Goal: Transaction & Acquisition: Obtain resource

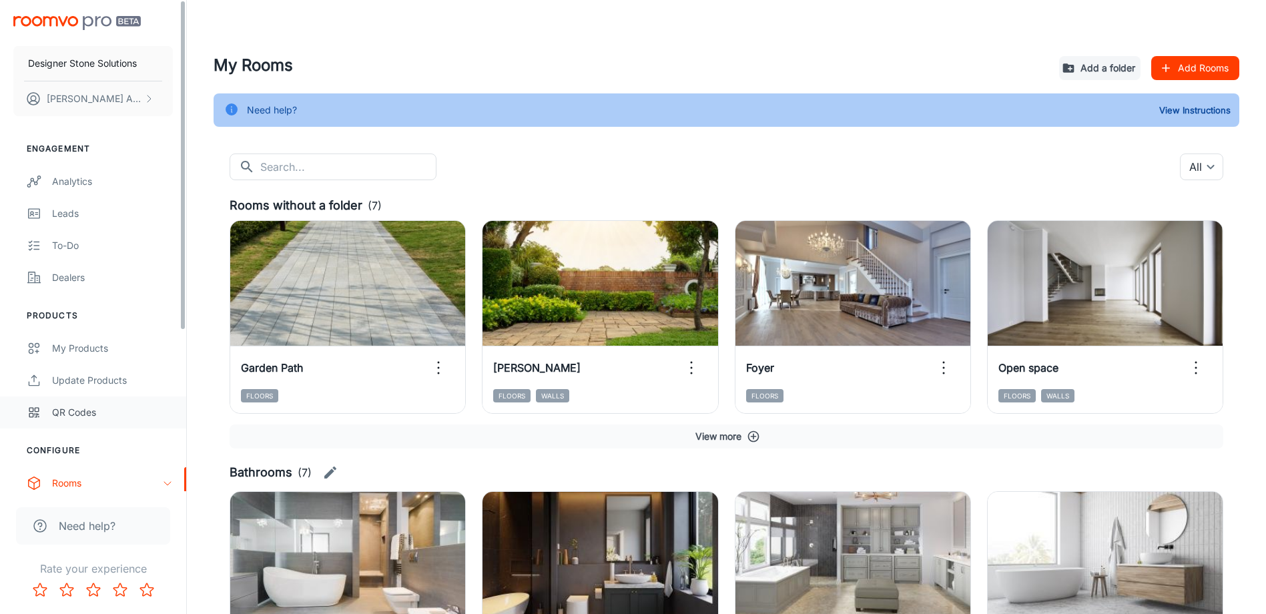
click at [116, 420] on link "QR Codes" at bounding box center [93, 412] width 186 height 32
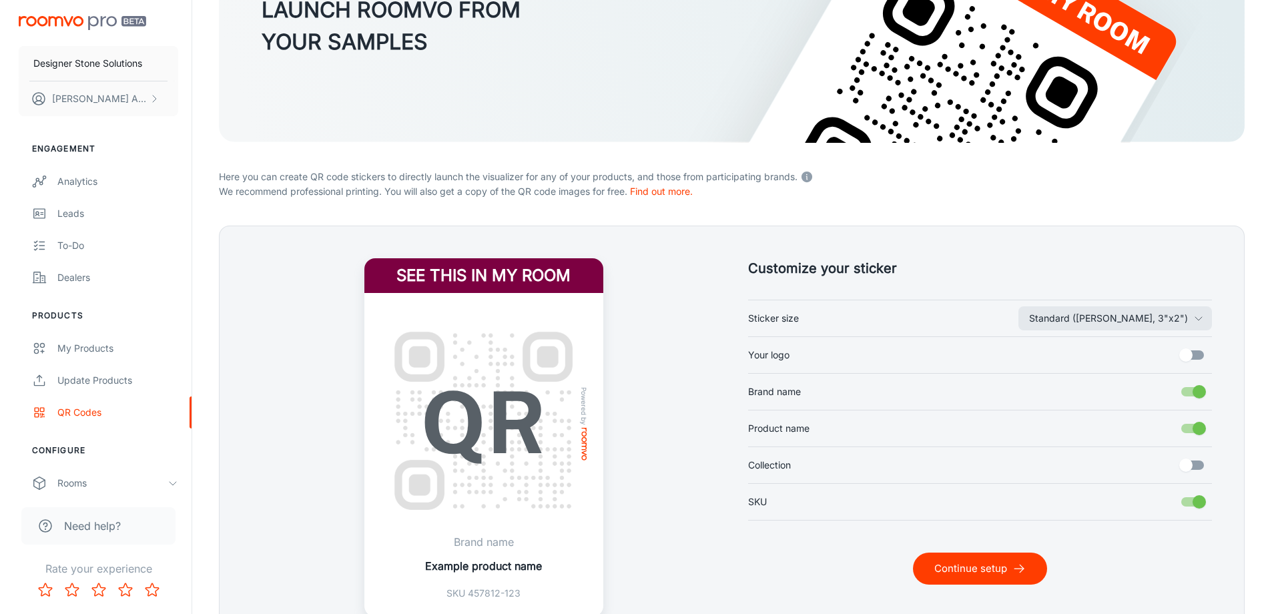
scroll to position [265, 0]
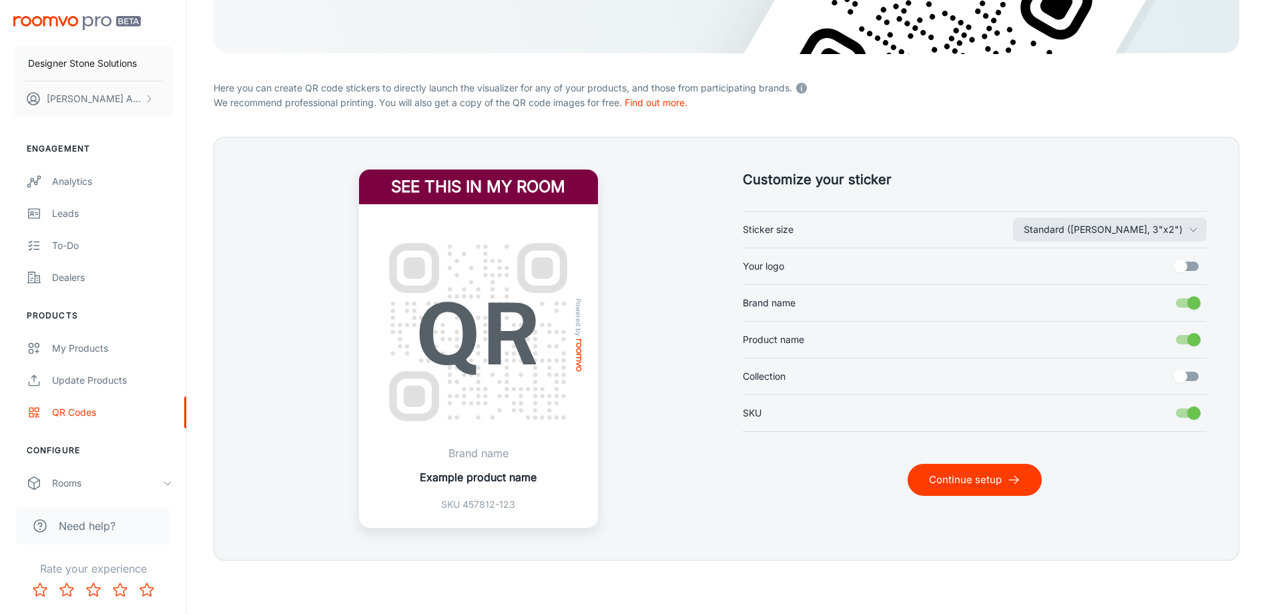
click at [1195, 266] on input "Your logo" at bounding box center [1181, 266] width 76 height 25
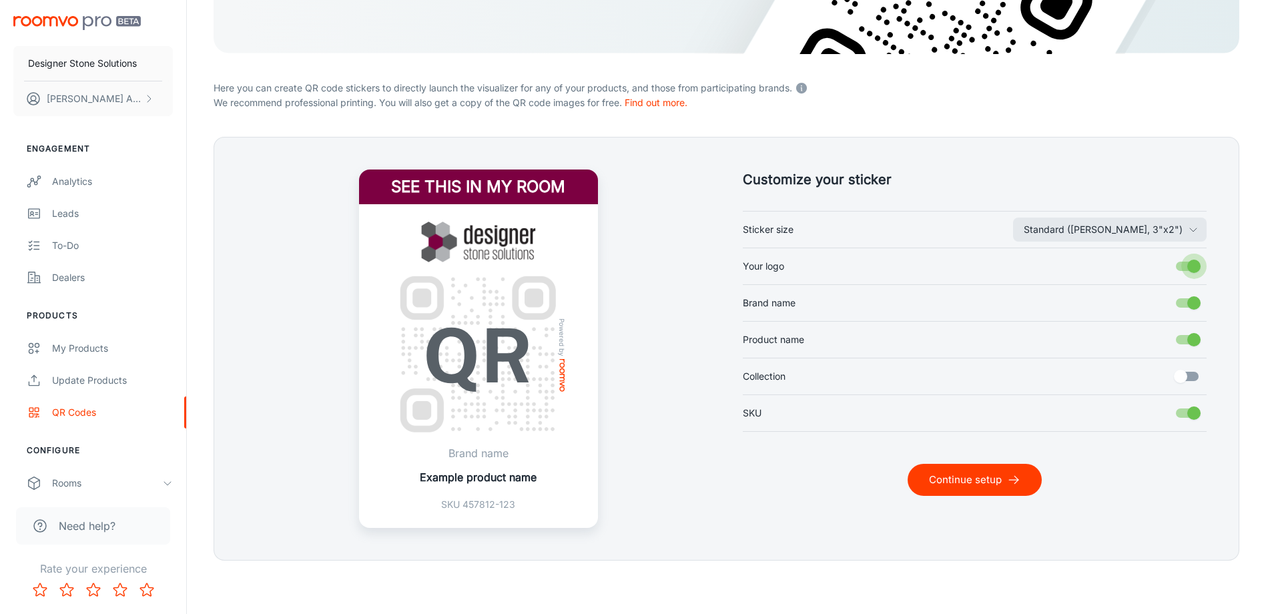
click at [1195, 266] on input "Your logo" at bounding box center [1194, 266] width 76 height 25
checkbox input "false"
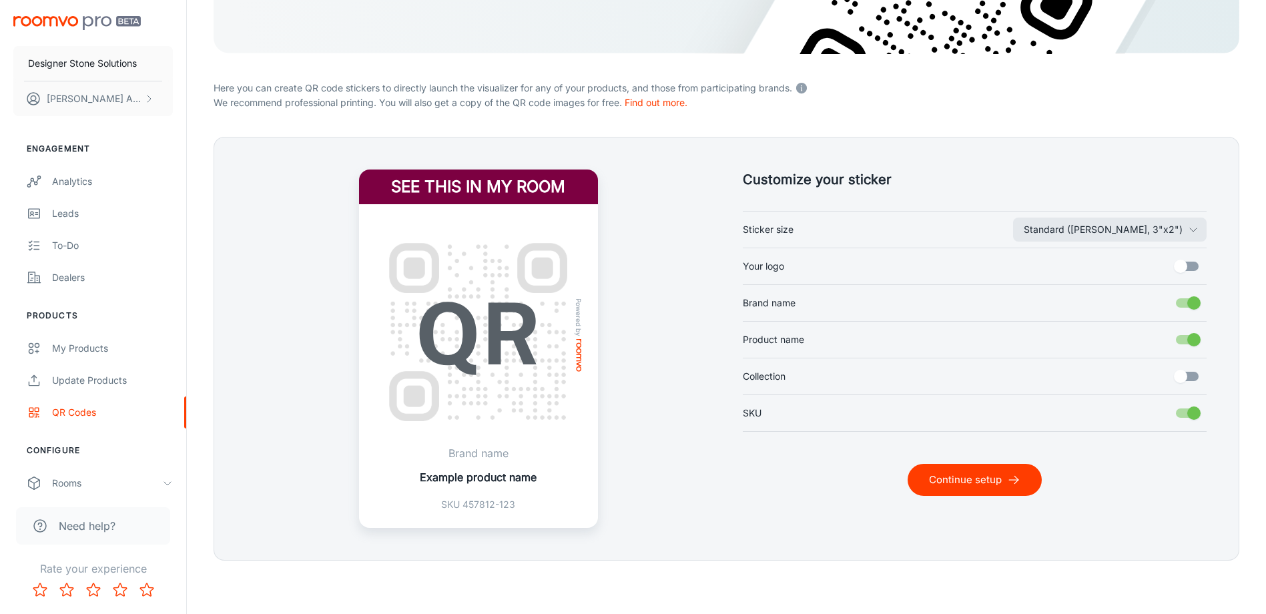
click at [1192, 310] on input "Brand name" at bounding box center [1194, 302] width 76 height 25
checkbox input "false"
click at [1192, 376] on input "Collection" at bounding box center [1181, 376] width 76 height 25
checkbox input "true"
click at [1113, 238] on button "Standard ([PERSON_NAME], 3"x2")" at bounding box center [1110, 230] width 194 height 24
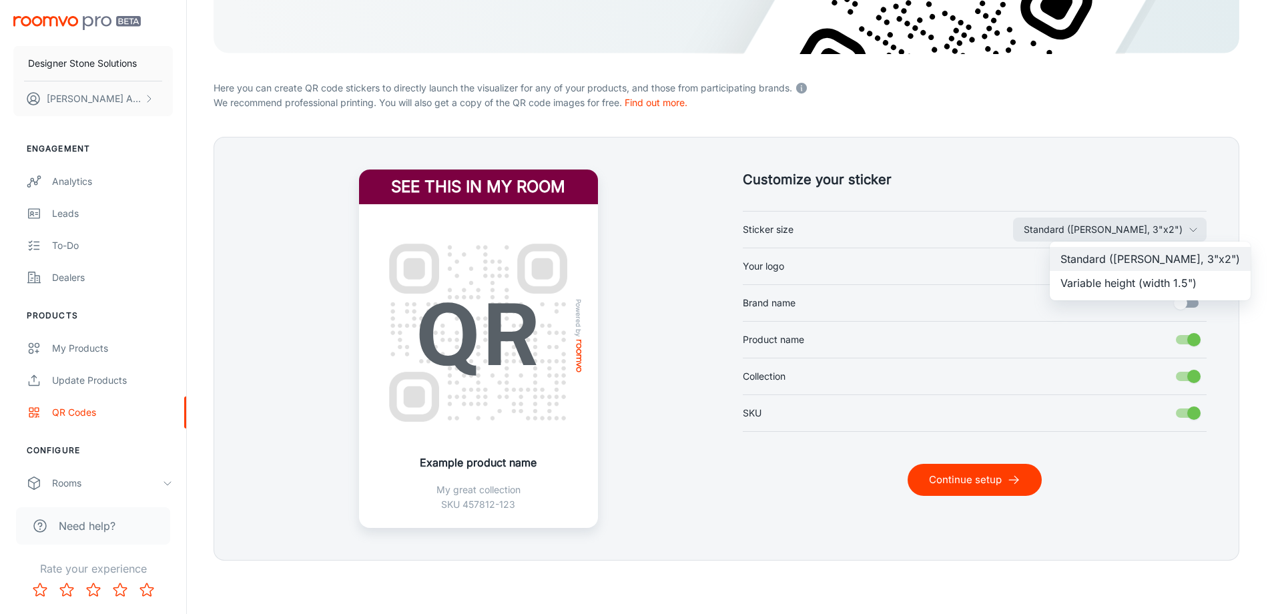
click at [1085, 293] on li "Variable height (width 1.5")" at bounding box center [1150, 283] width 201 height 24
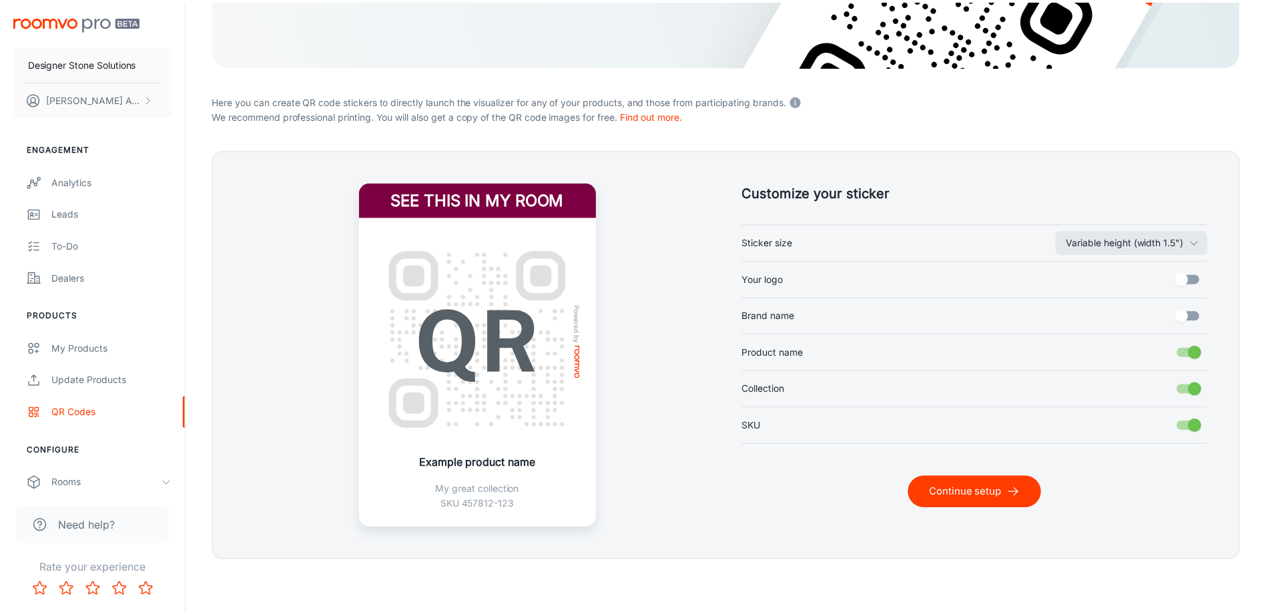
scroll to position [252, 0]
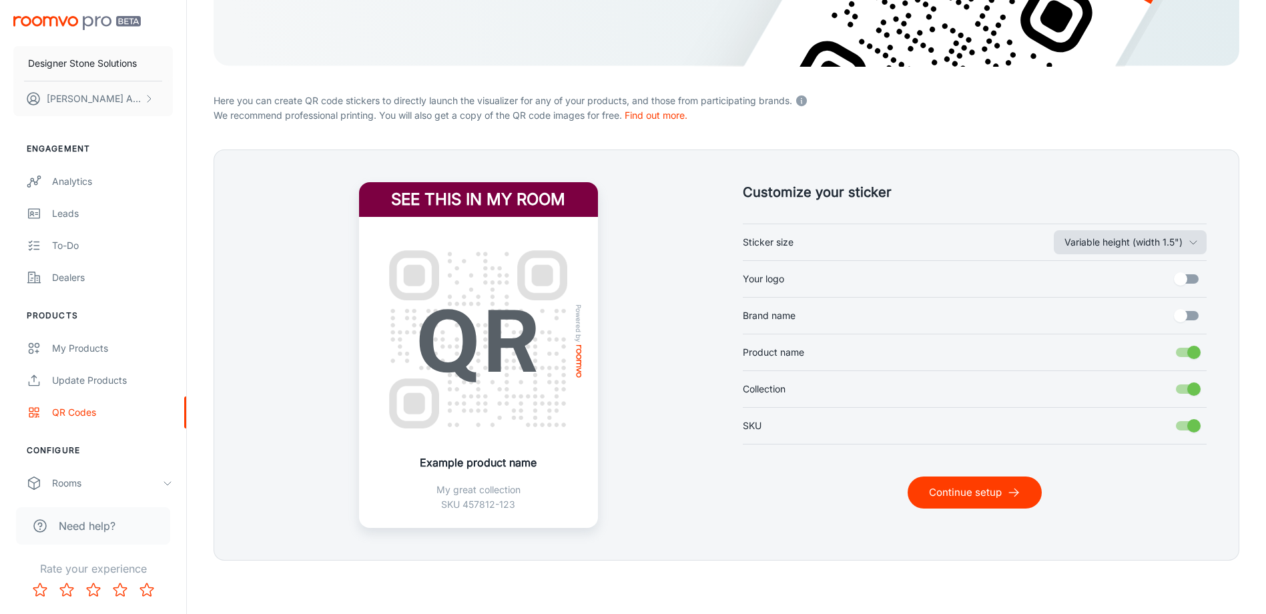
click at [1105, 236] on button "Variable height (width 1.5")" at bounding box center [1130, 242] width 153 height 24
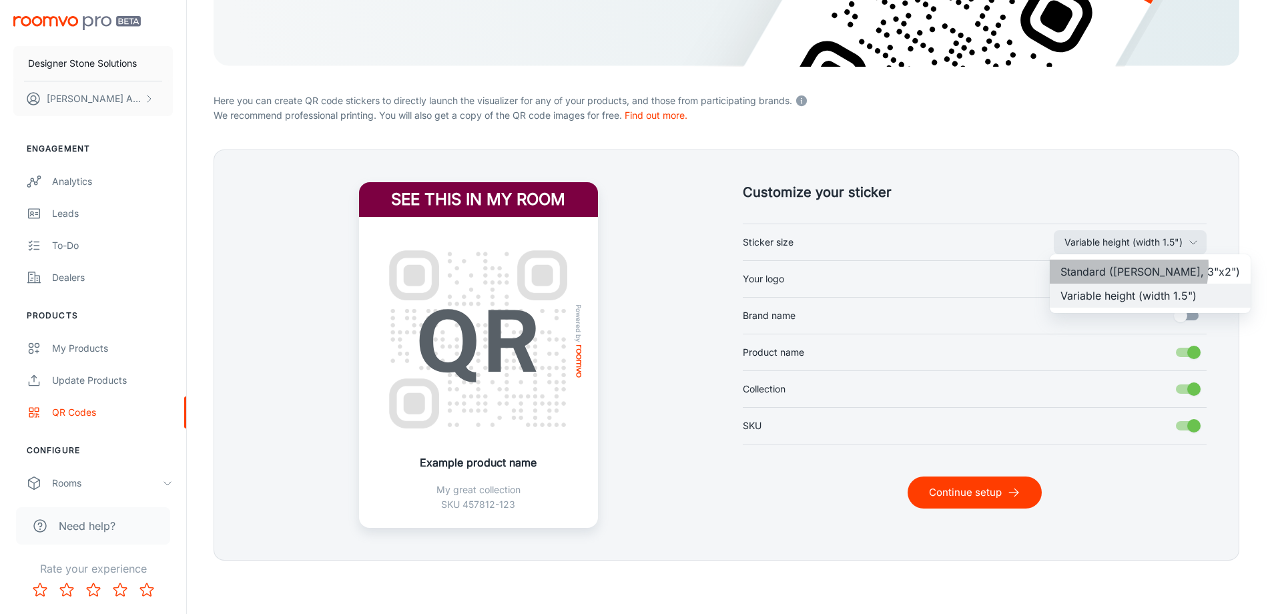
click at [1101, 266] on li "Standard ([PERSON_NAME], 3"x2")" at bounding box center [1150, 272] width 201 height 24
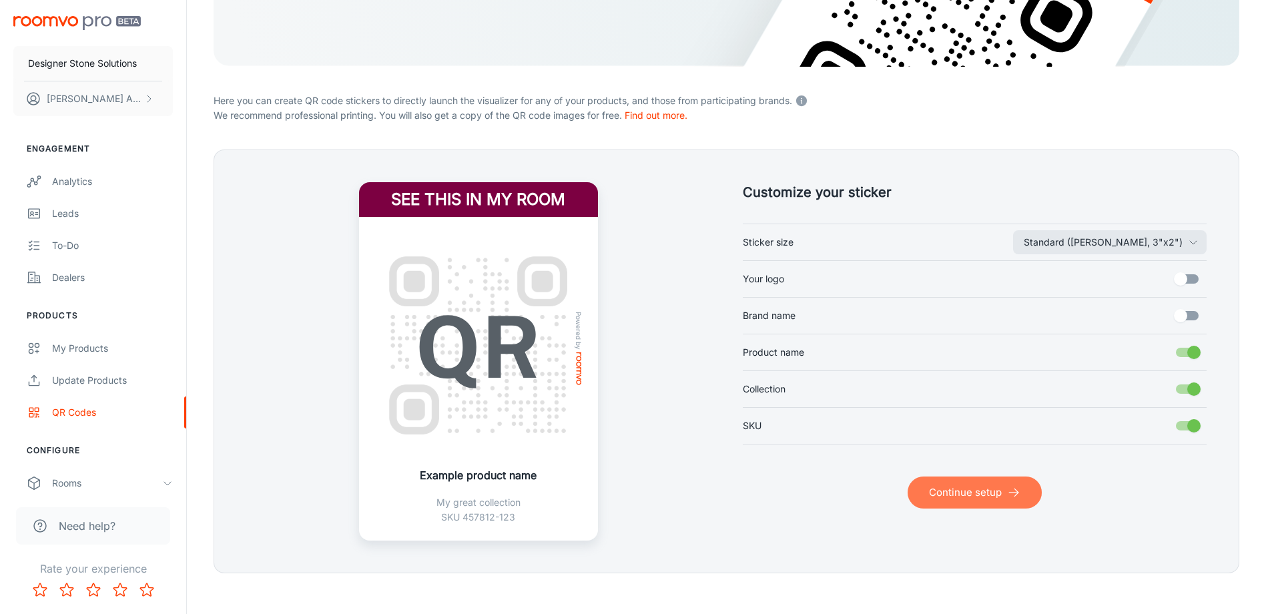
click at [969, 497] on button "Continue setup" at bounding box center [975, 493] width 134 height 32
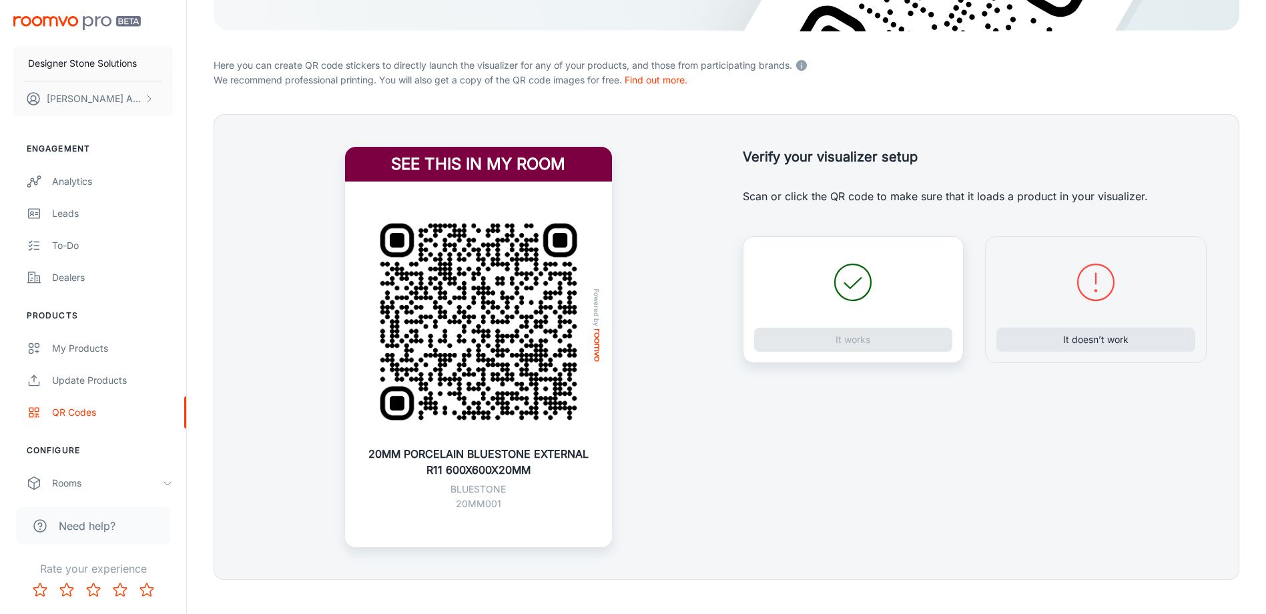
scroll to position [307, 0]
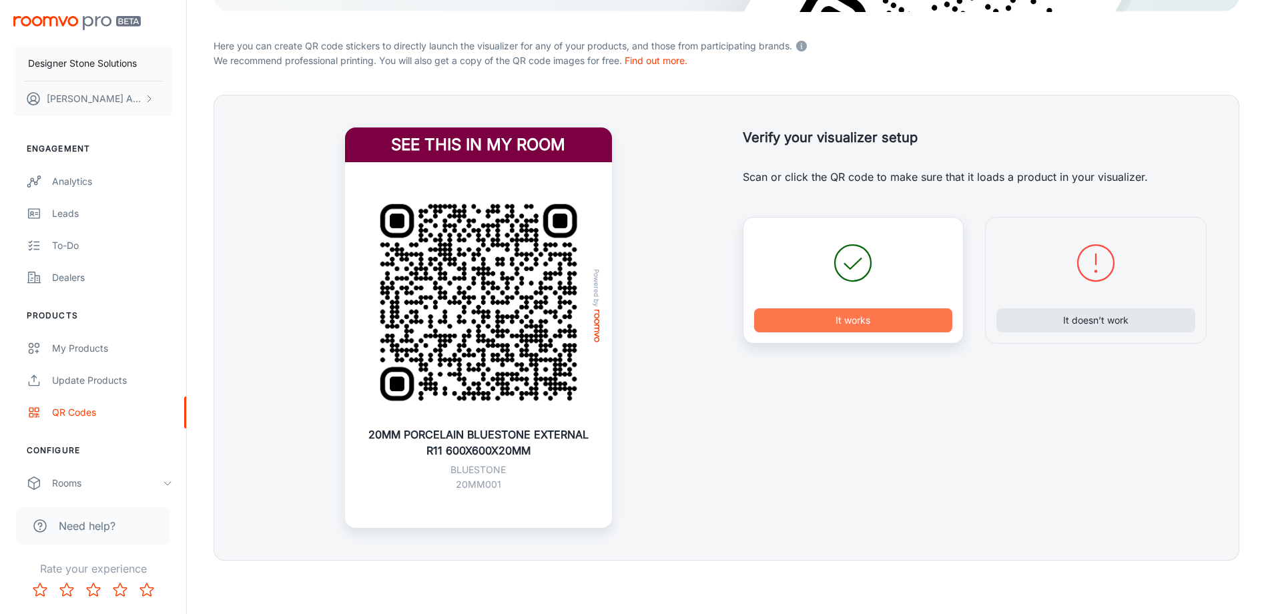
click at [846, 314] on button "It works" at bounding box center [853, 320] width 199 height 24
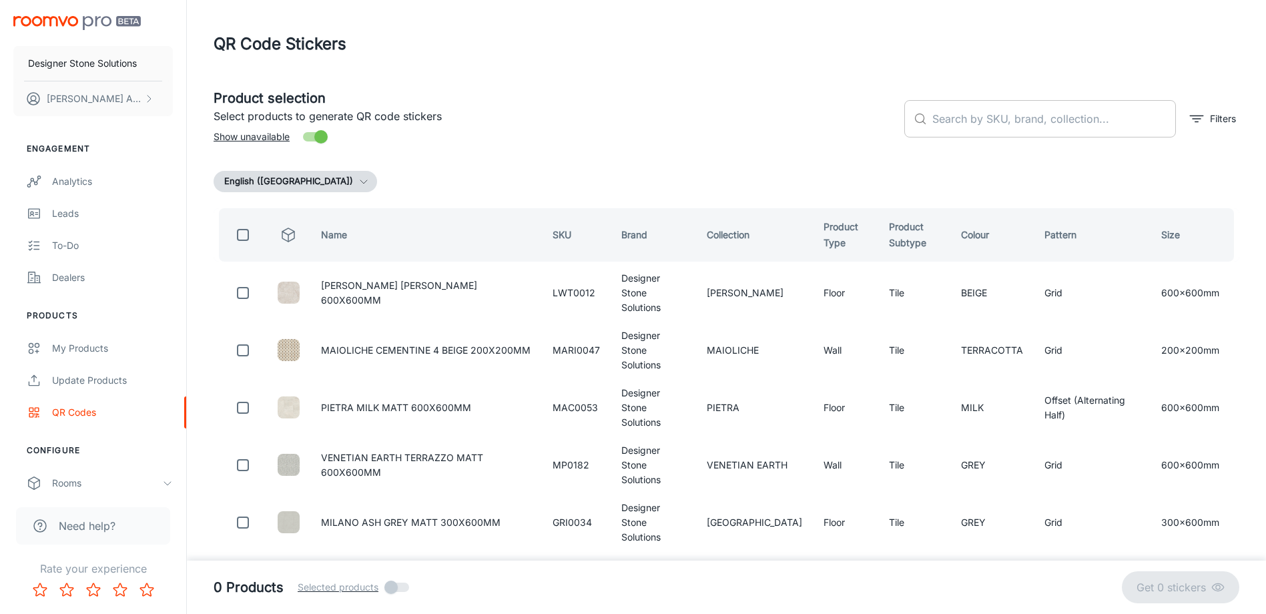
click at [994, 119] on input "text" at bounding box center [1054, 118] width 244 height 37
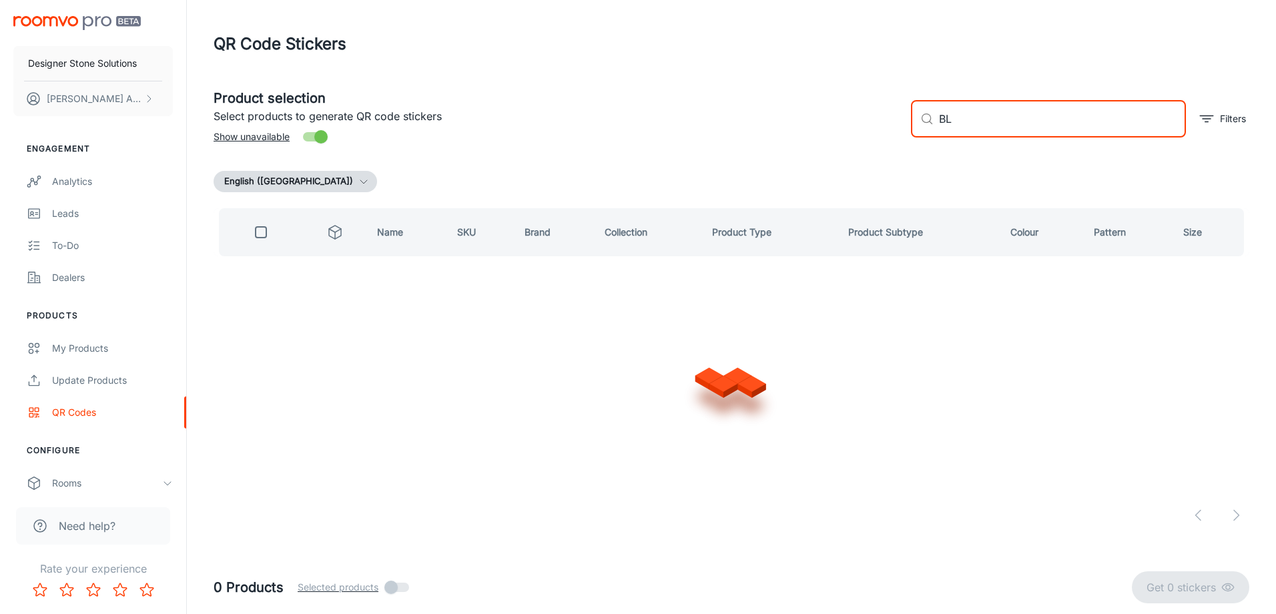
type input "B"
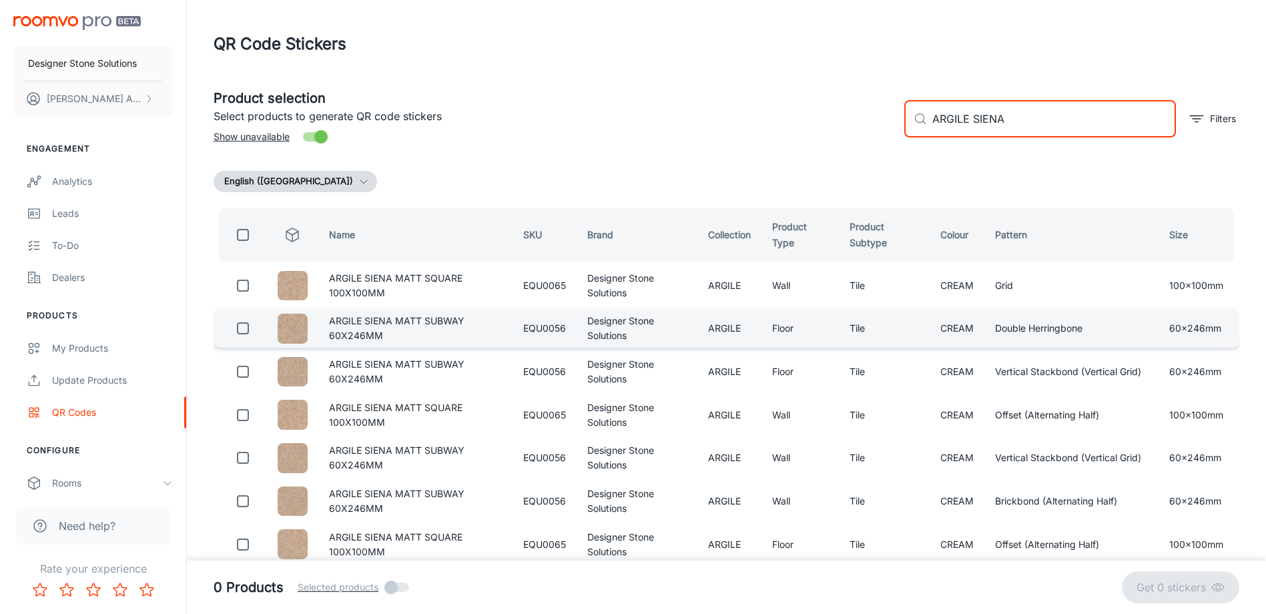
type input "ARGILE SIENA"
click at [290, 328] on img at bounding box center [293, 329] width 30 height 30
click at [252, 326] on input "checkbox" at bounding box center [243, 328] width 27 height 27
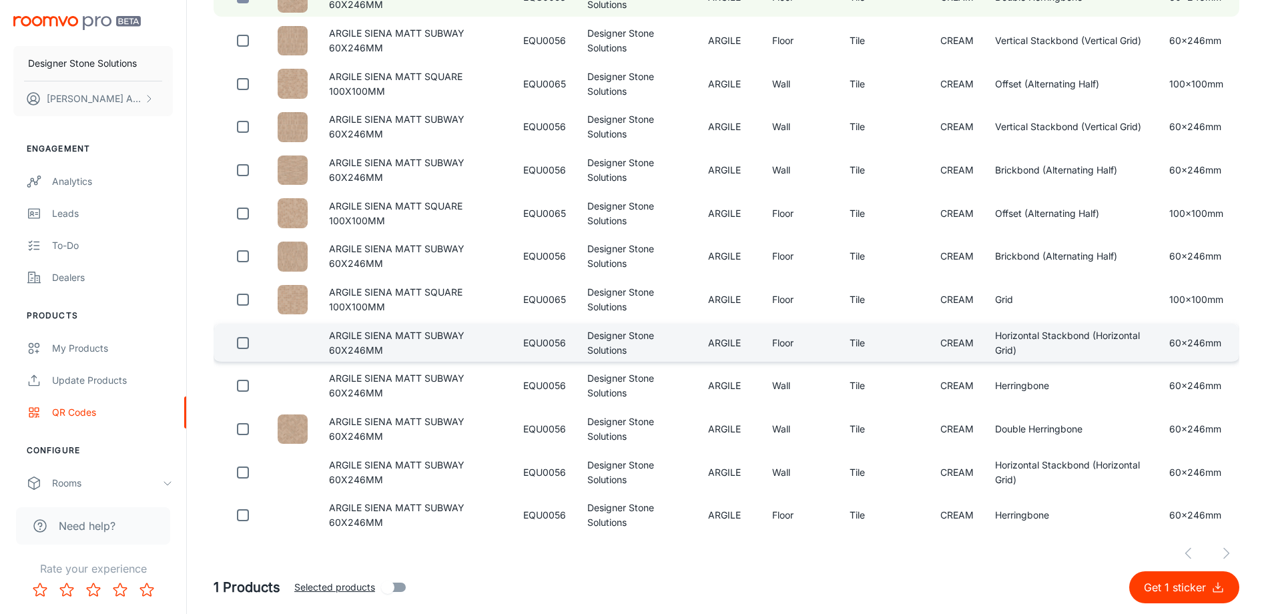
scroll to position [346, 0]
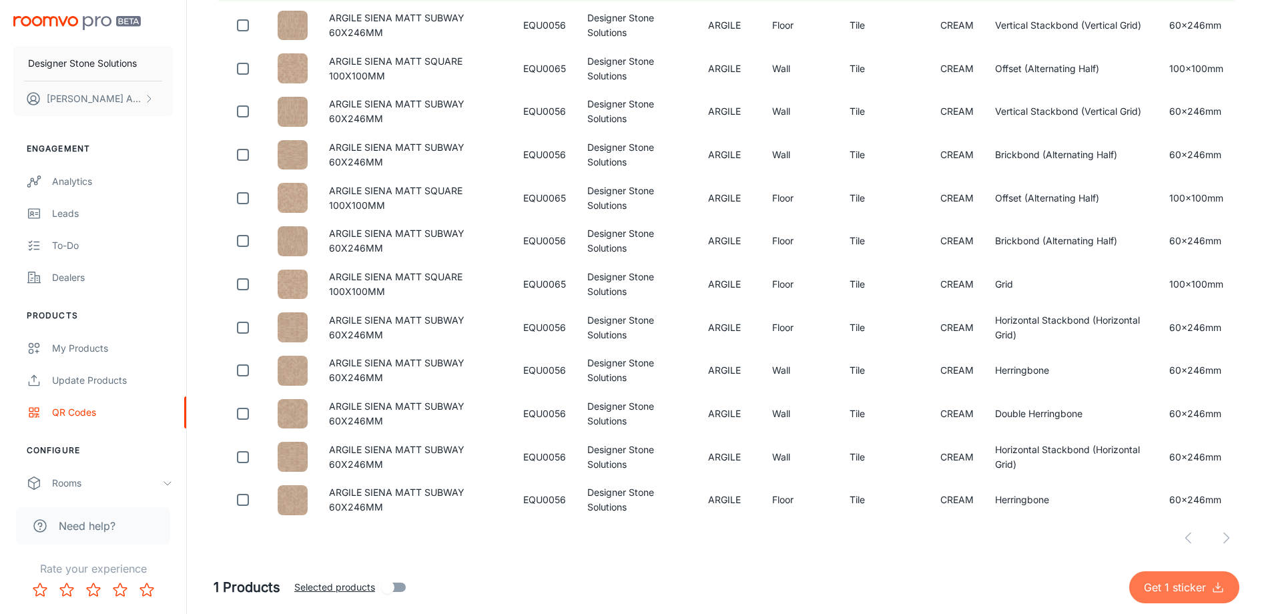
click at [1183, 578] on button "Get 1 sticker" at bounding box center [1184, 587] width 110 height 32
checkbox input "false"
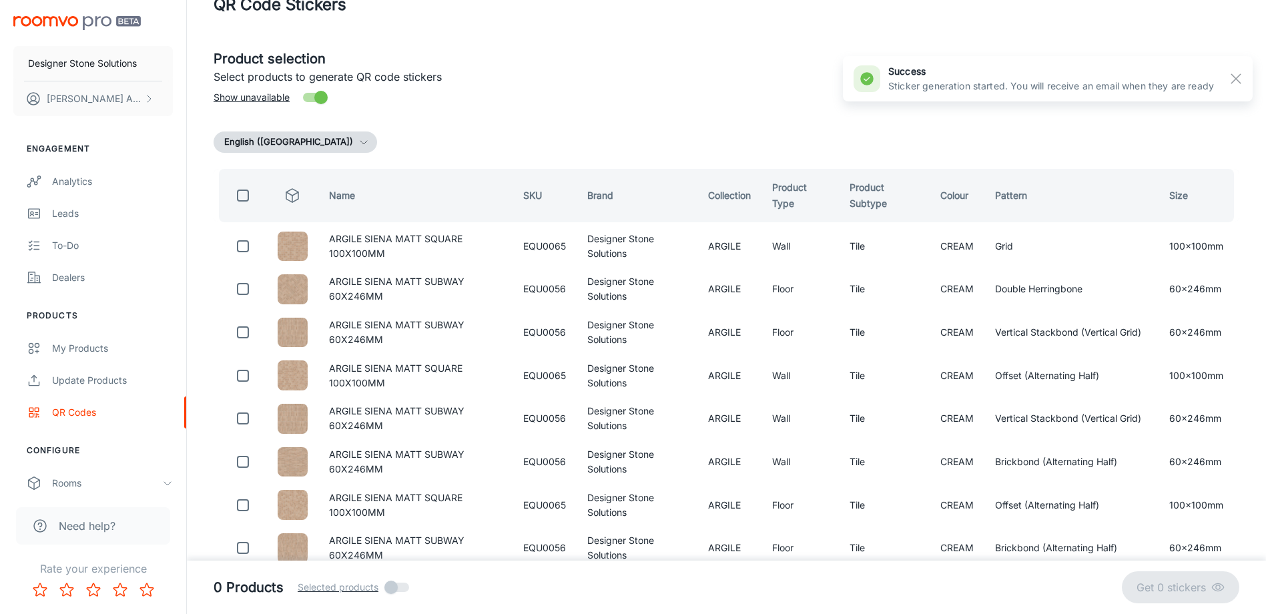
scroll to position [0, 0]
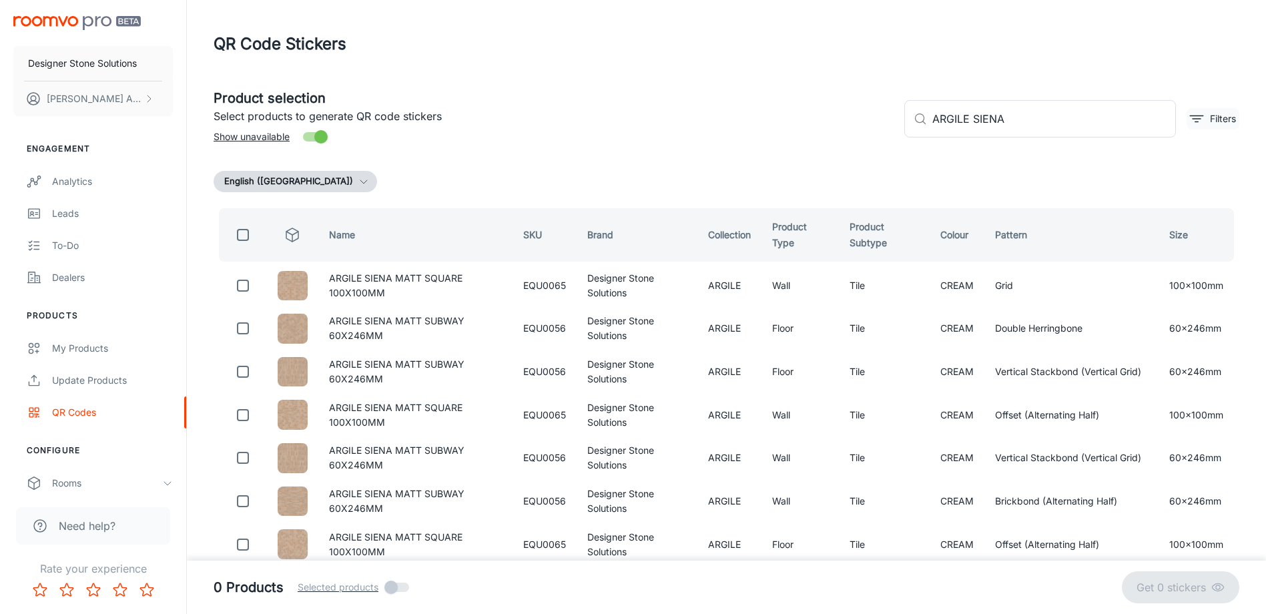
click at [1215, 117] on p "Filters" at bounding box center [1223, 118] width 26 height 15
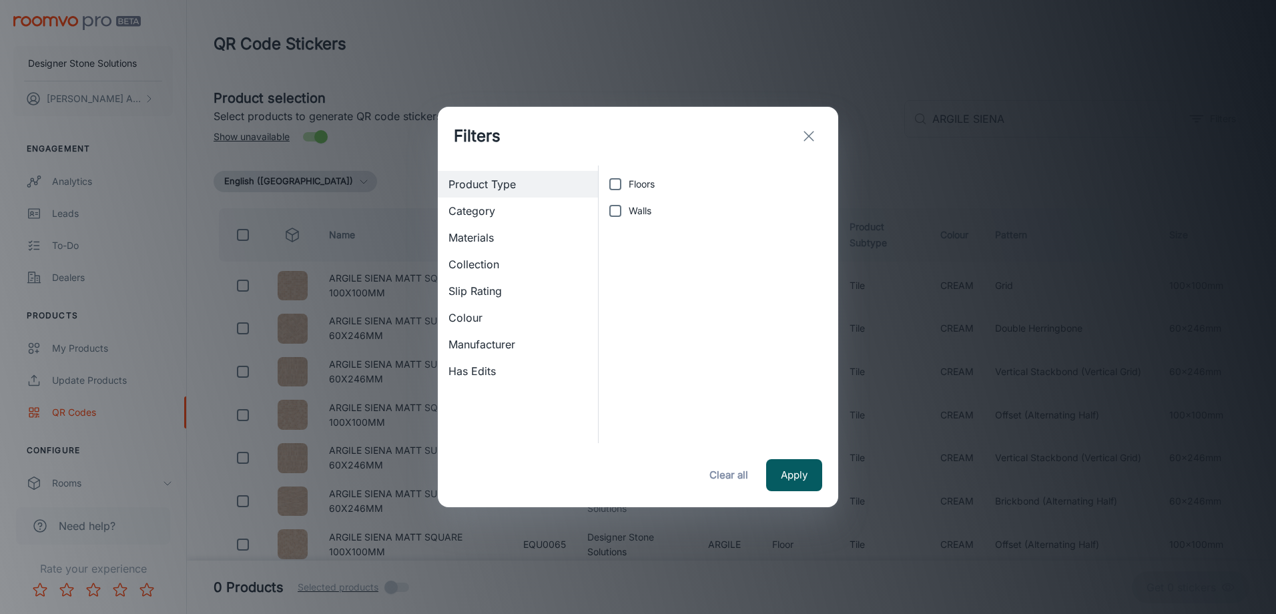
click at [802, 134] on icon "exit" at bounding box center [809, 136] width 16 height 16
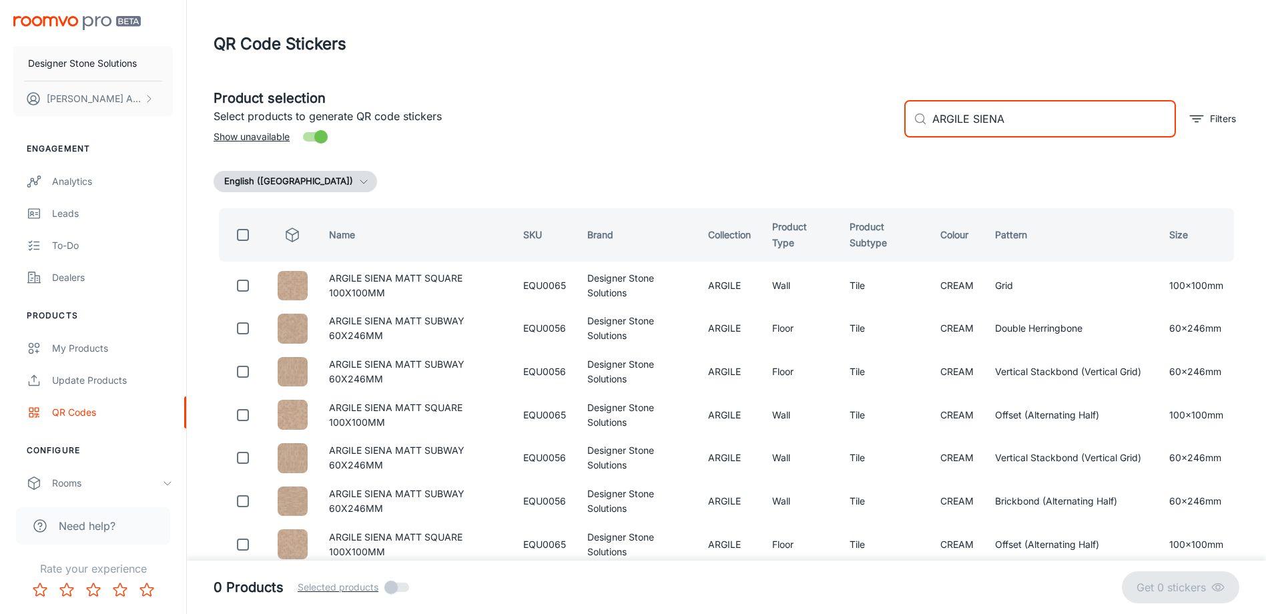
drag, startPoint x: 1039, startPoint y: 128, endPoint x: 793, endPoint y: 113, distance: 246.7
click at [793, 113] on div "Product selection Select products to generate QR code stickers Show unavailable…" at bounding box center [721, 113] width 1036 height 72
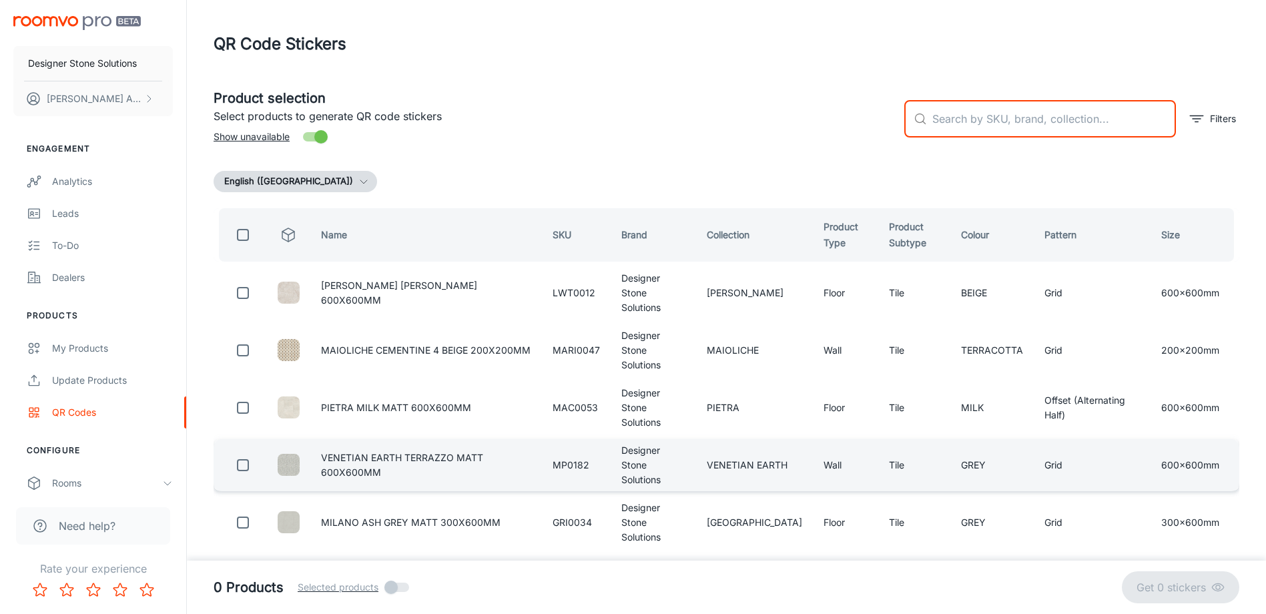
click at [246, 232] on input "checkbox" at bounding box center [243, 235] width 27 height 27
checkbox input "true"
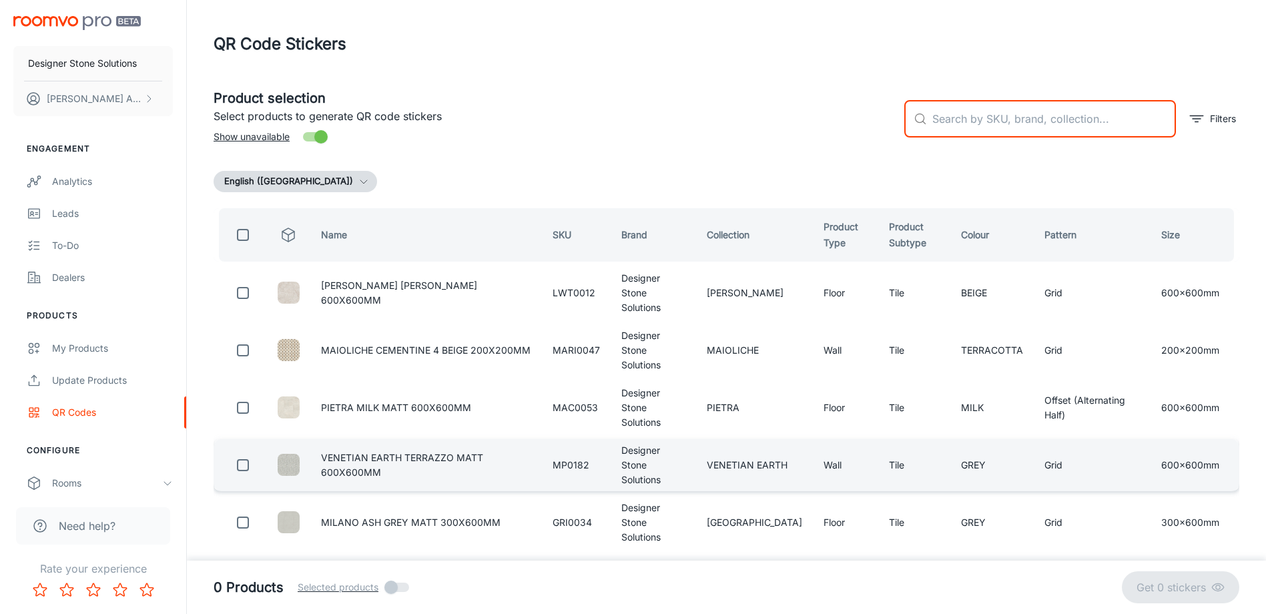
checkbox input "true"
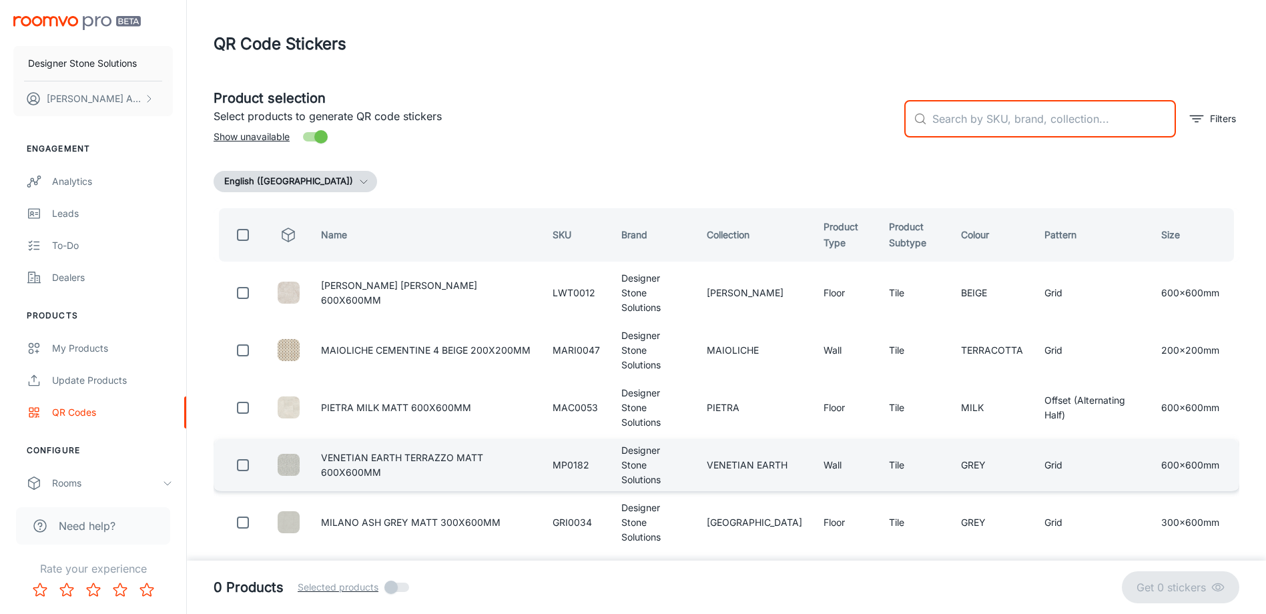
checkbox input "true"
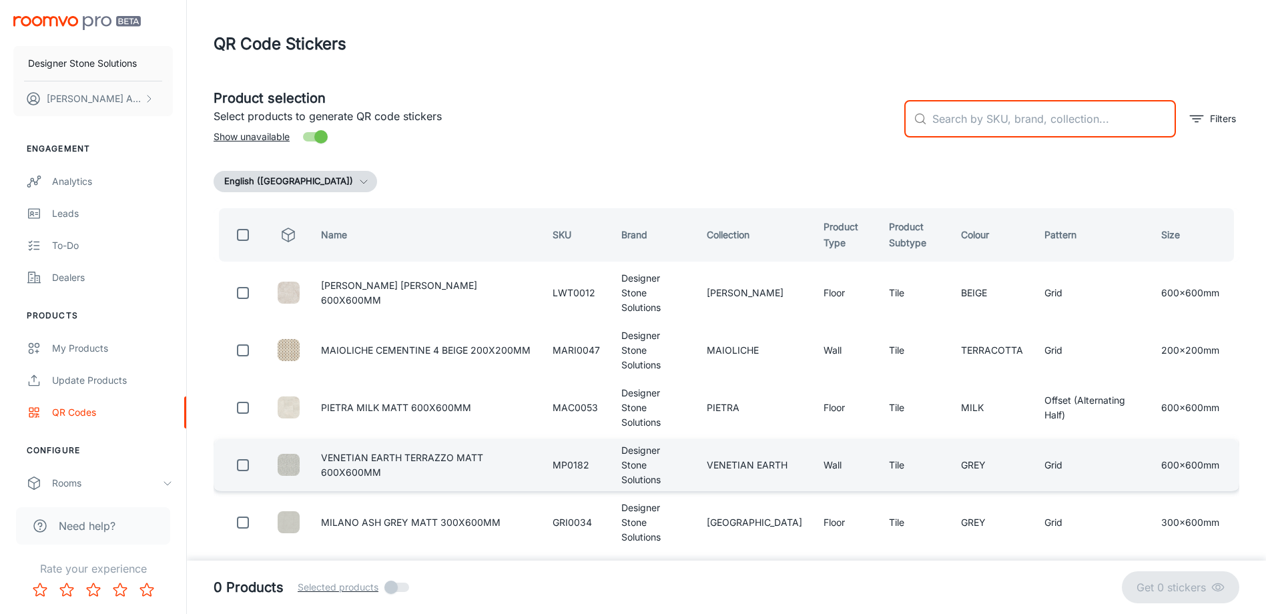
checkbox input "true"
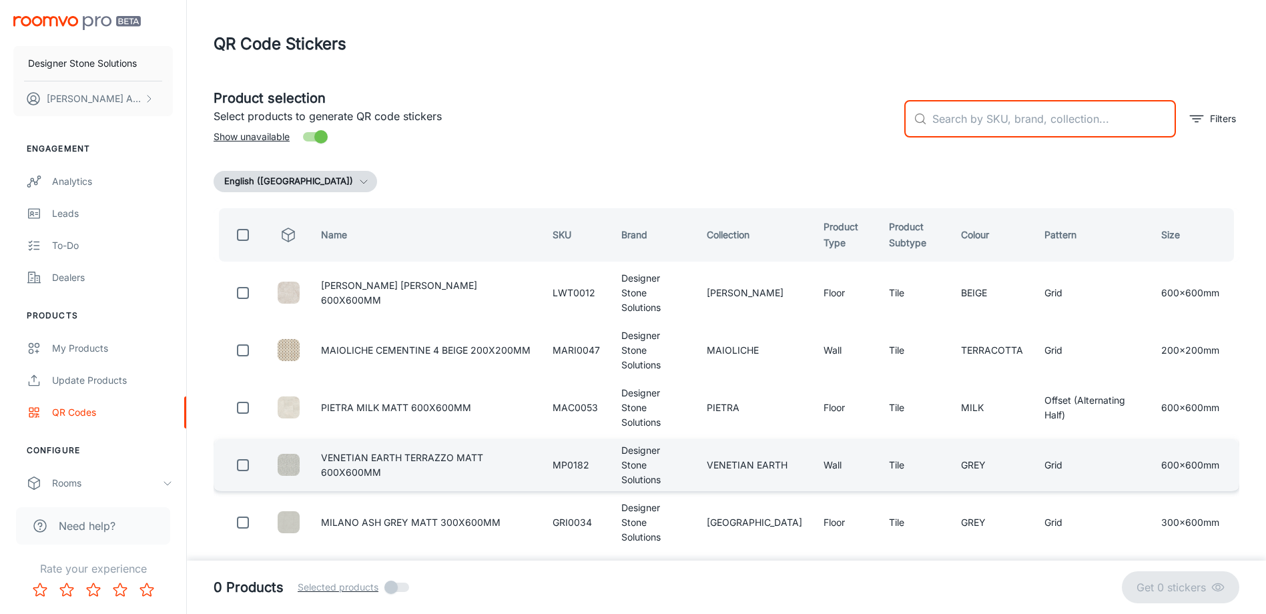
checkbox input "true"
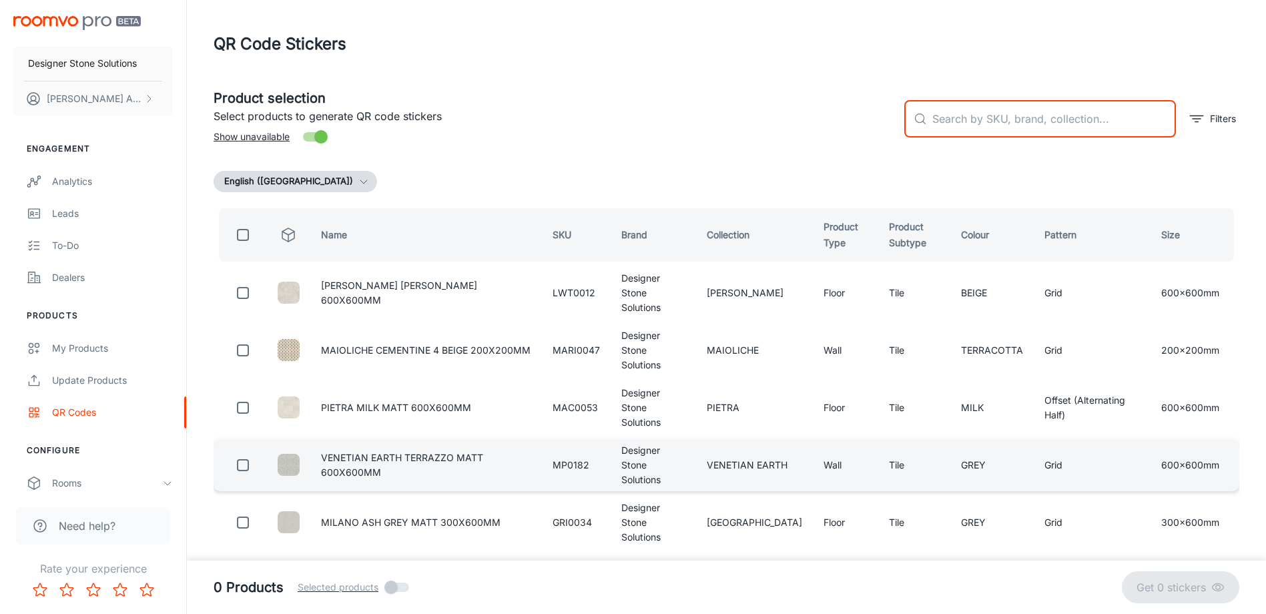
checkbox input "true"
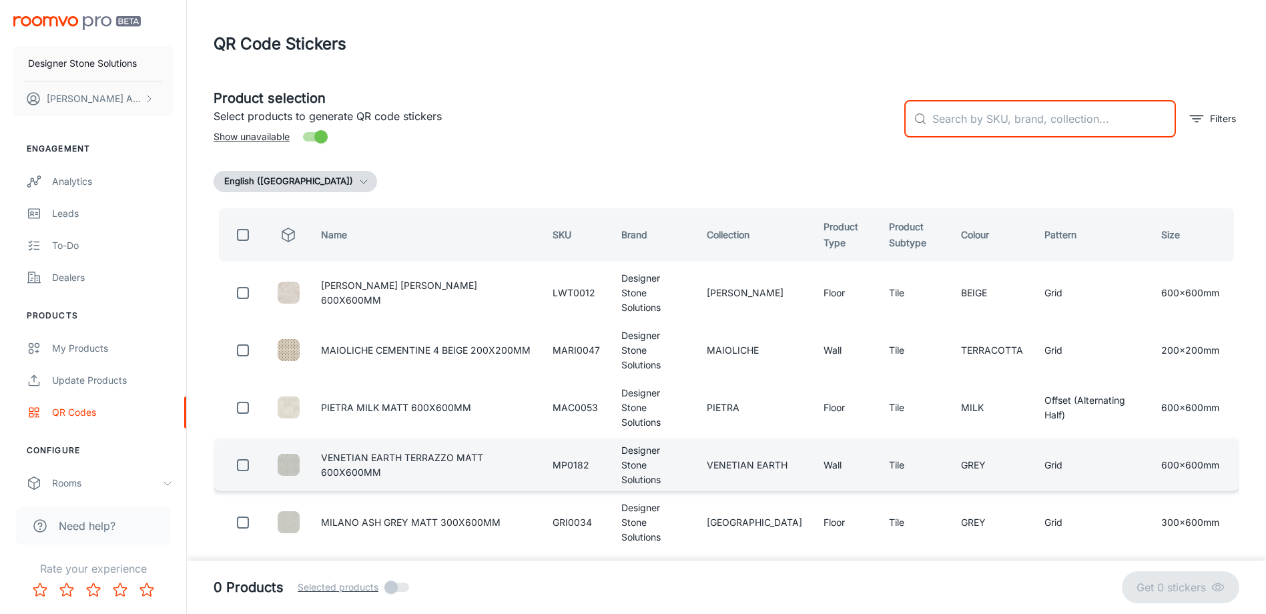
checkbox input "true"
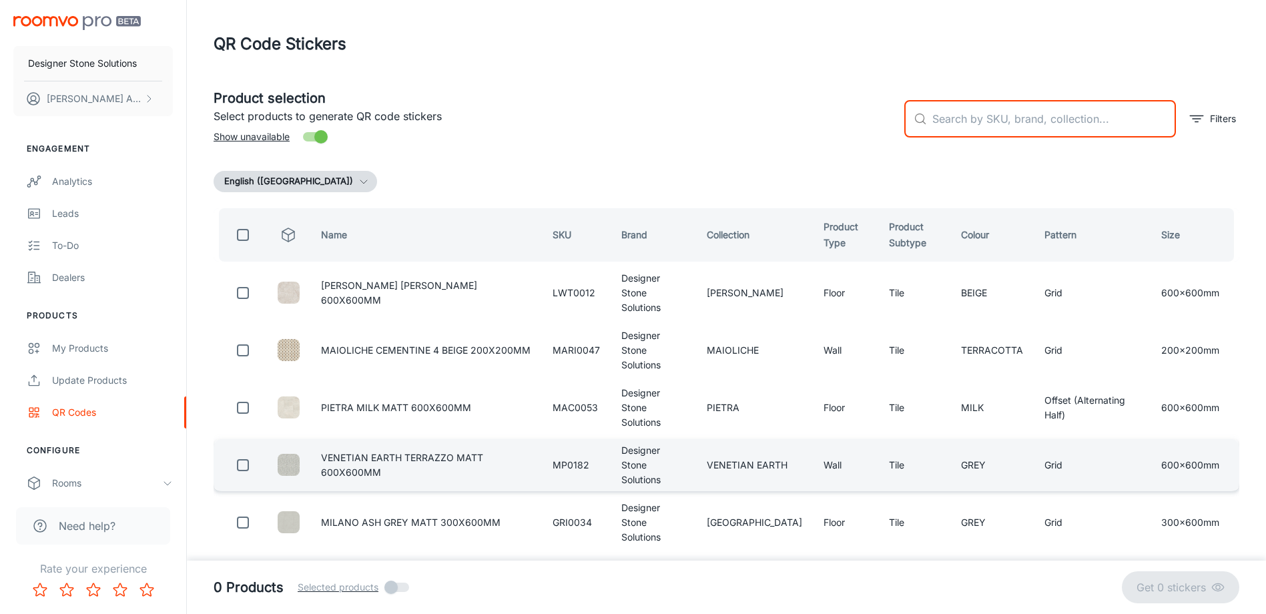
checkbox input "true"
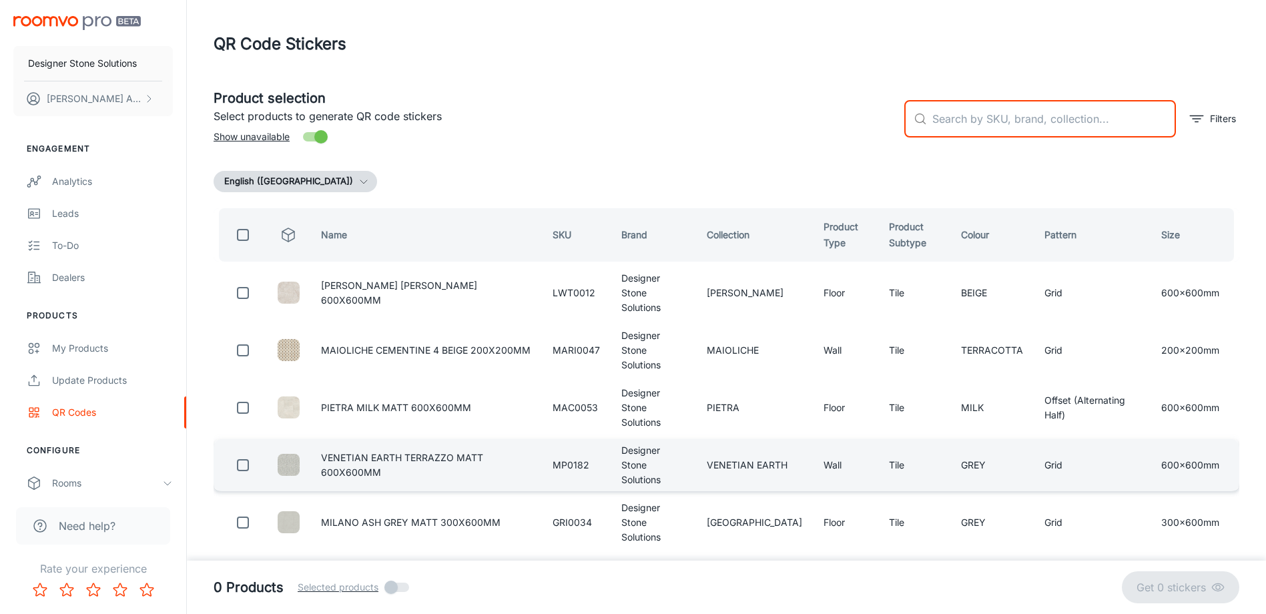
checkbox input "true"
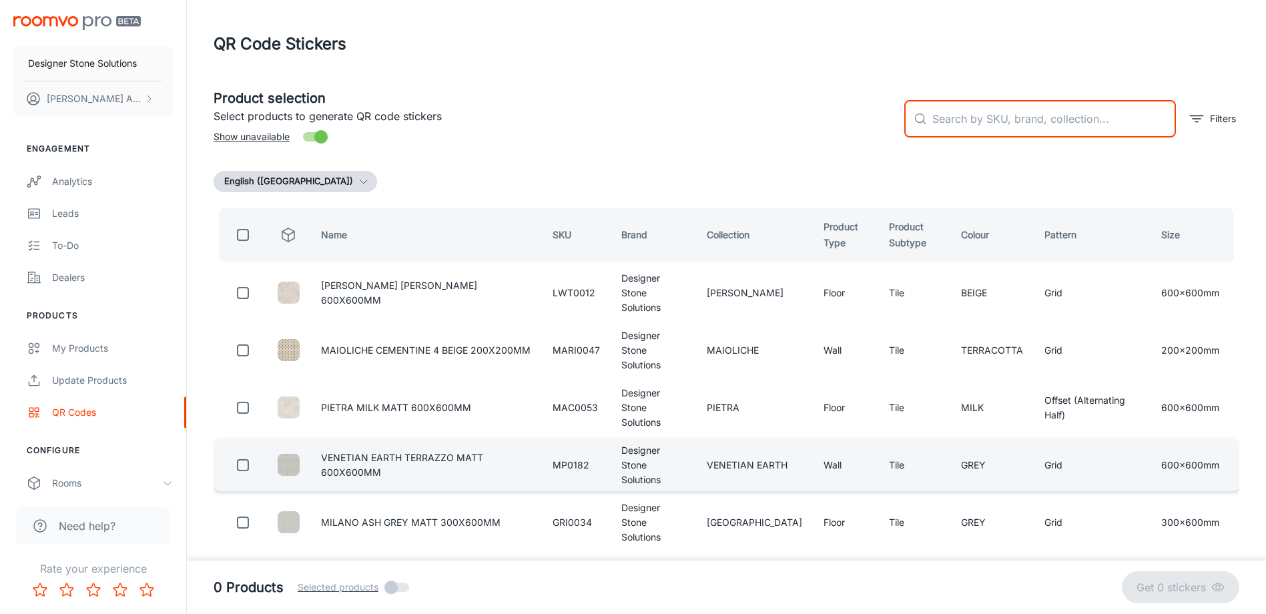
checkbox input "true"
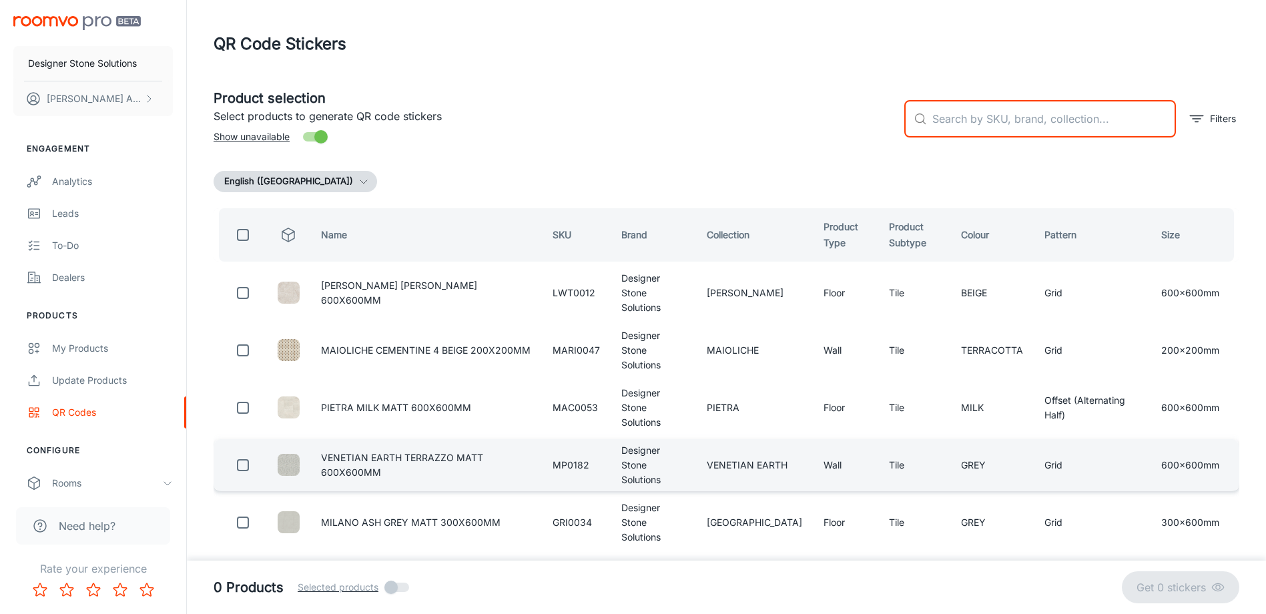
checkbox input "true"
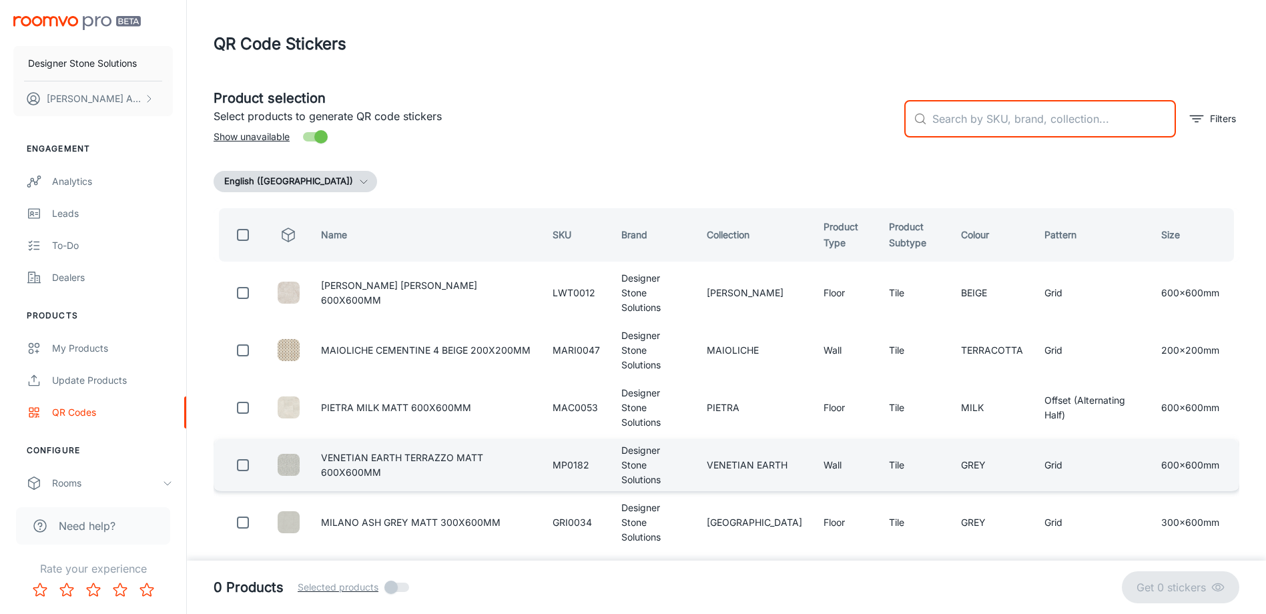
checkbox input "true"
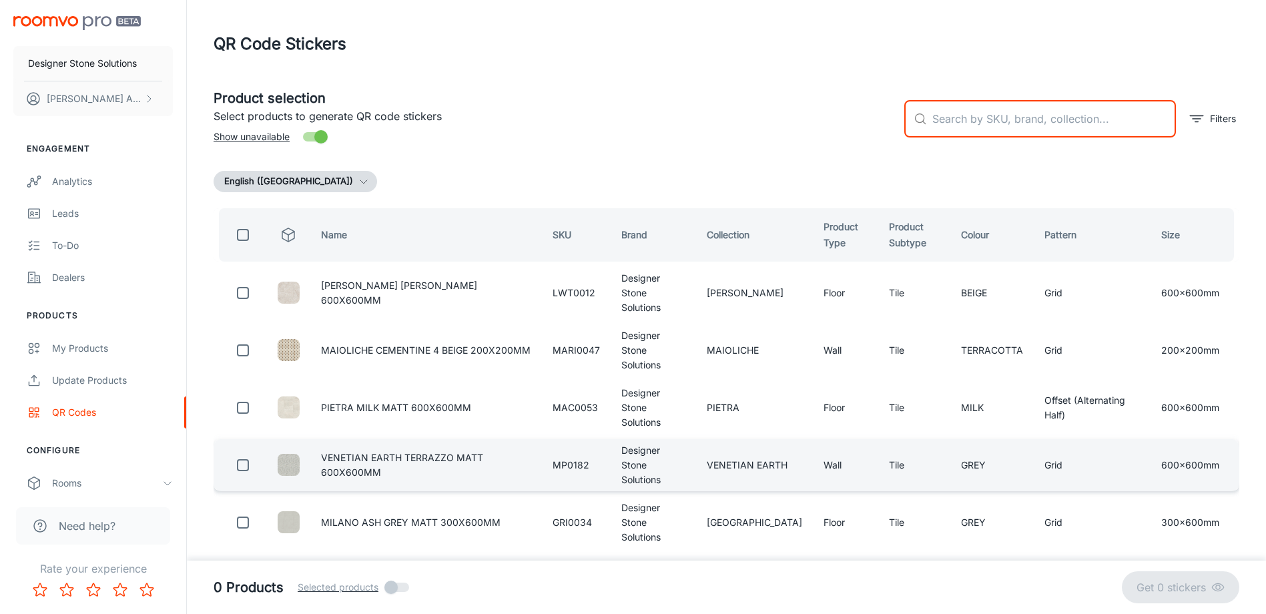
checkbox input "true"
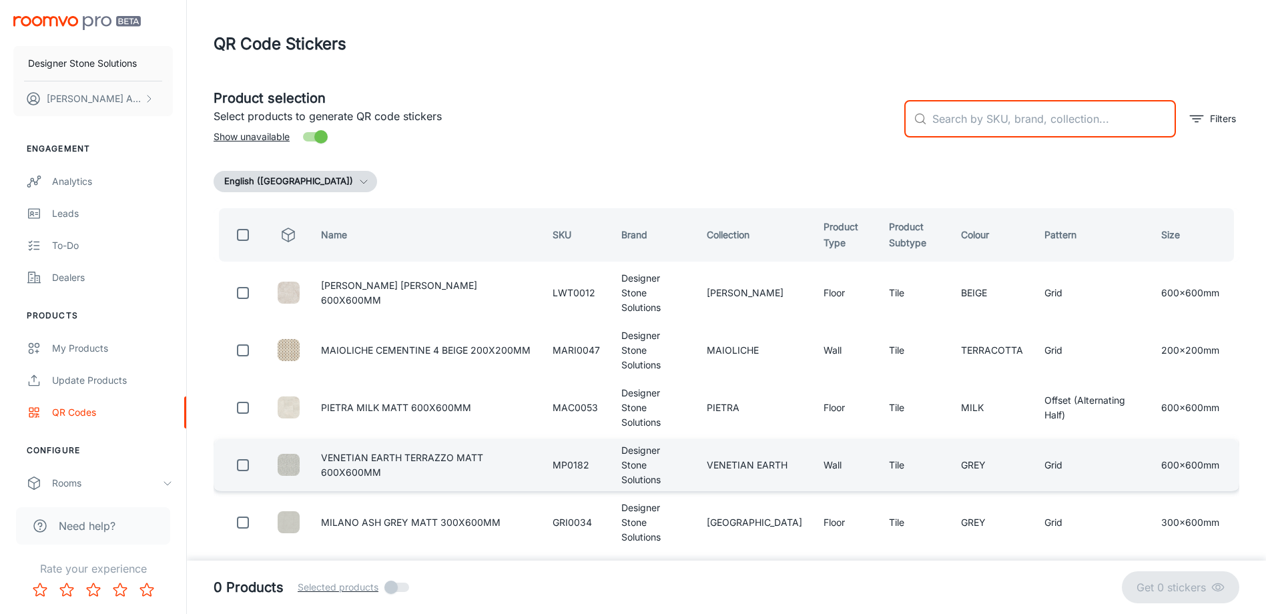
checkbox input "true"
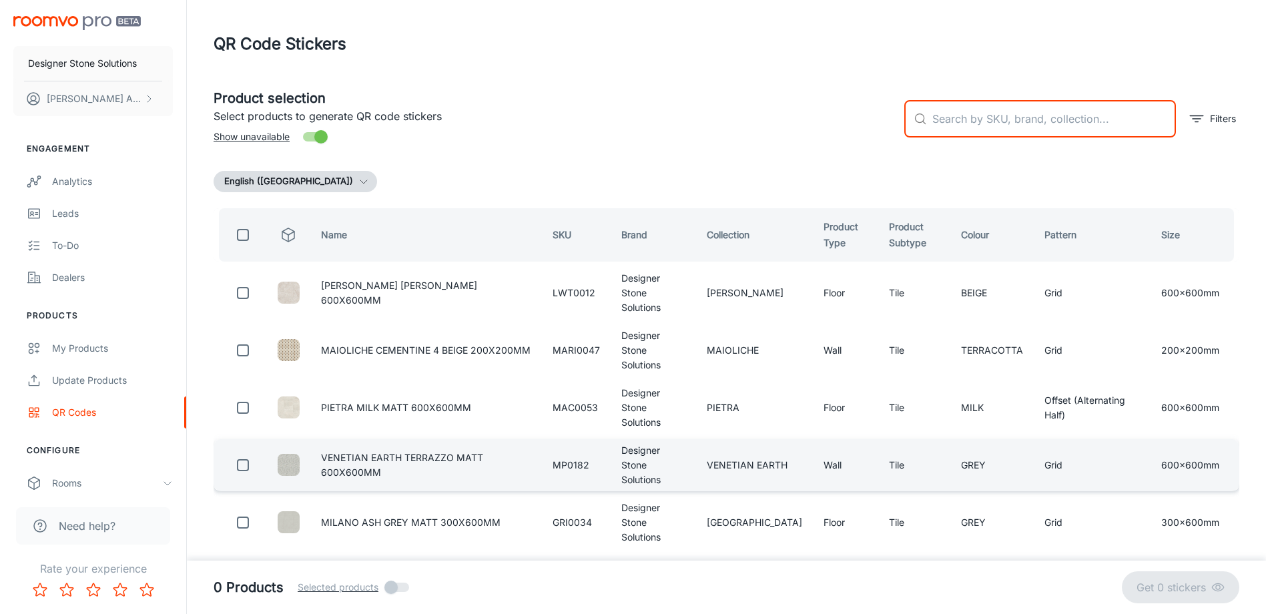
checkbox input "true"
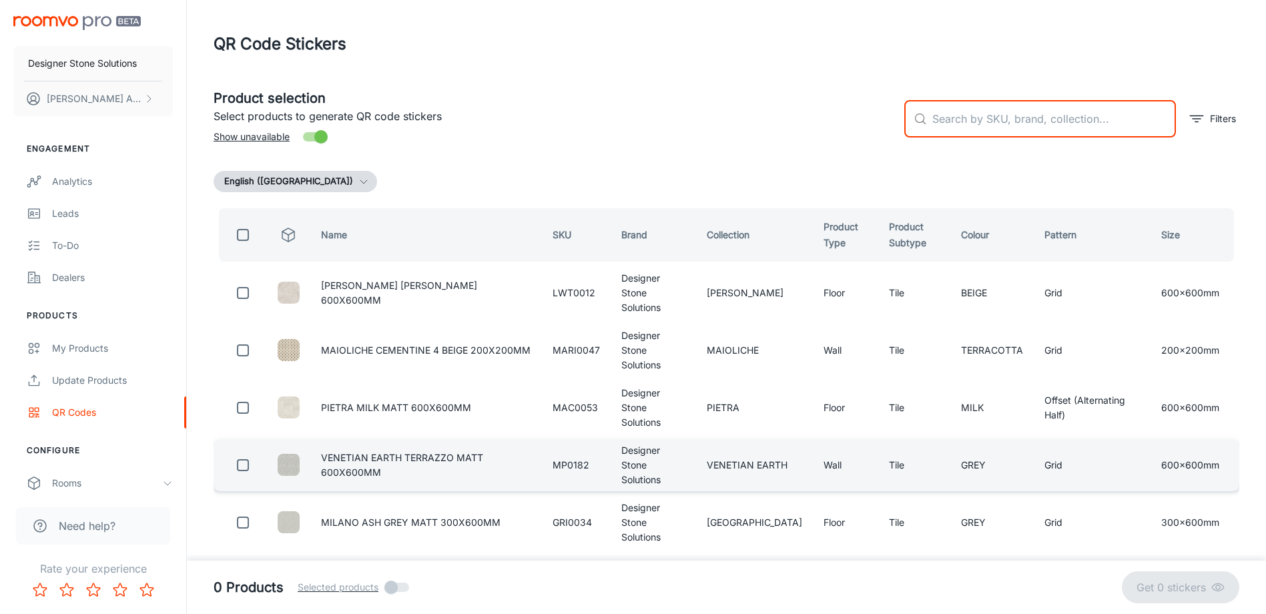
checkbox input "true"
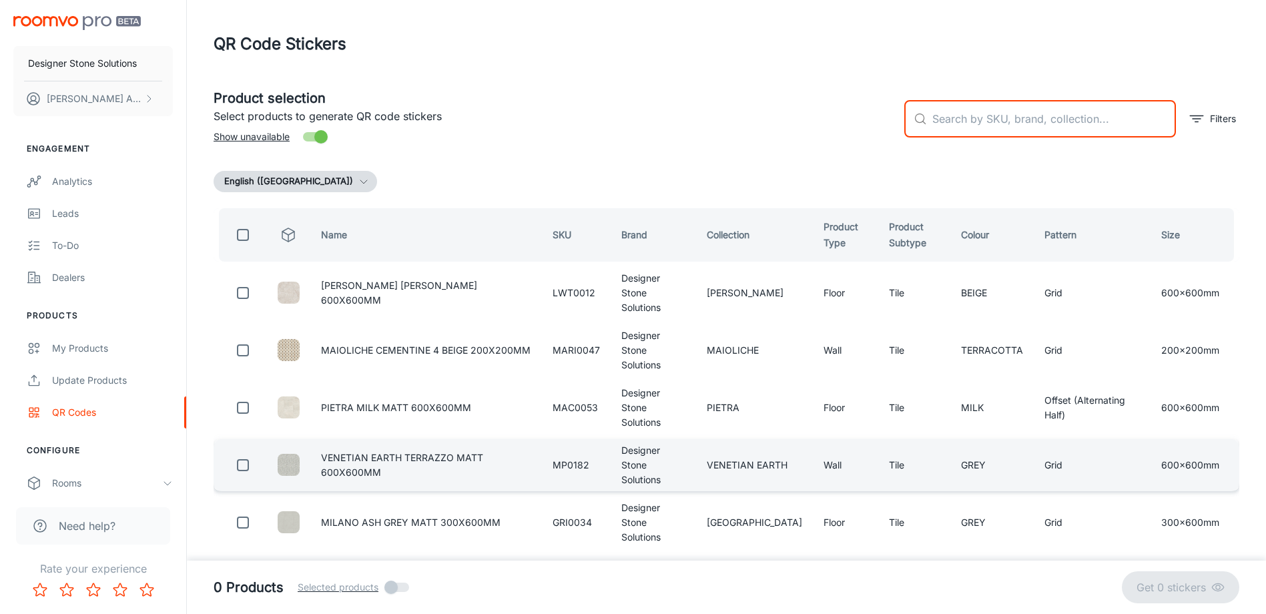
checkbox input "true"
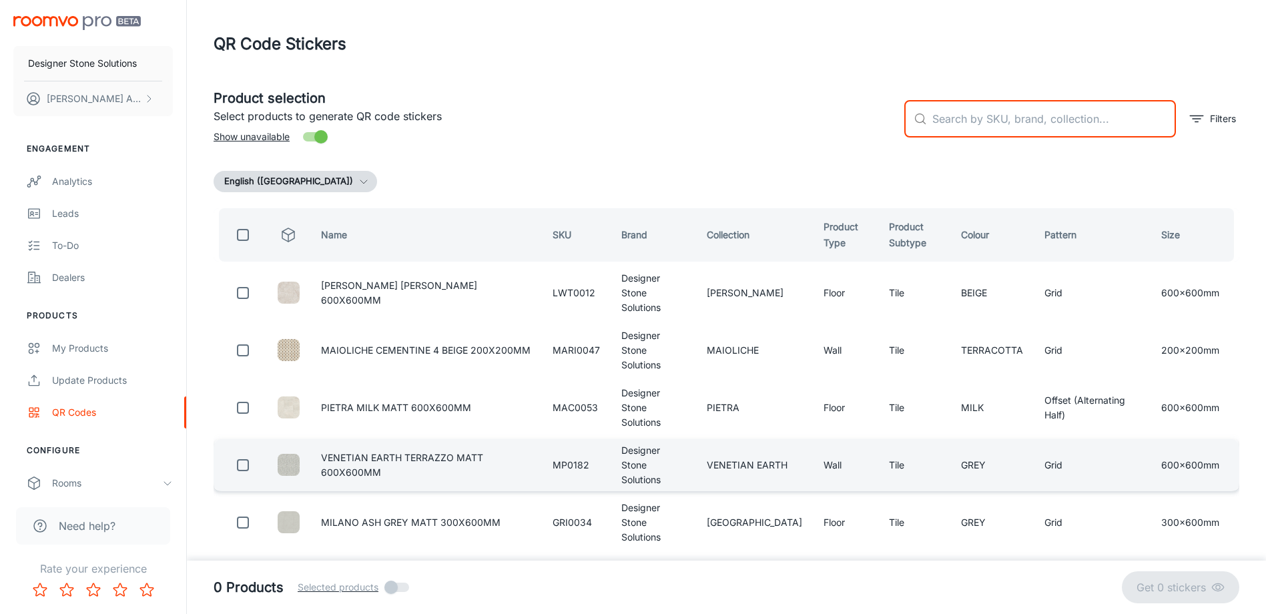
checkbox input "true"
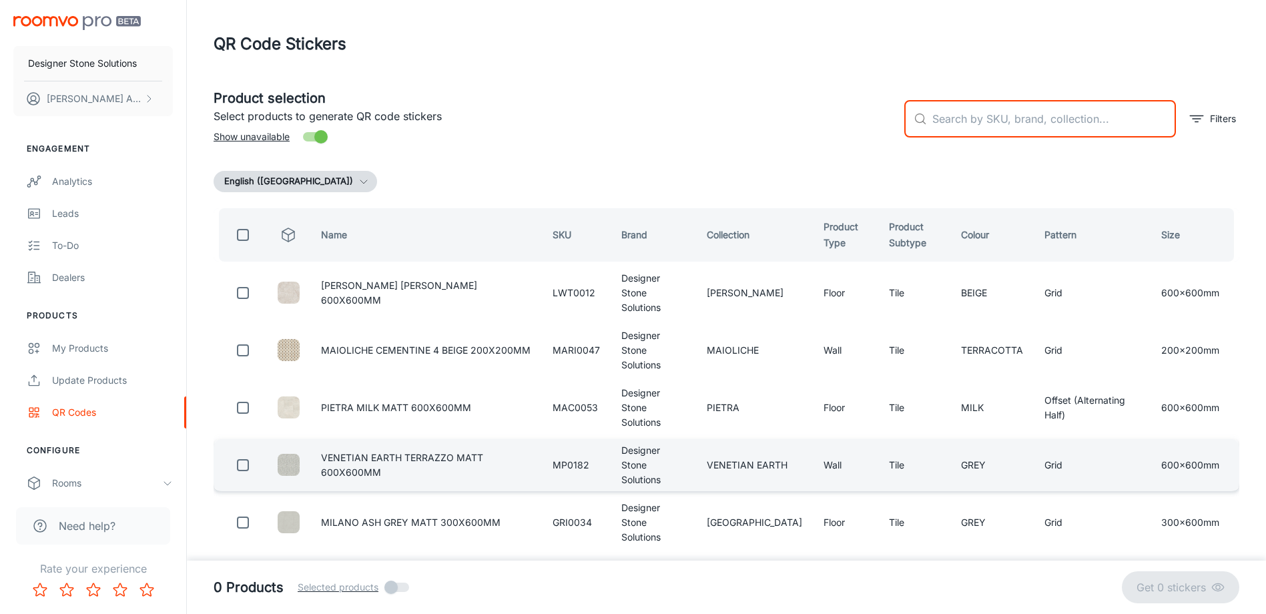
checkbox input "true"
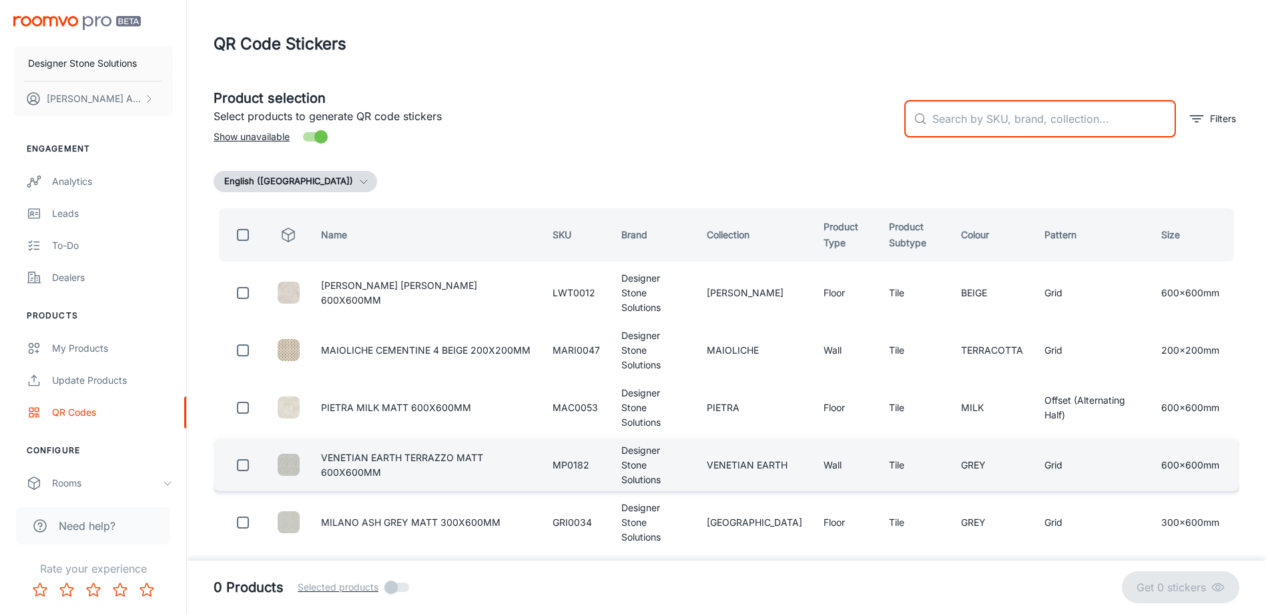
checkbox input "true"
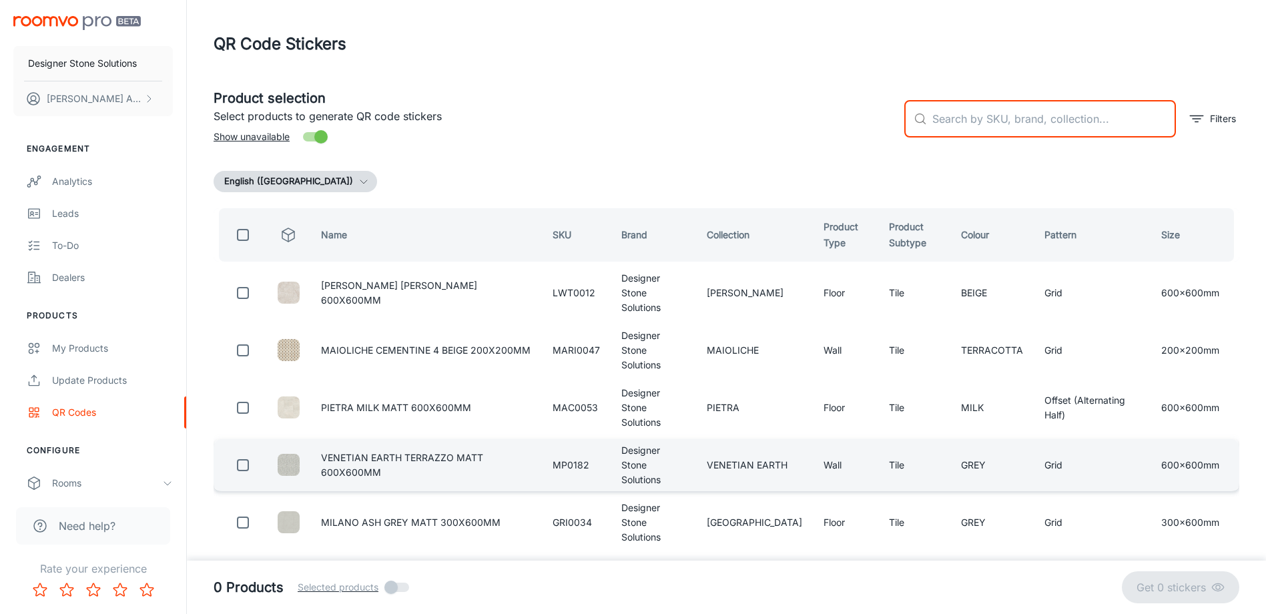
checkbox input "true"
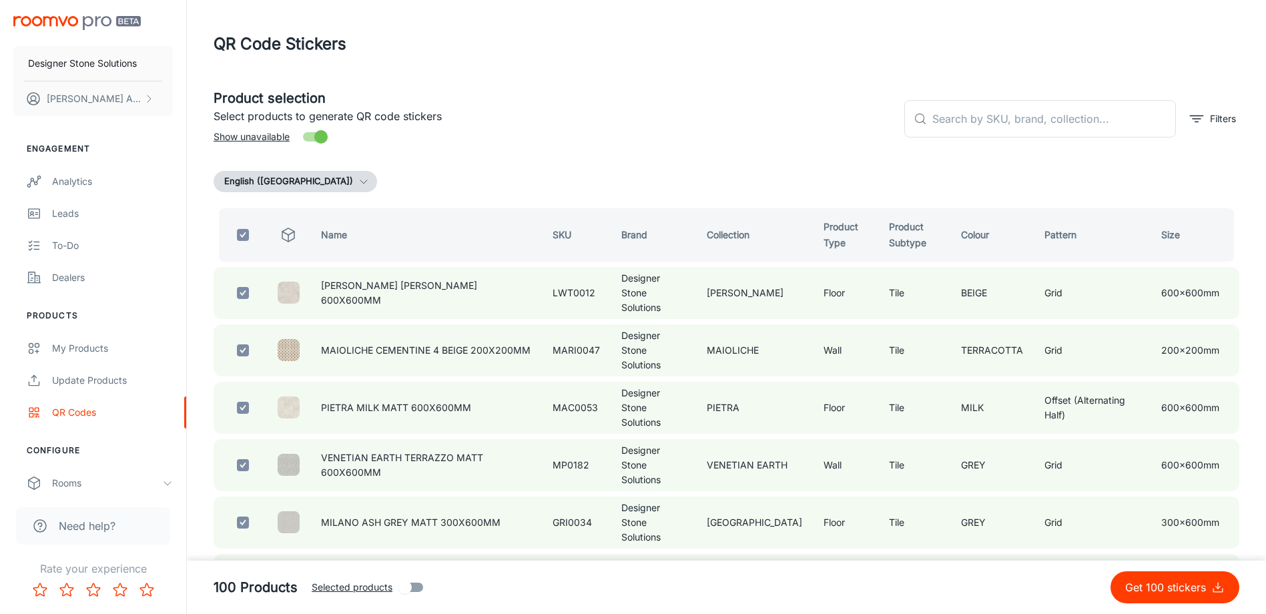
click at [300, 180] on button "English ([GEOGRAPHIC_DATA])" at bounding box center [296, 181] width 164 height 21
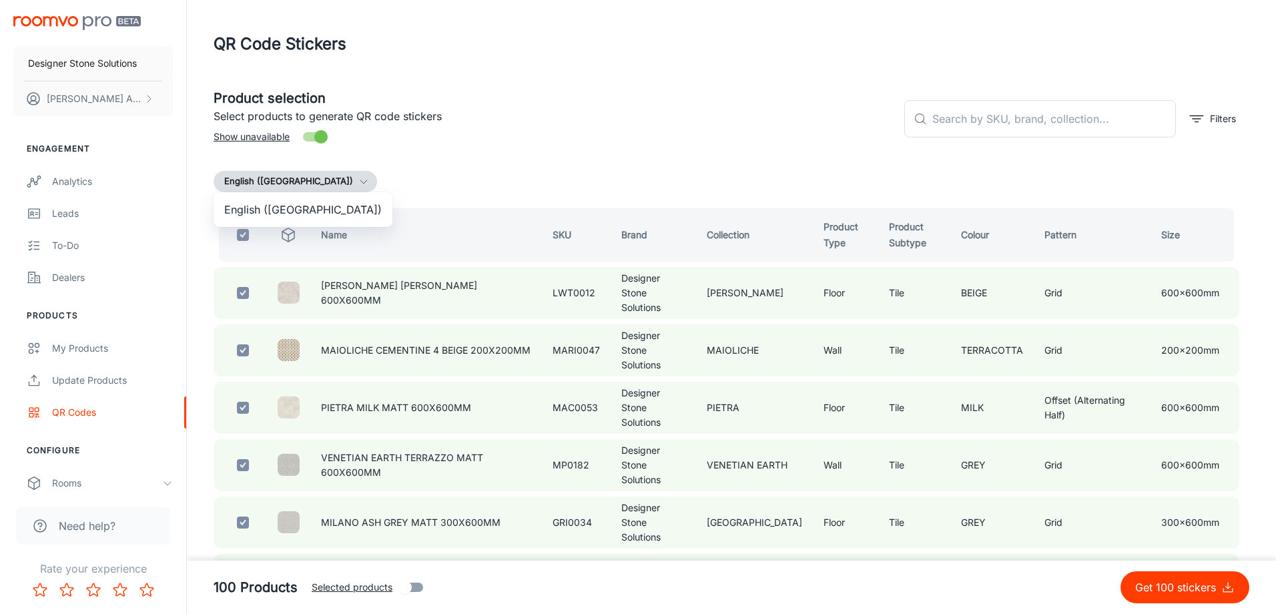
click at [589, 144] on div at bounding box center [638, 307] width 1276 height 614
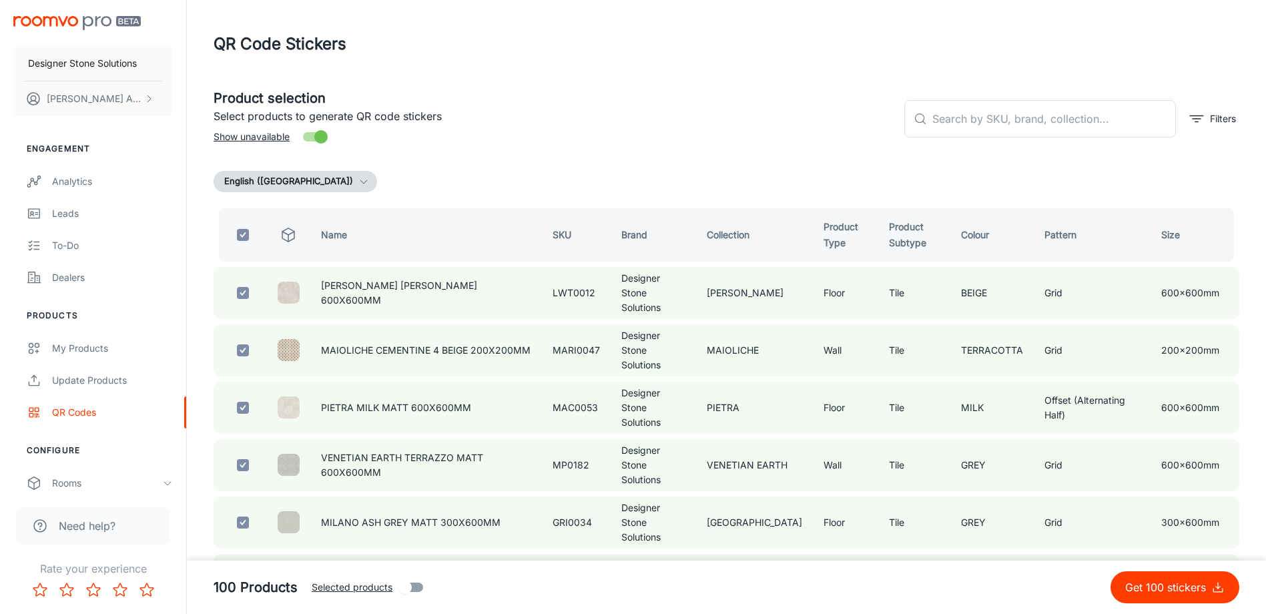
click at [1173, 613] on html "Designer Stone Solutions [PERSON_NAME] Engagement Analytics Leads To-do Dealers…" at bounding box center [633, 307] width 1266 height 614
click at [1177, 594] on p "Get 100 stickers" at bounding box center [1168, 587] width 86 height 16
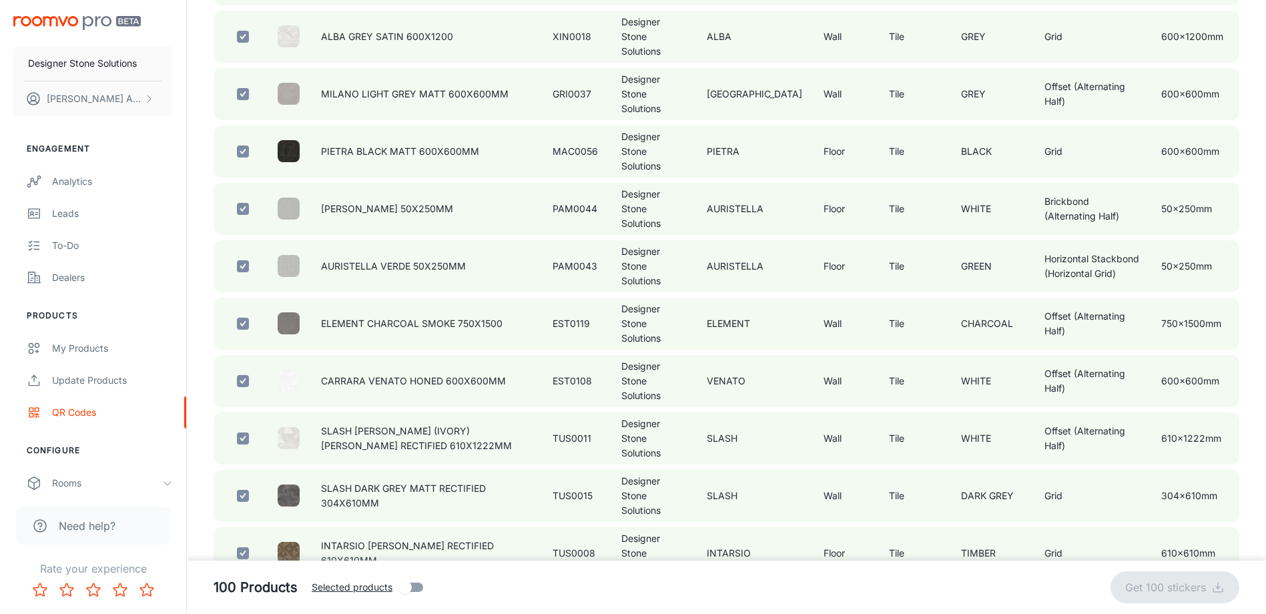
checkbox input "false"
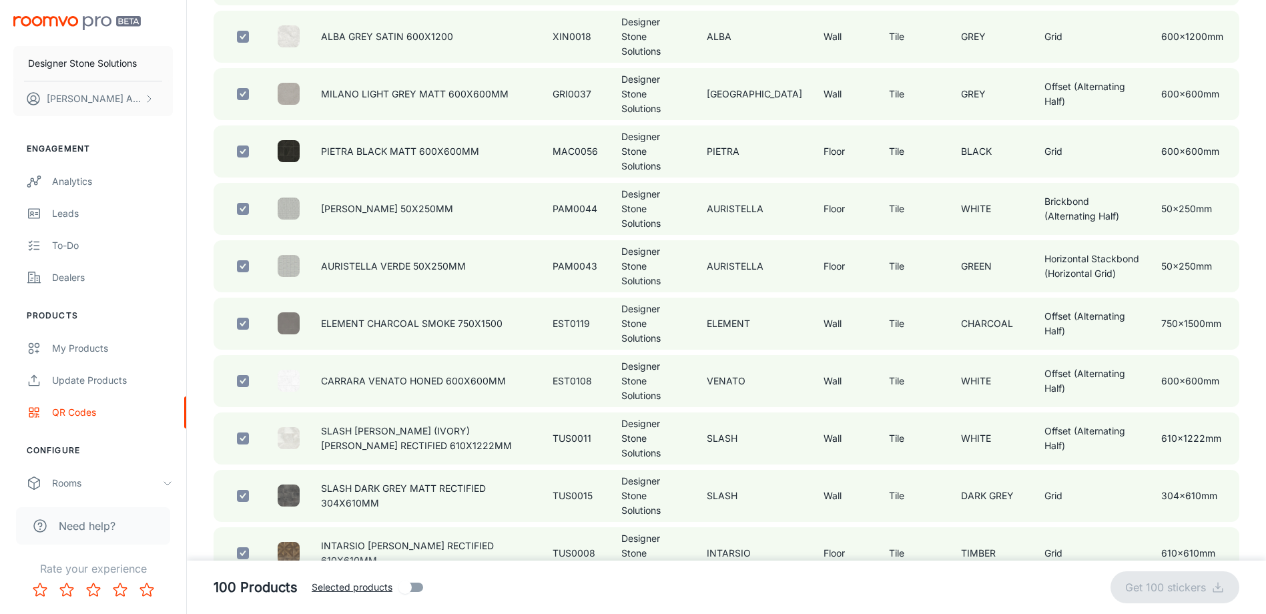
checkbox input "false"
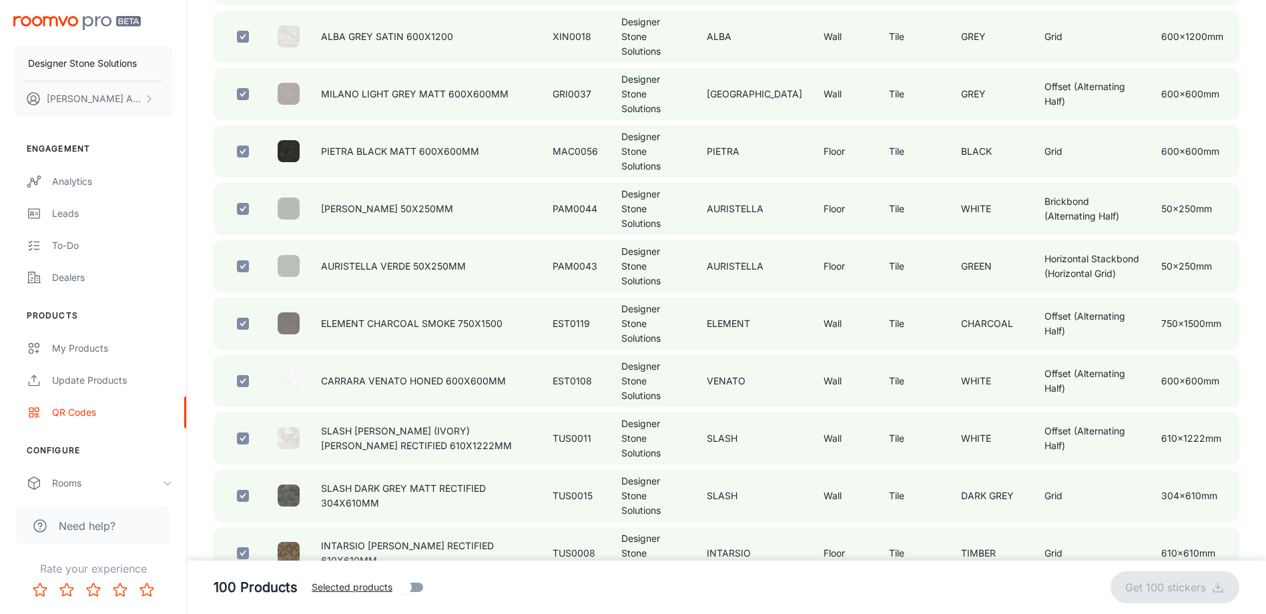
checkbox input "false"
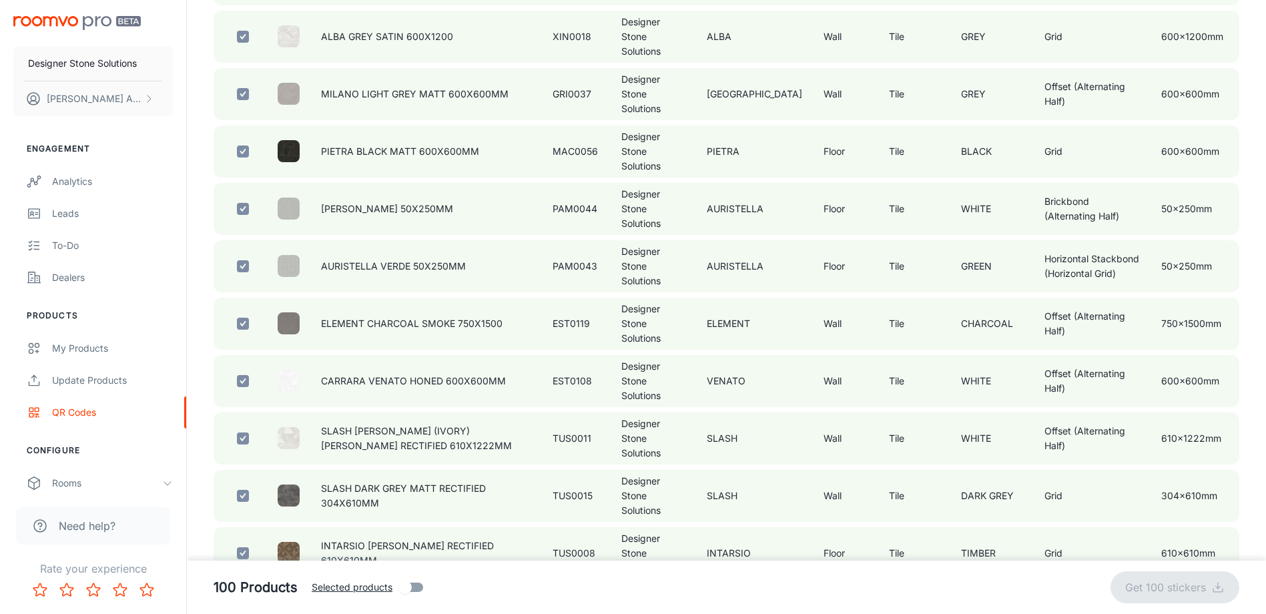
checkbox input "false"
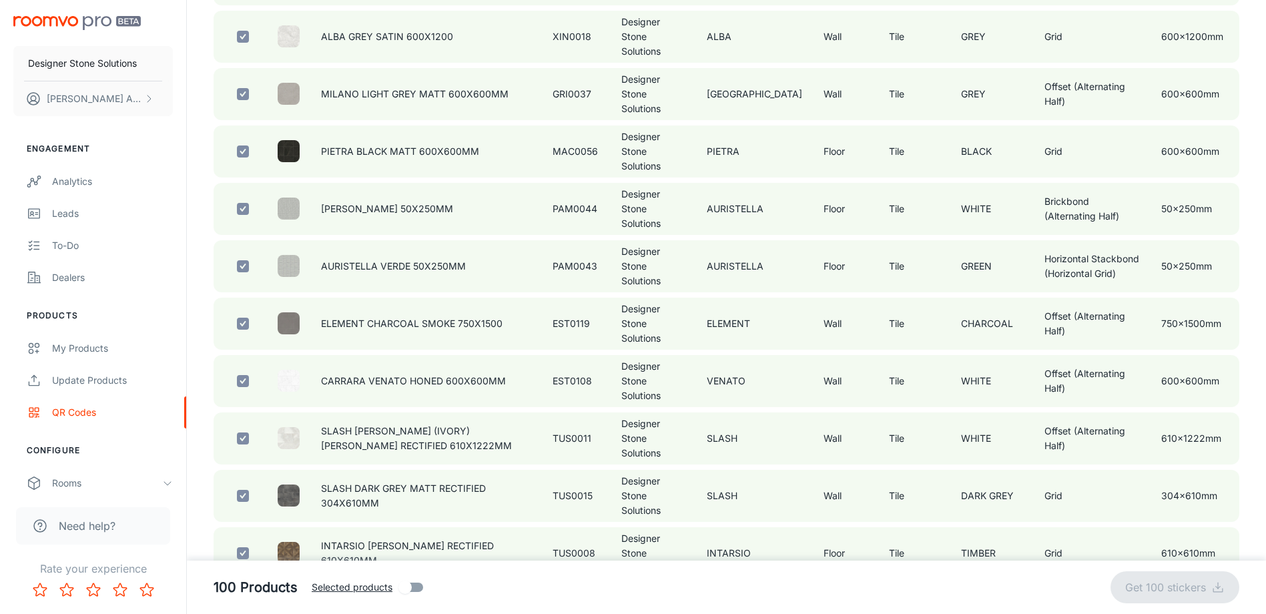
checkbox input "false"
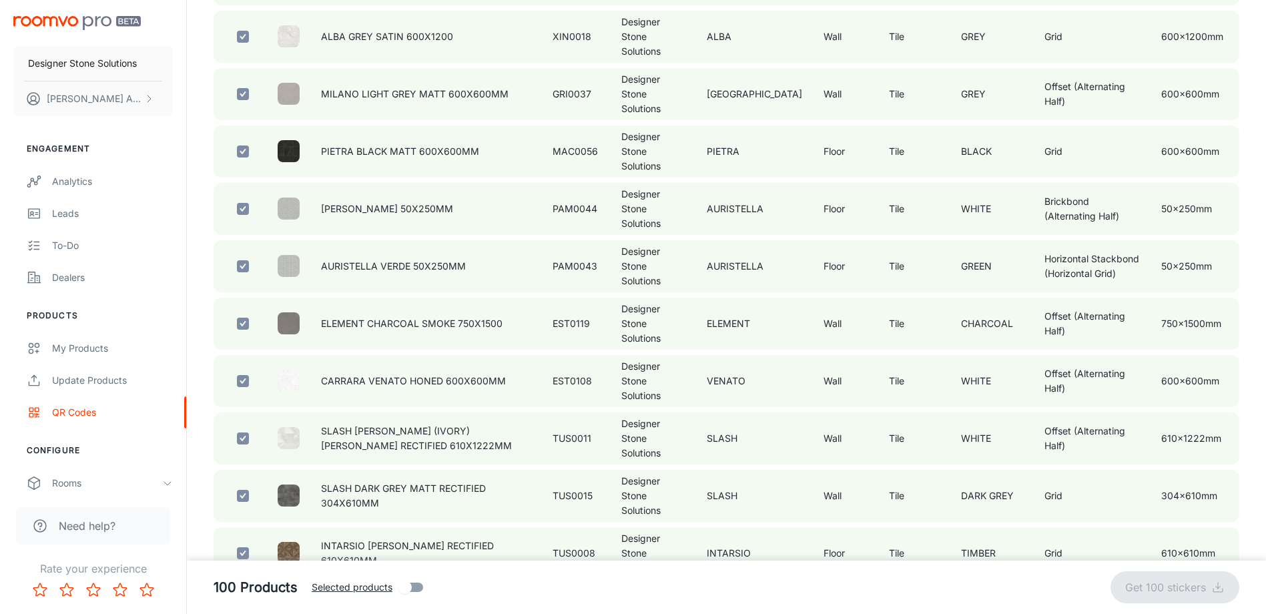
checkbox input "false"
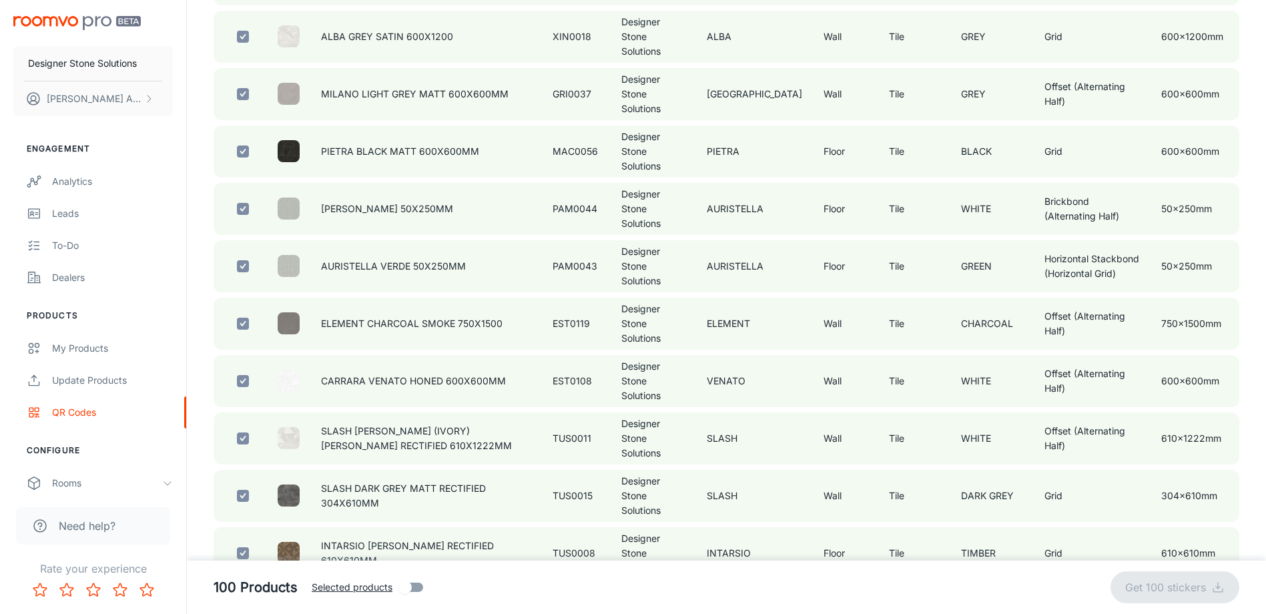
checkbox input "false"
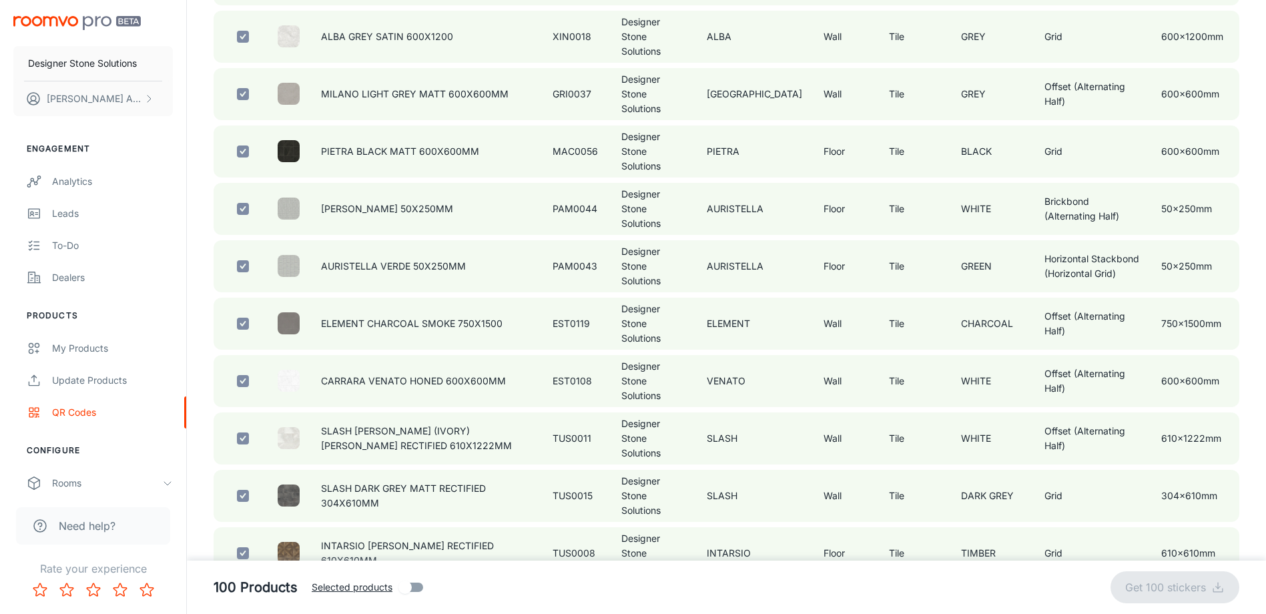
checkbox input "false"
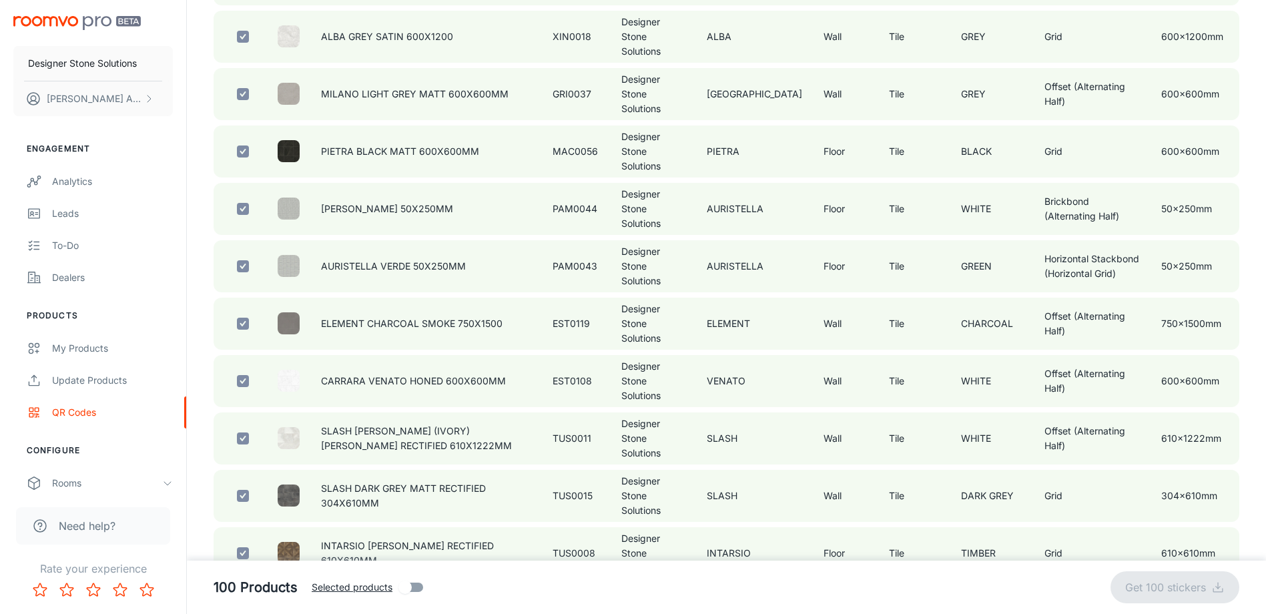
checkbox input "false"
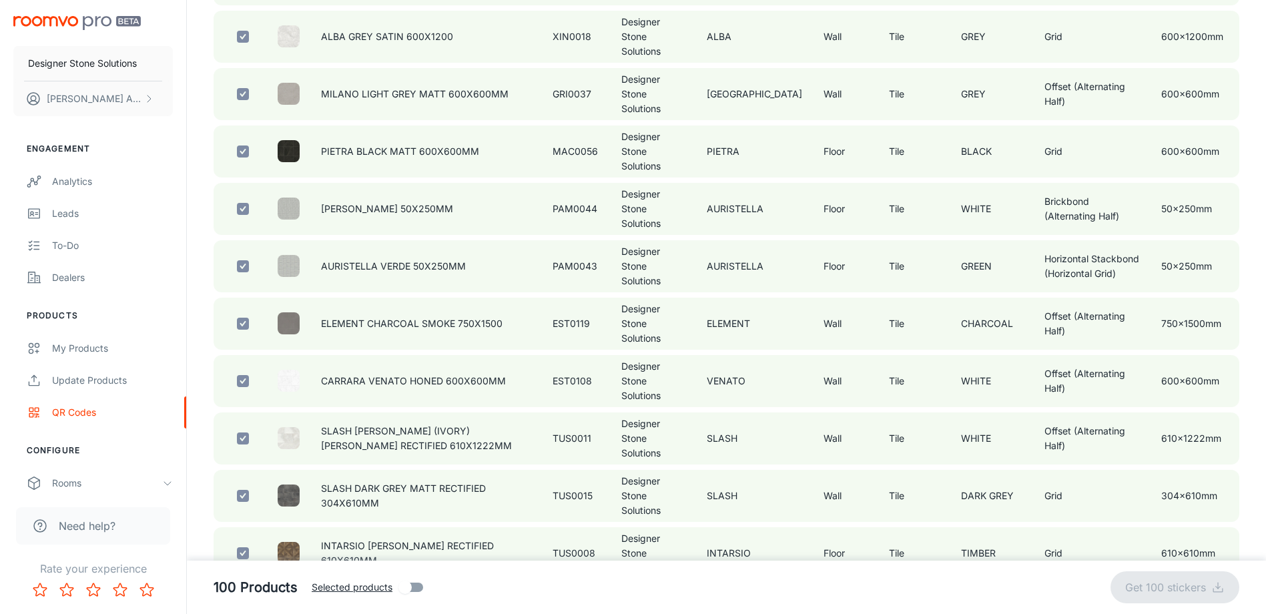
checkbox input "false"
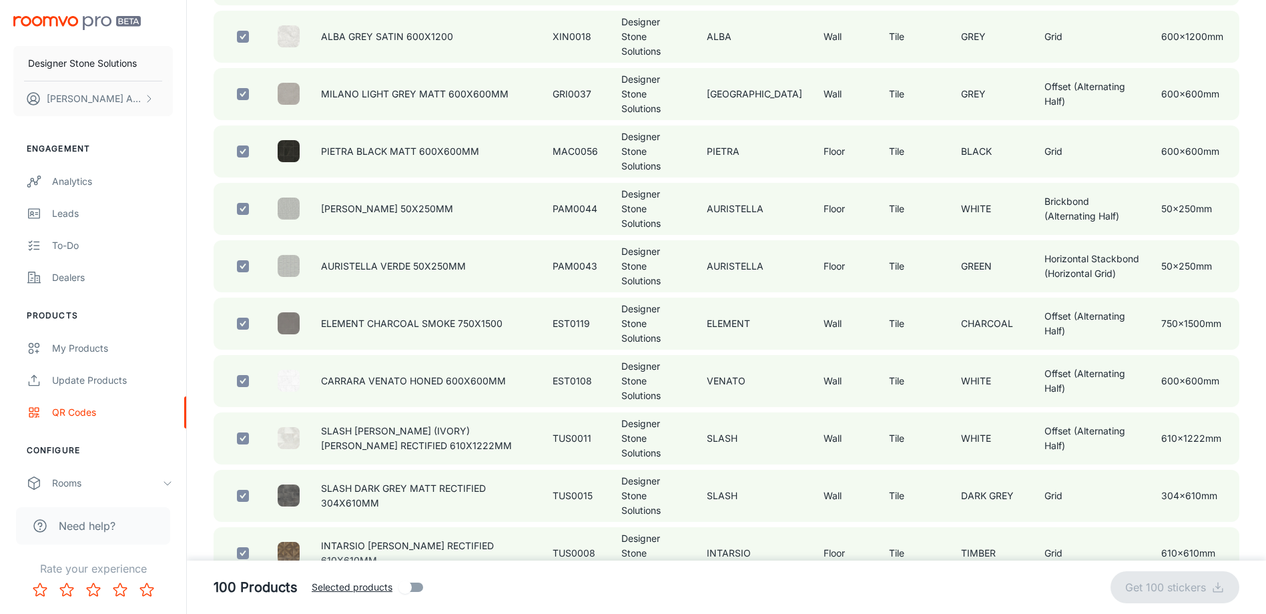
checkbox input "false"
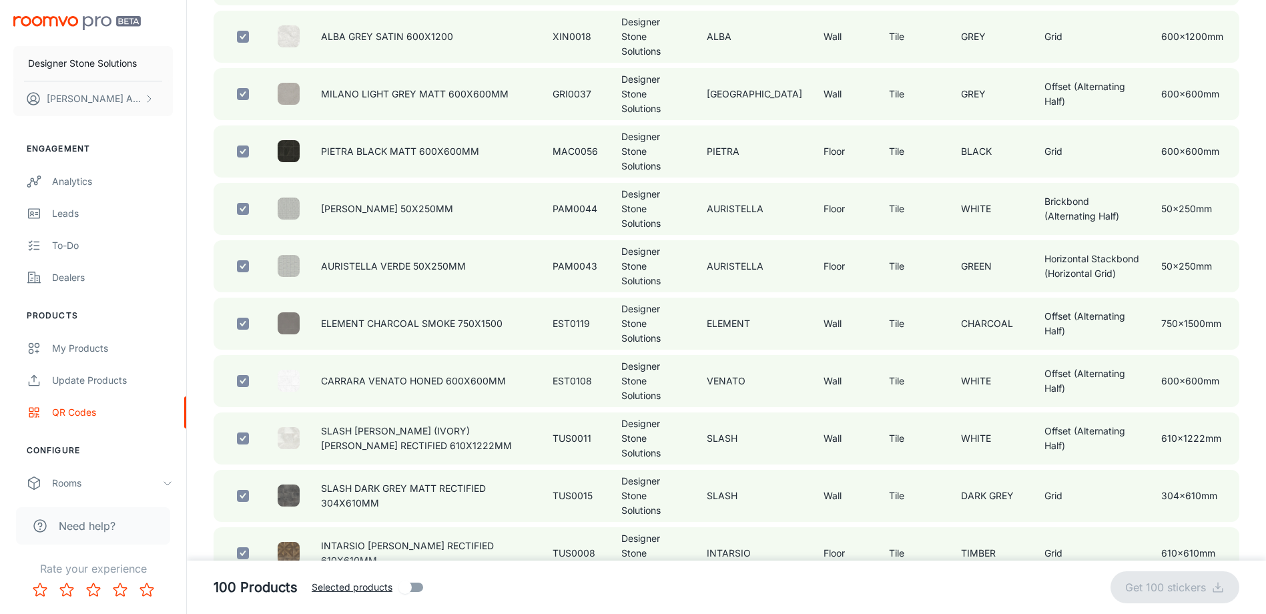
checkbox input "false"
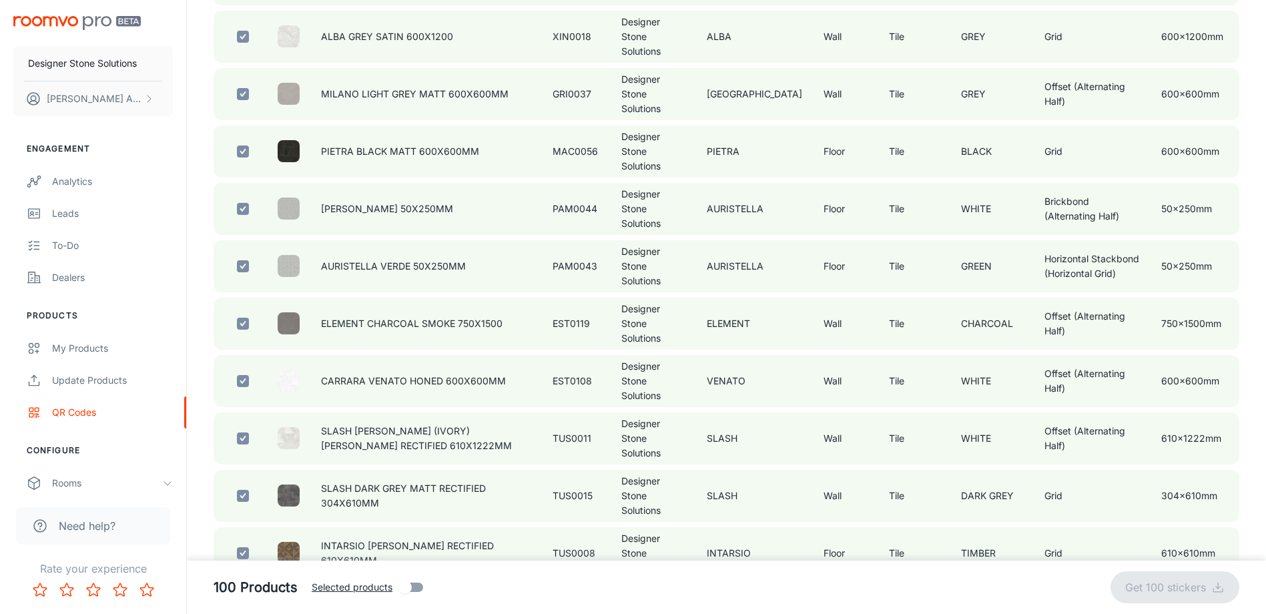
checkbox input "false"
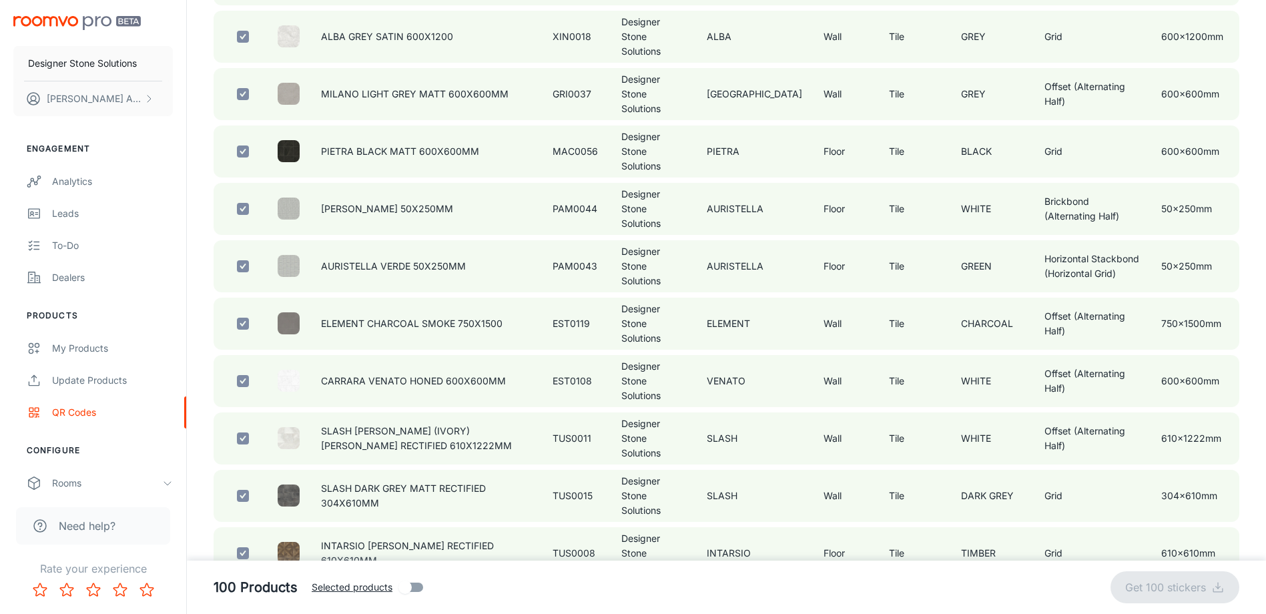
checkbox input "false"
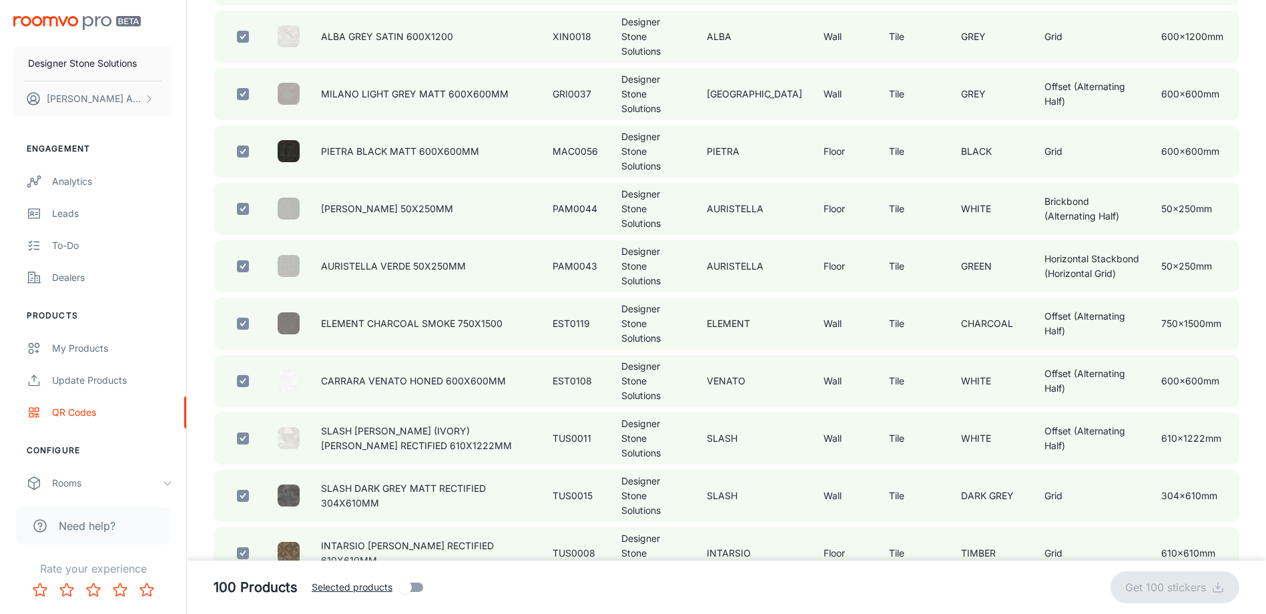
checkbox input "false"
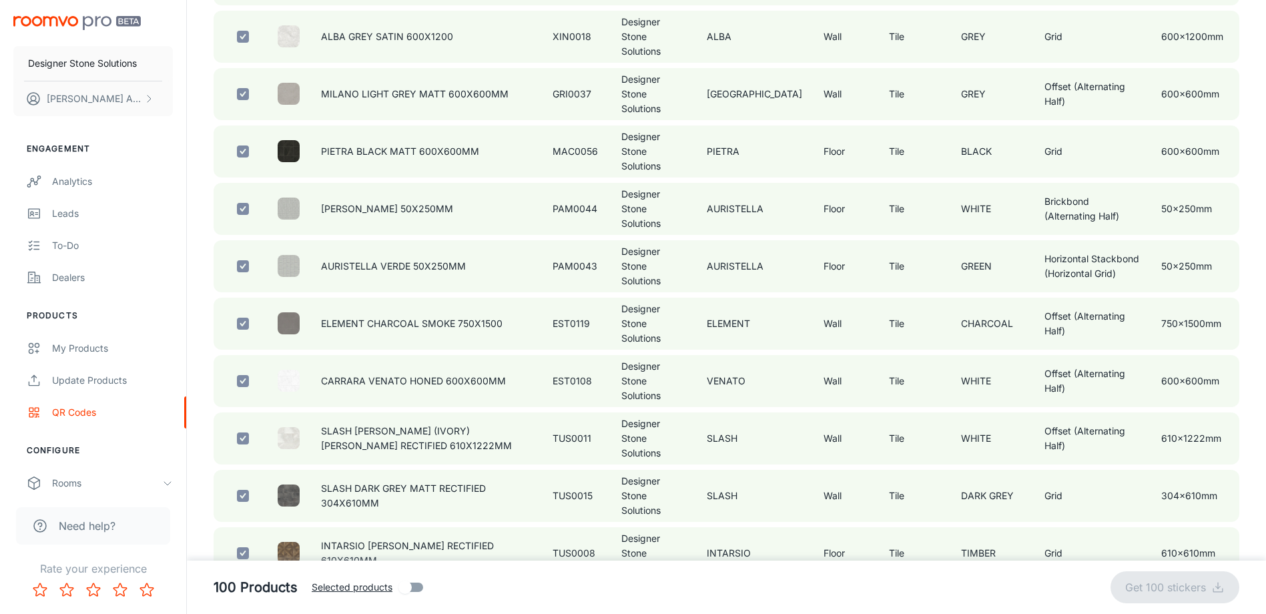
checkbox input "false"
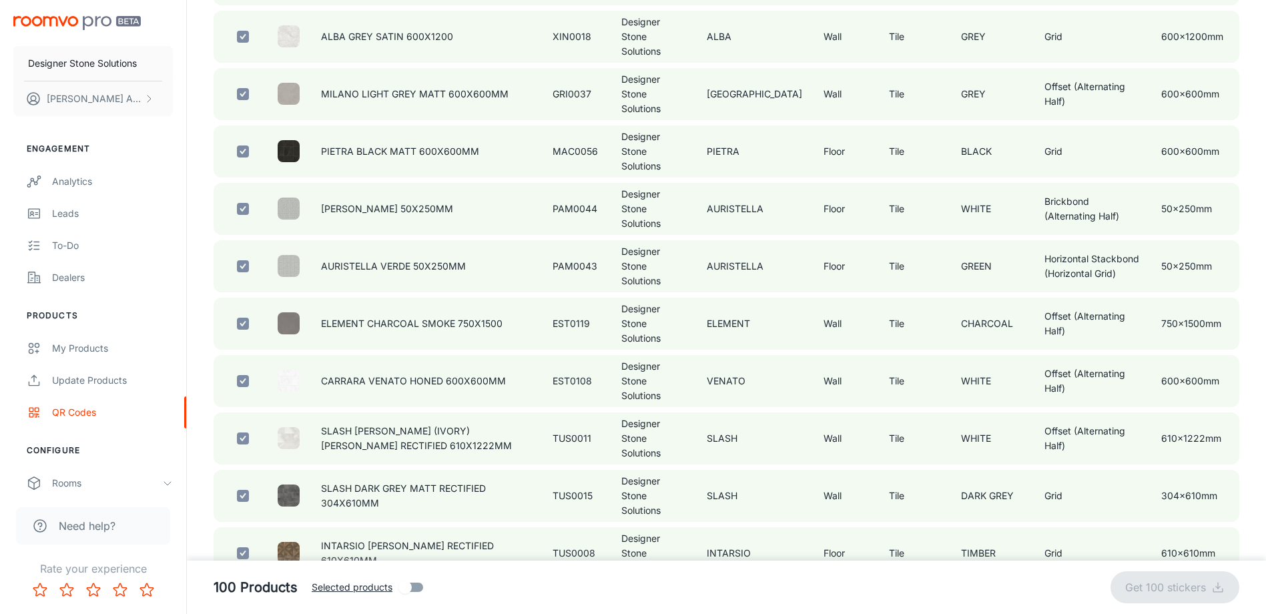
checkbox input "false"
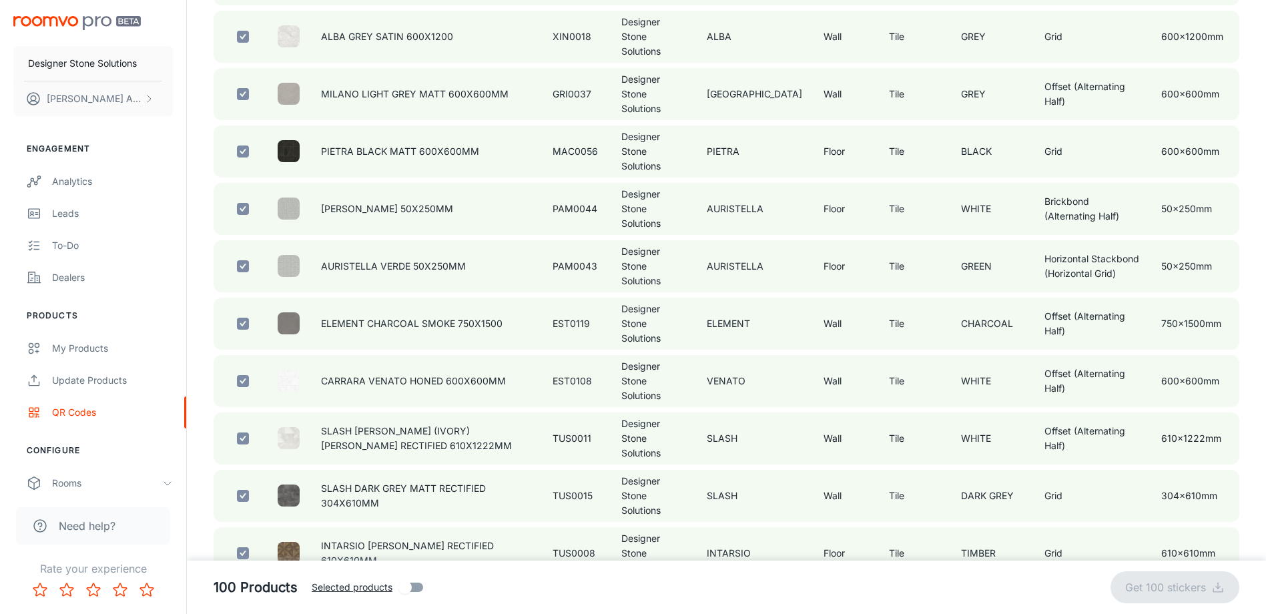
checkbox input "false"
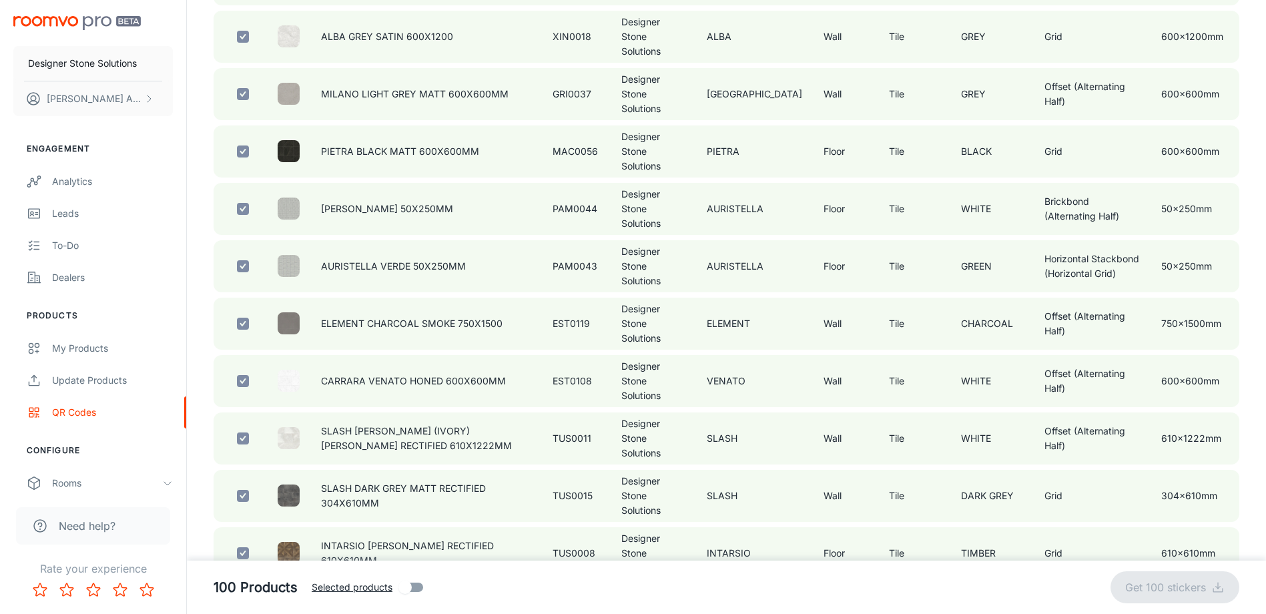
checkbox input "false"
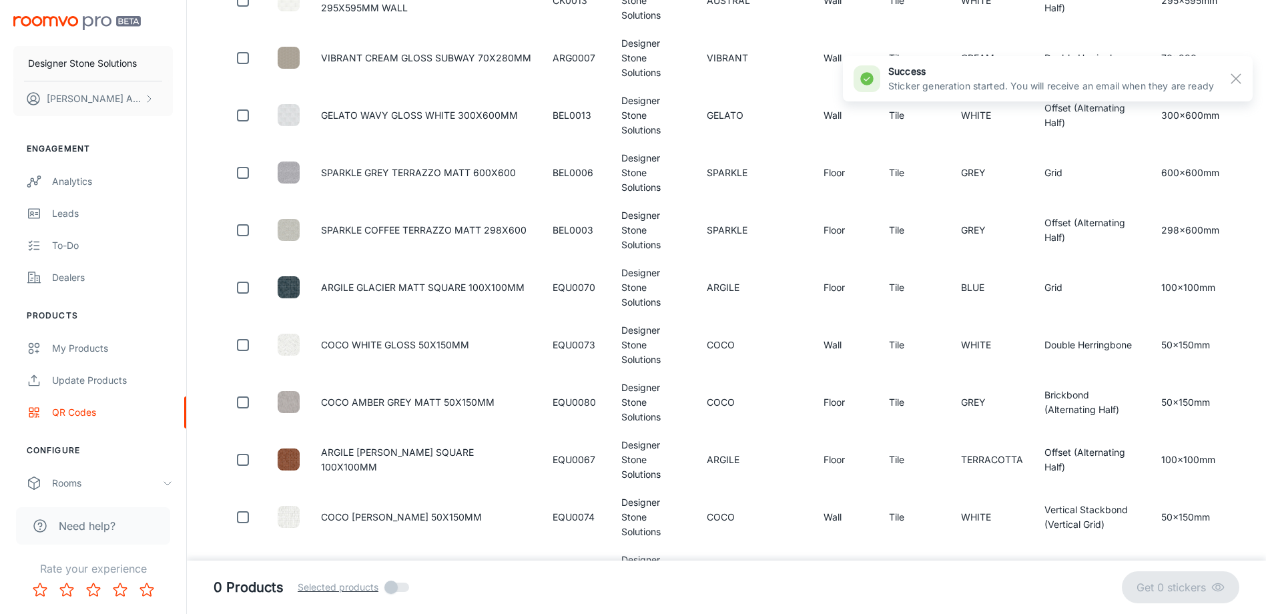
scroll to position [4015, 0]
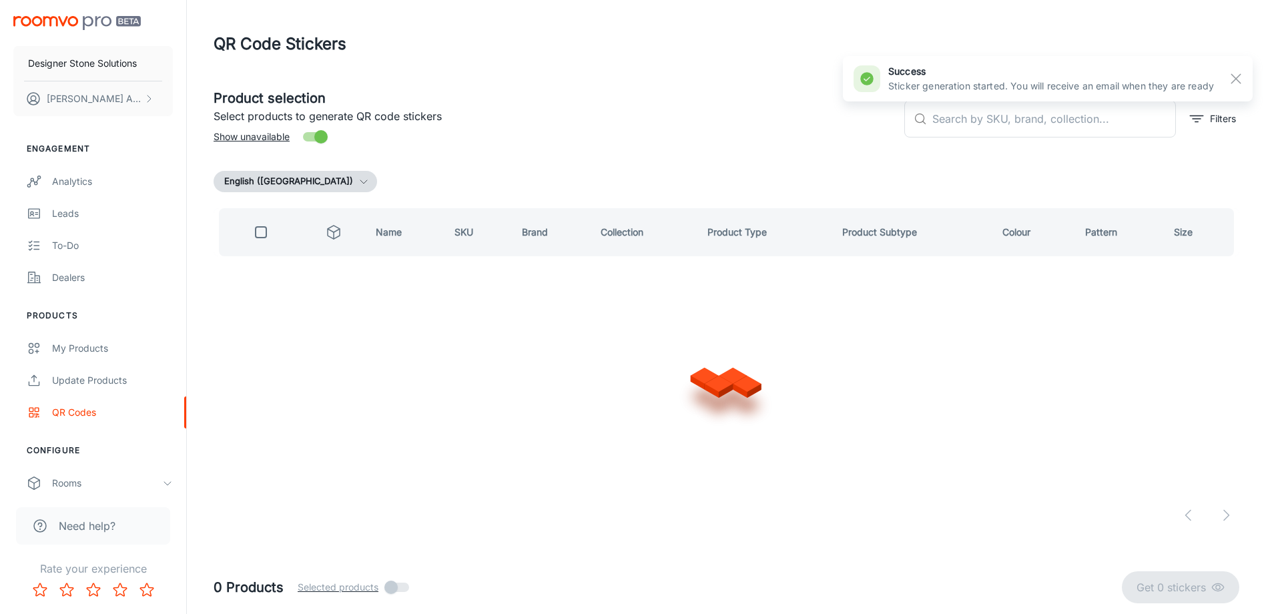
scroll to position [0, 0]
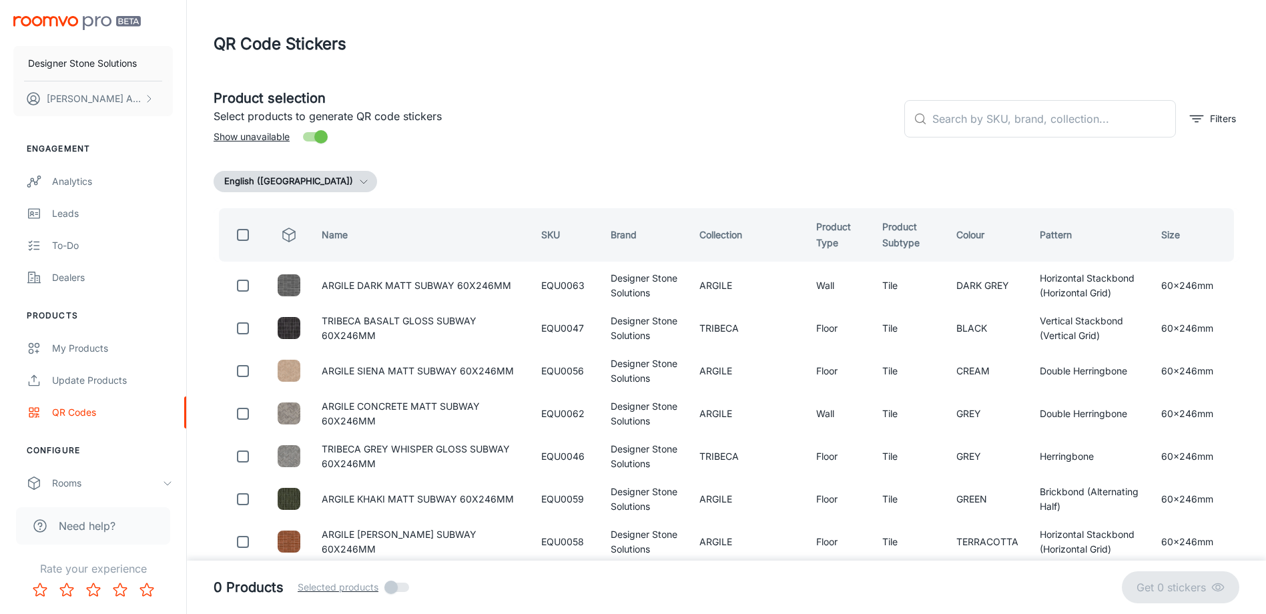
click at [246, 232] on input "checkbox" at bounding box center [243, 235] width 27 height 27
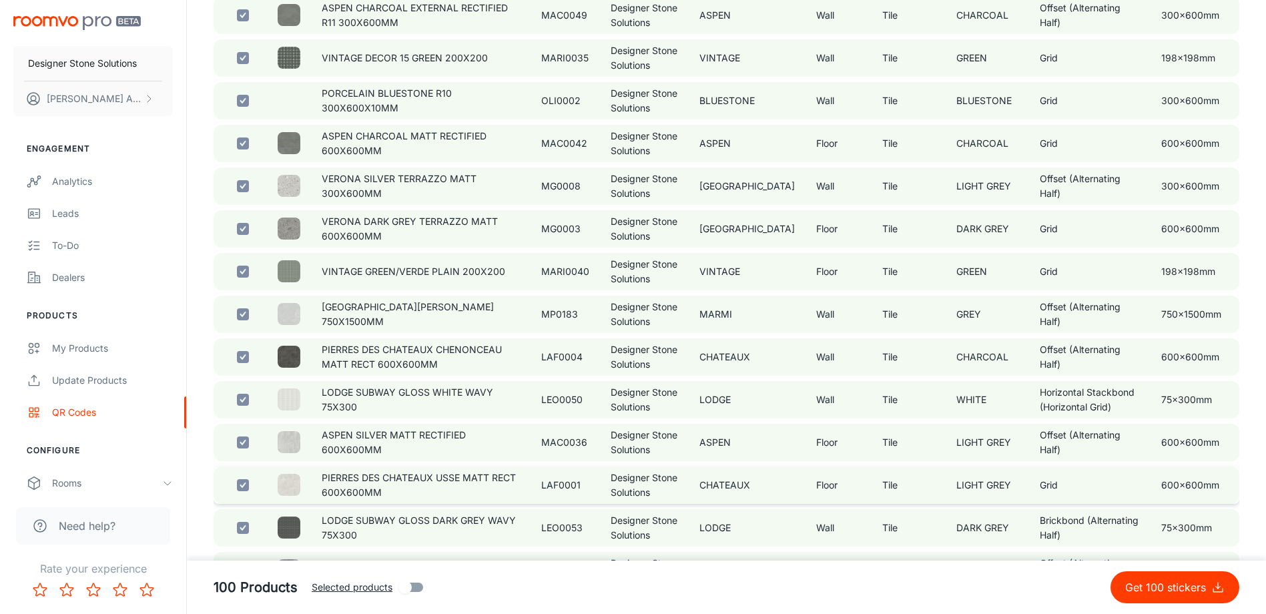
scroll to position [2136, 0]
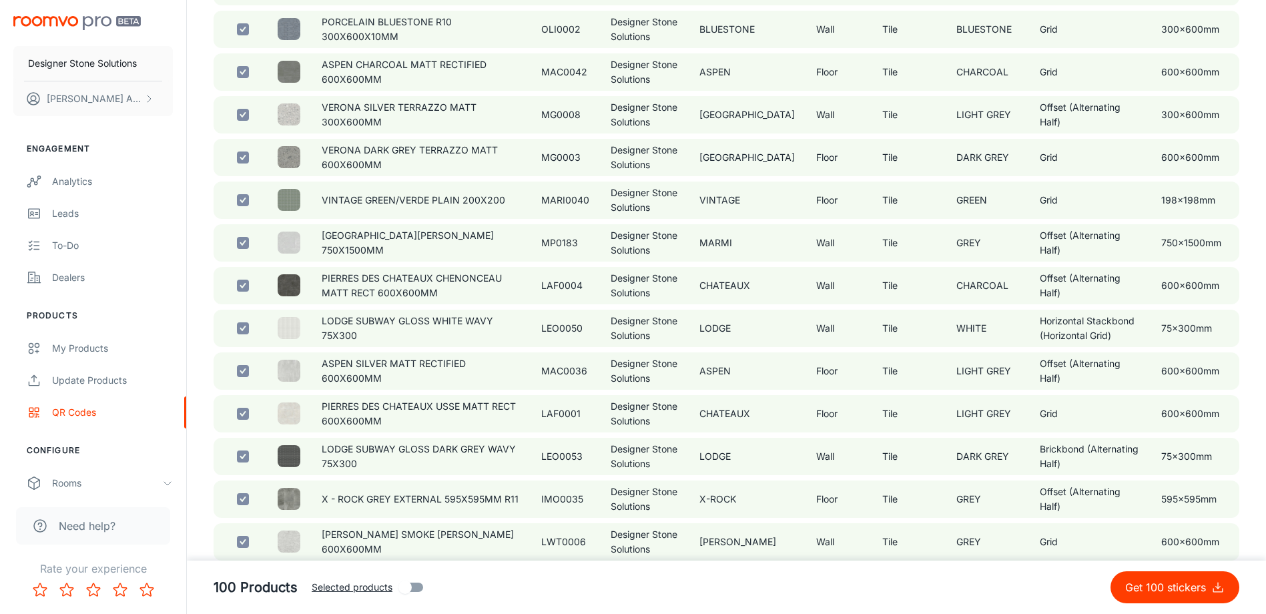
click at [1157, 584] on p "Get 100 stickers" at bounding box center [1168, 587] width 86 height 16
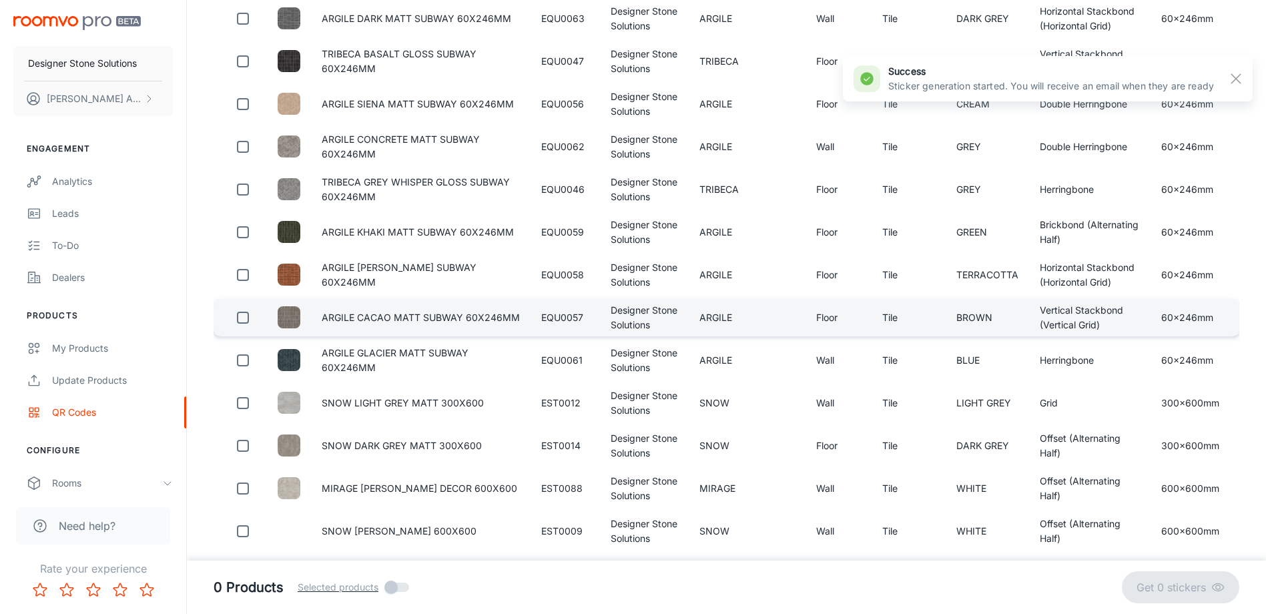
scroll to position [0, 0]
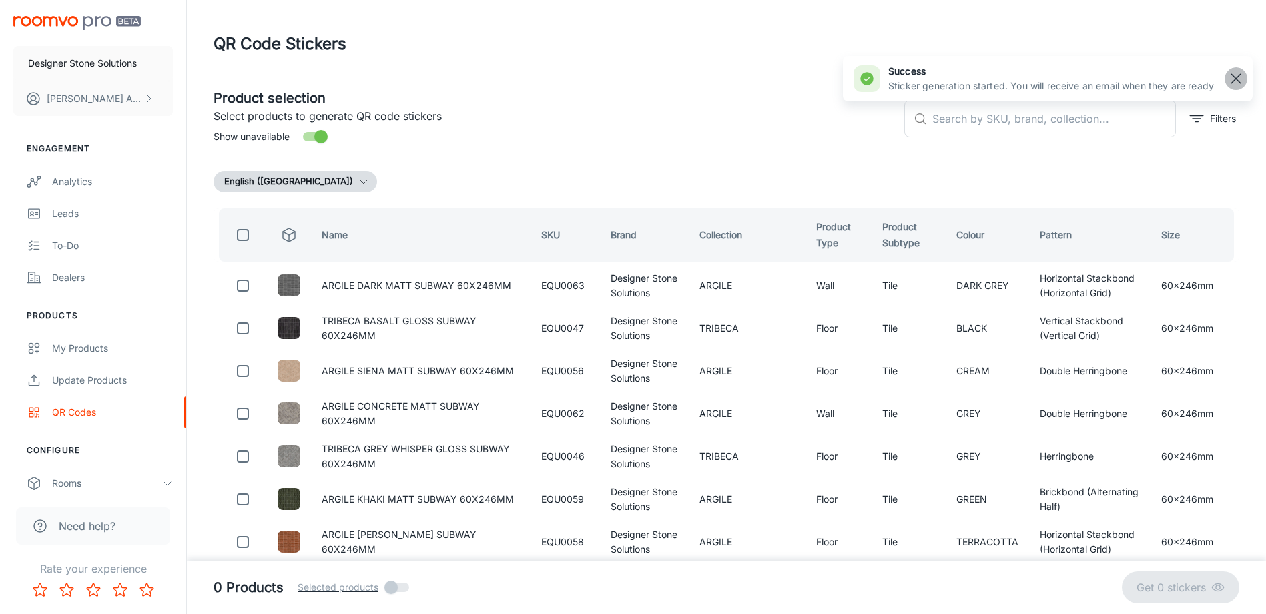
click at [1236, 75] on rect "button" at bounding box center [1236, 79] width 16 height 16
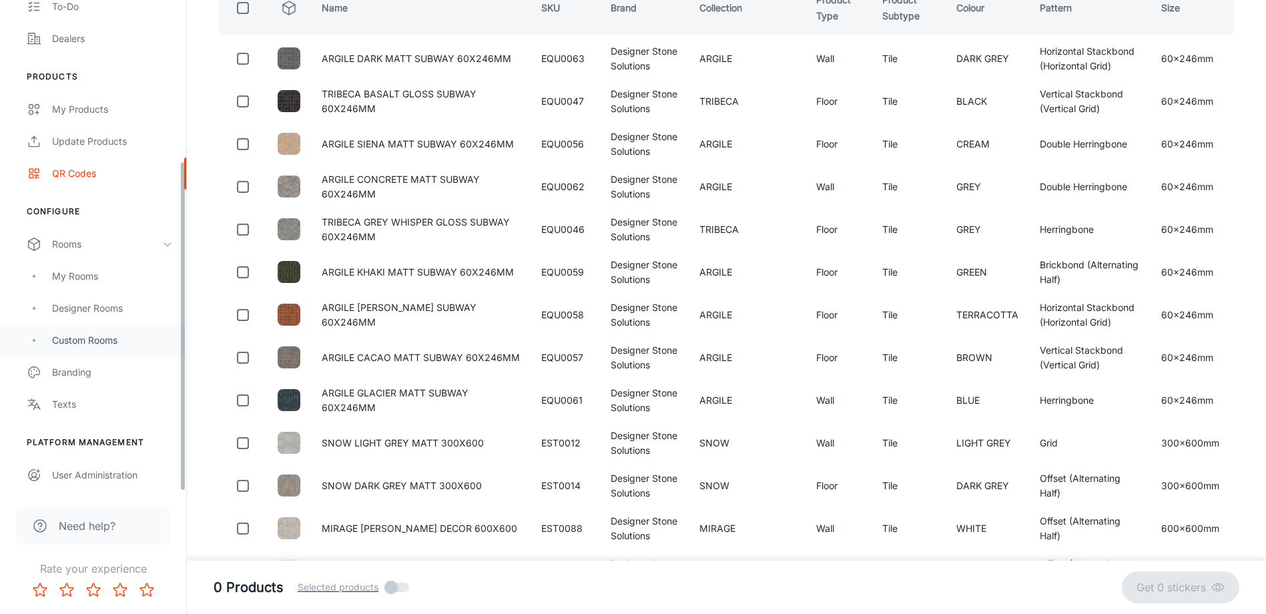
scroll to position [334, 0]
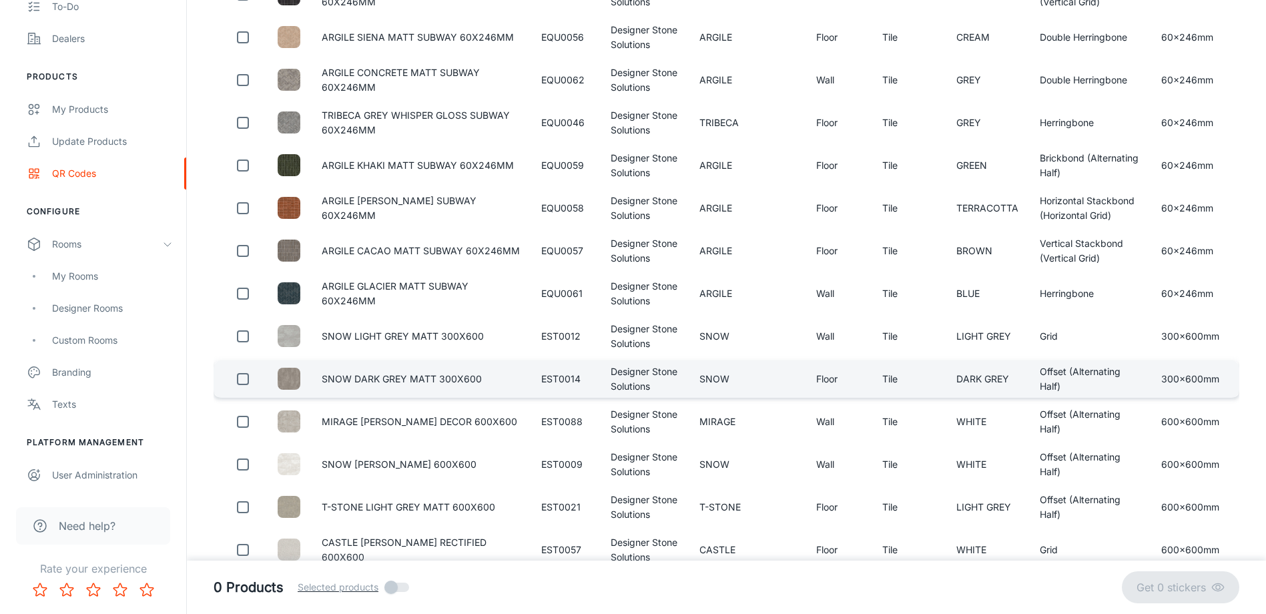
click at [386, 381] on td "SNOW DARK GREY MATT 300X600" at bounding box center [421, 378] width 220 height 37
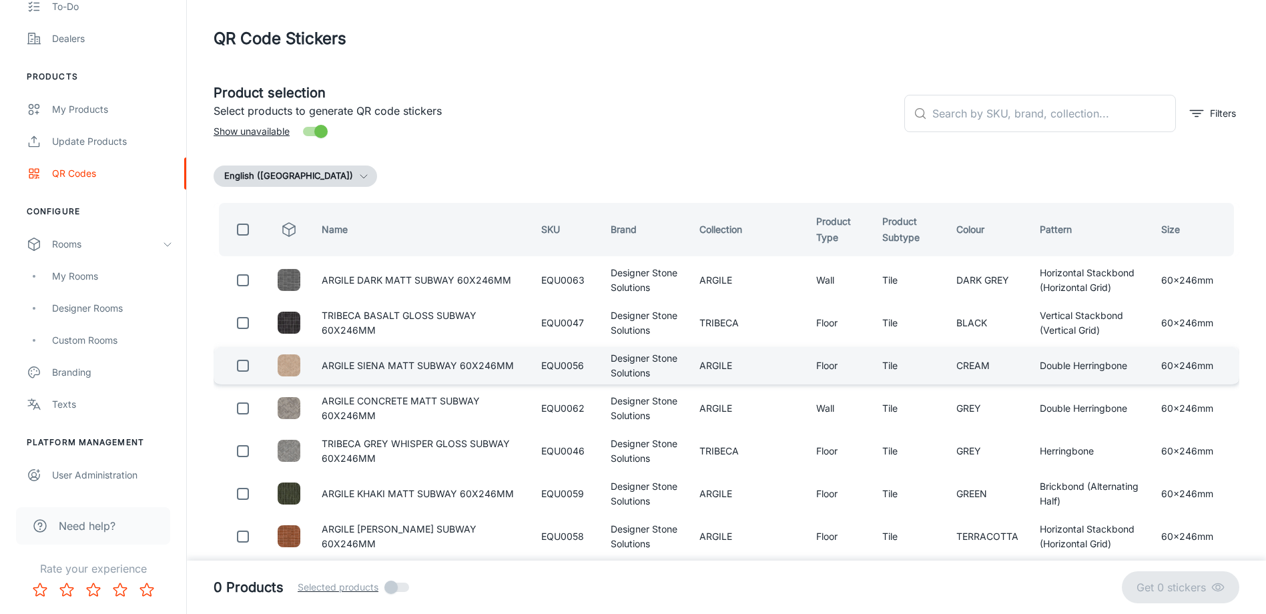
scroll to position [0, 0]
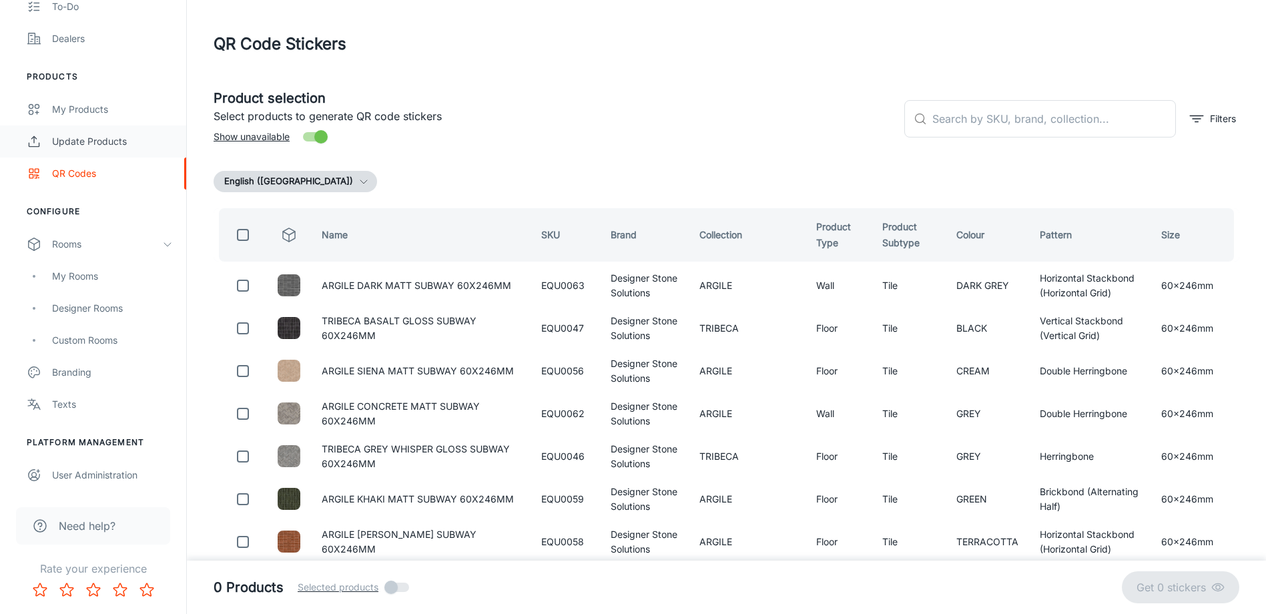
click at [65, 125] on link "Update Products" at bounding box center [93, 141] width 186 height 32
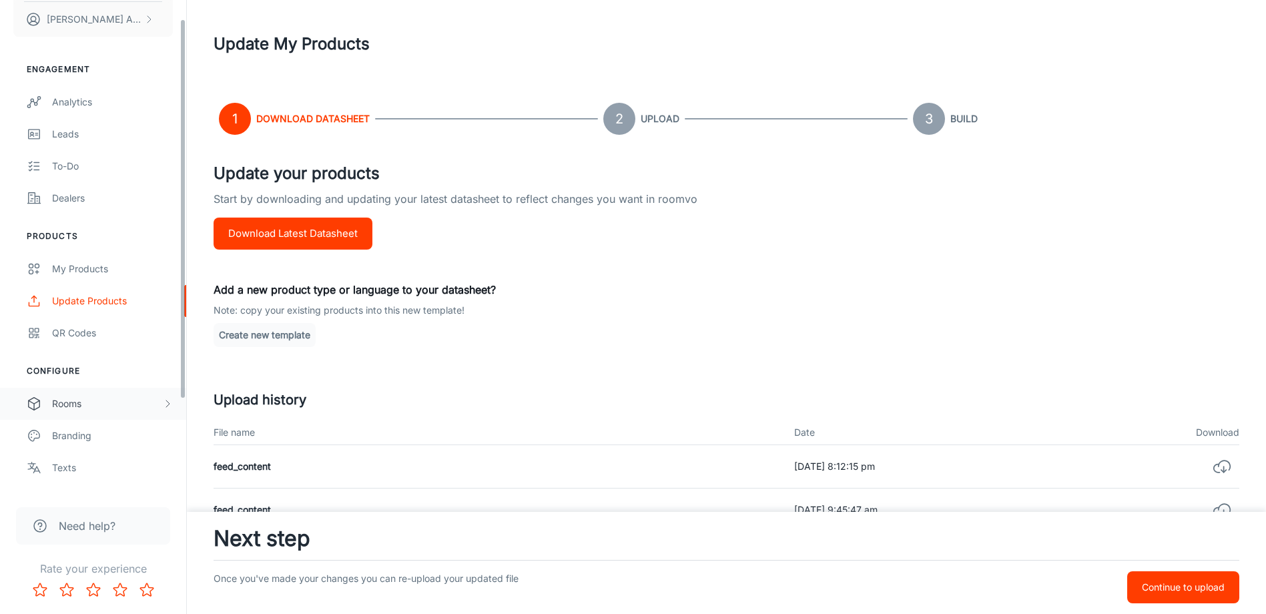
scroll to position [143, 0]
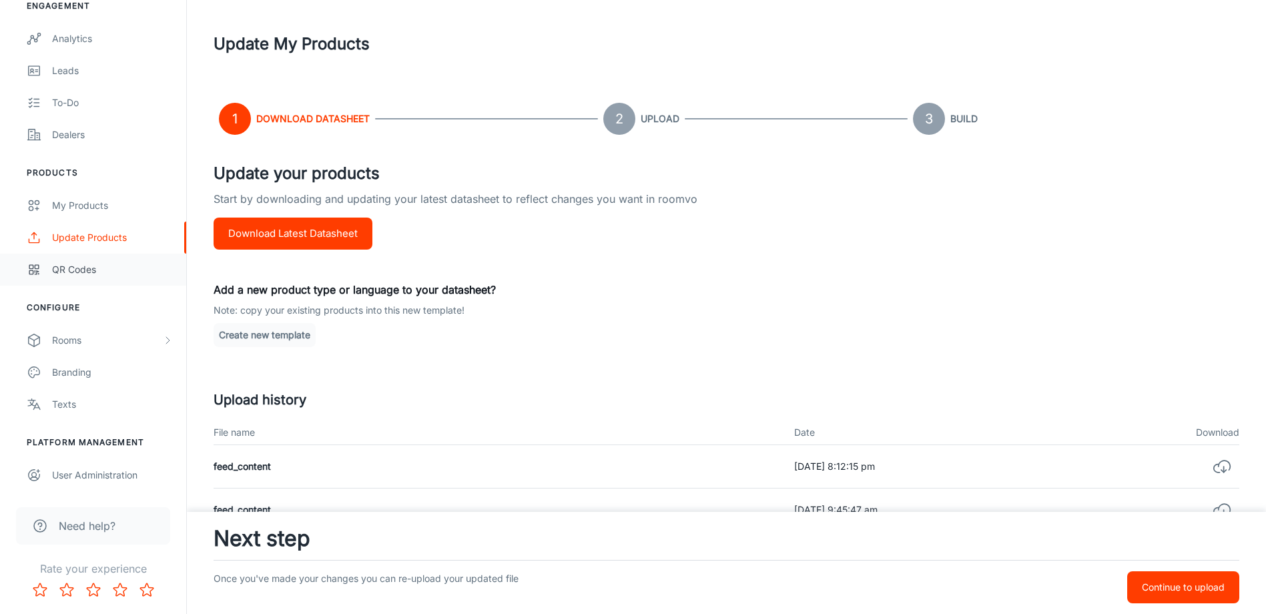
click at [91, 260] on link "QR Codes" at bounding box center [93, 270] width 186 height 32
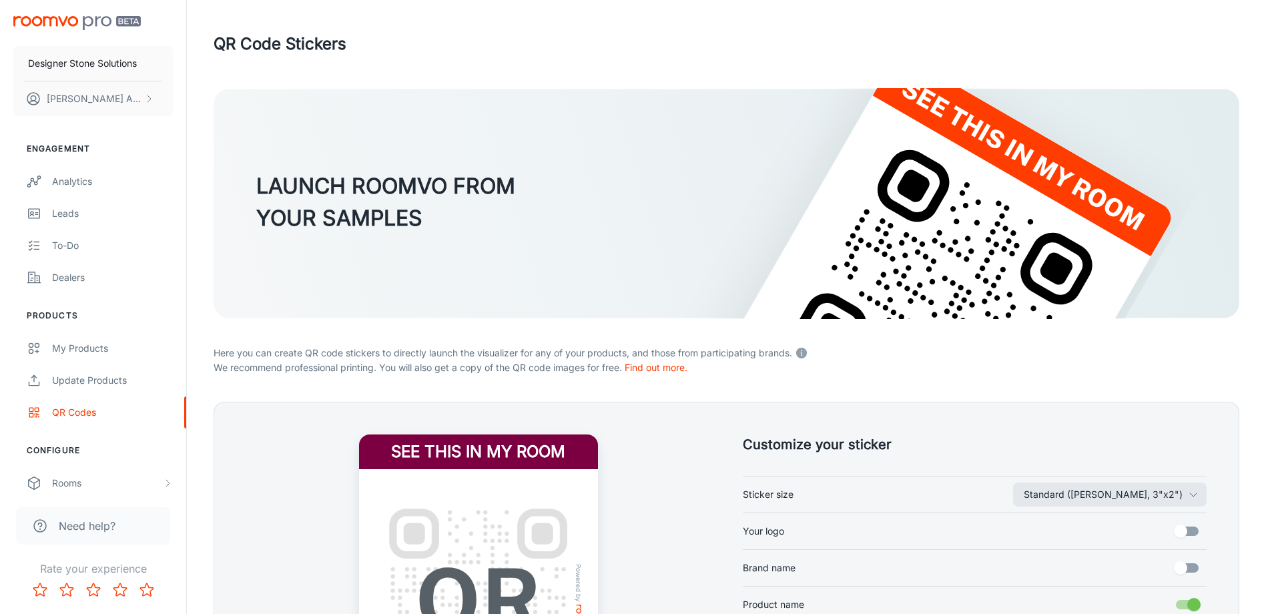
scroll to position [265, 0]
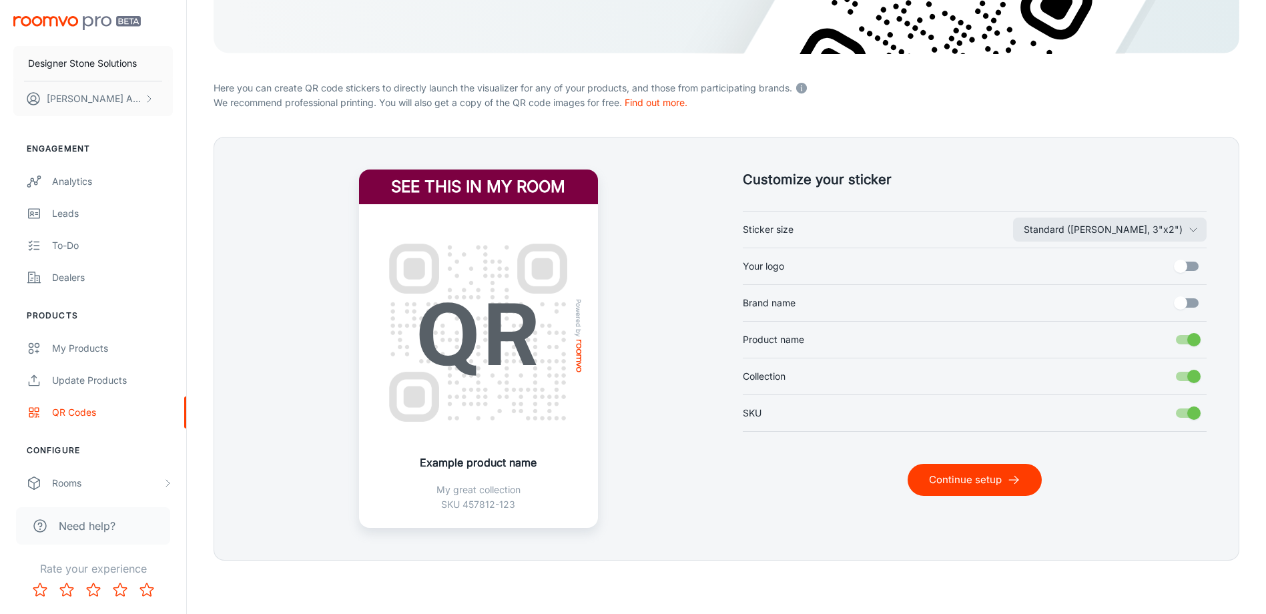
click at [907, 219] on label "Standard ([PERSON_NAME], 3"x2") Sticker size" at bounding box center [975, 229] width 465 height 25
click at [1013, 219] on button "Standard ([PERSON_NAME], 3"x2")" at bounding box center [1110, 230] width 194 height 24
drag, startPoint x: 907, startPoint y: 219, endPoint x: 828, endPoint y: 220, distance: 79.4
click at [828, 220] on label "Standard ([PERSON_NAME], 3"x2") Sticker size" at bounding box center [975, 229] width 465 height 25
click at [1013, 220] on button "Standard ([PERSON_NAME], 3"x2")" at bounding box center [1110, 230] width 194 height 24
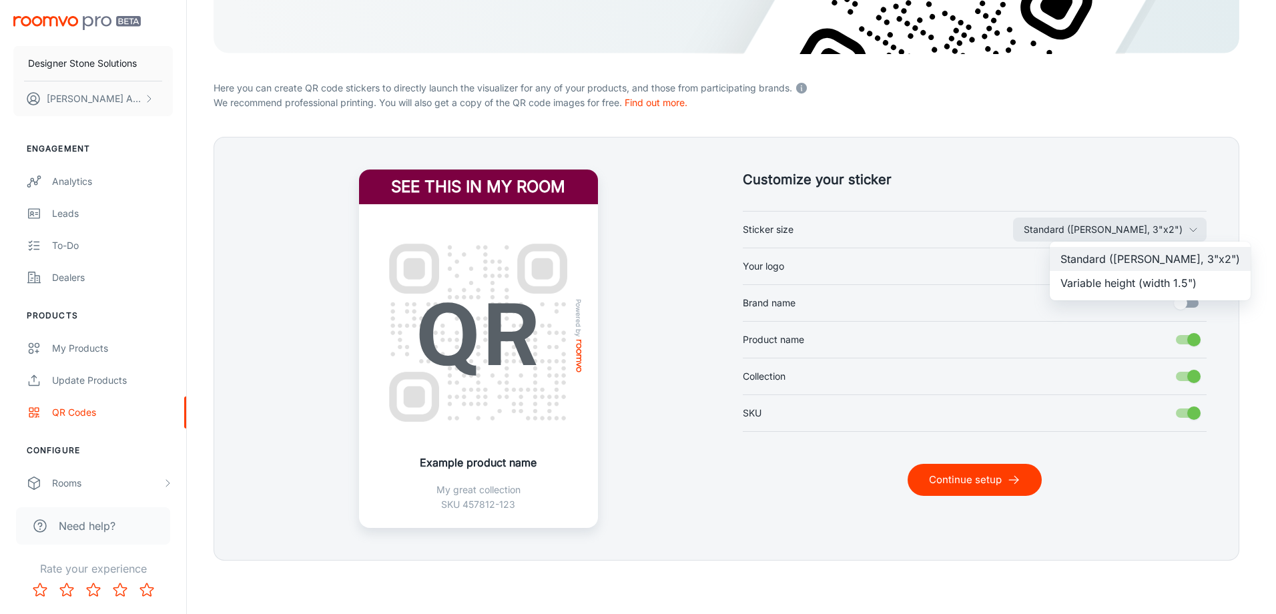
drag, startPoint x: 526, startPoint y: 323, endPoint x: 681, endPoint y: 446, distance: 197.6
click at [643, 438] on div at bounding box center [638, 307] width 1276 height 614
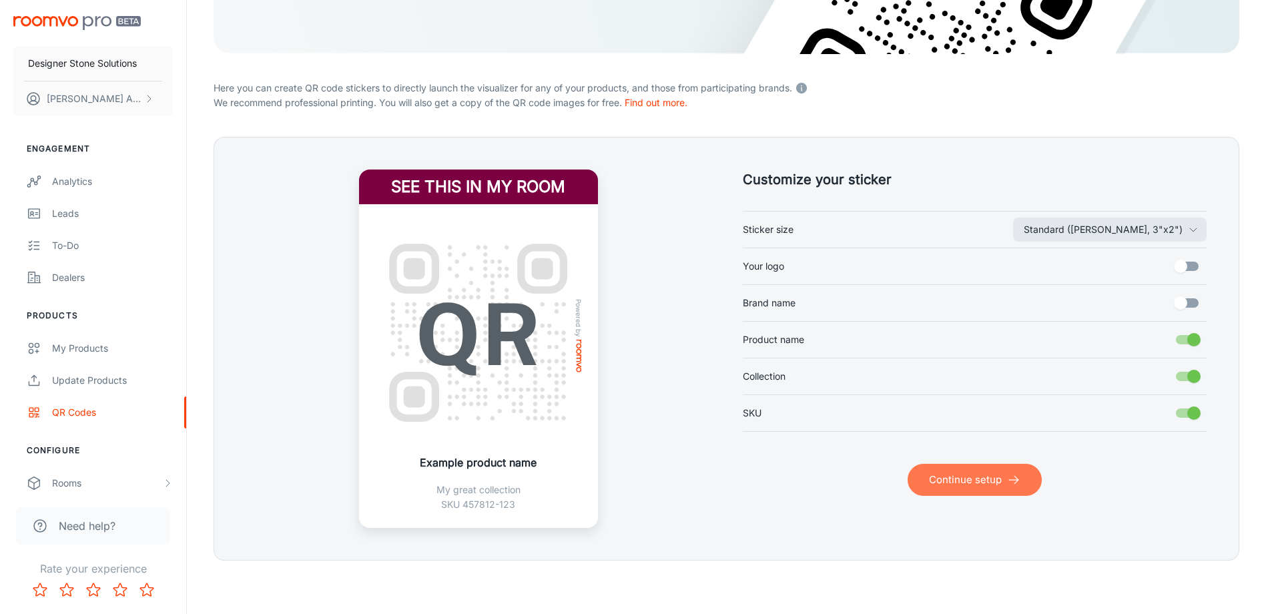
click at [964, 467] on button "Continue setup" at bounding box center [975, 480] width 134 height 32
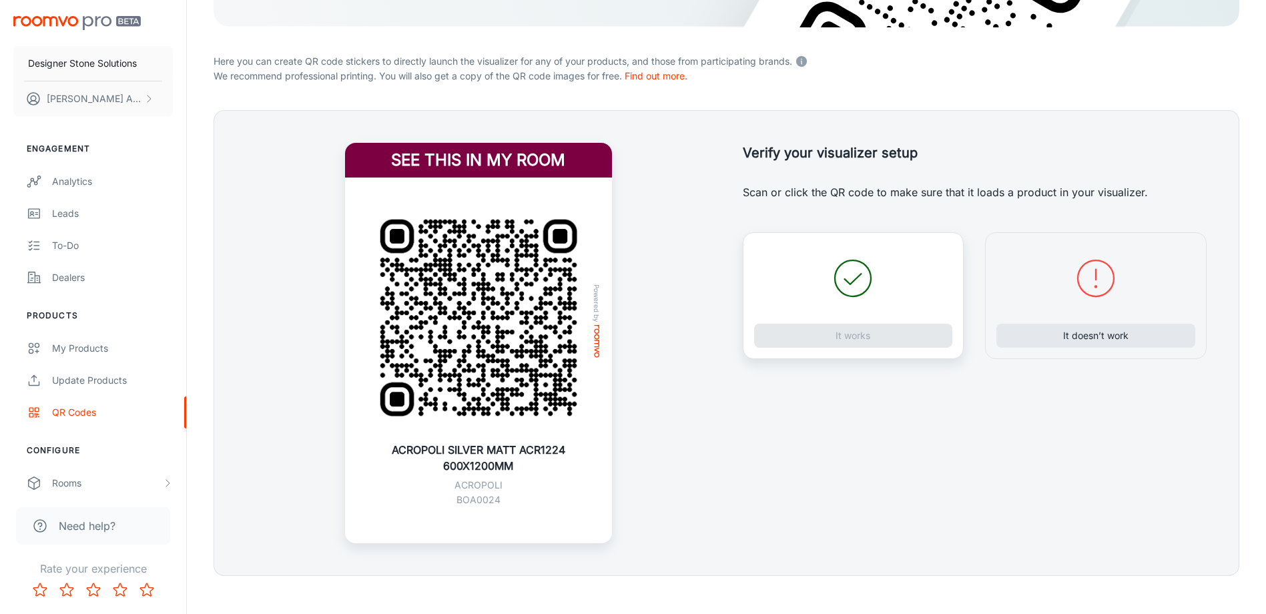
scroll to position [307, 0]
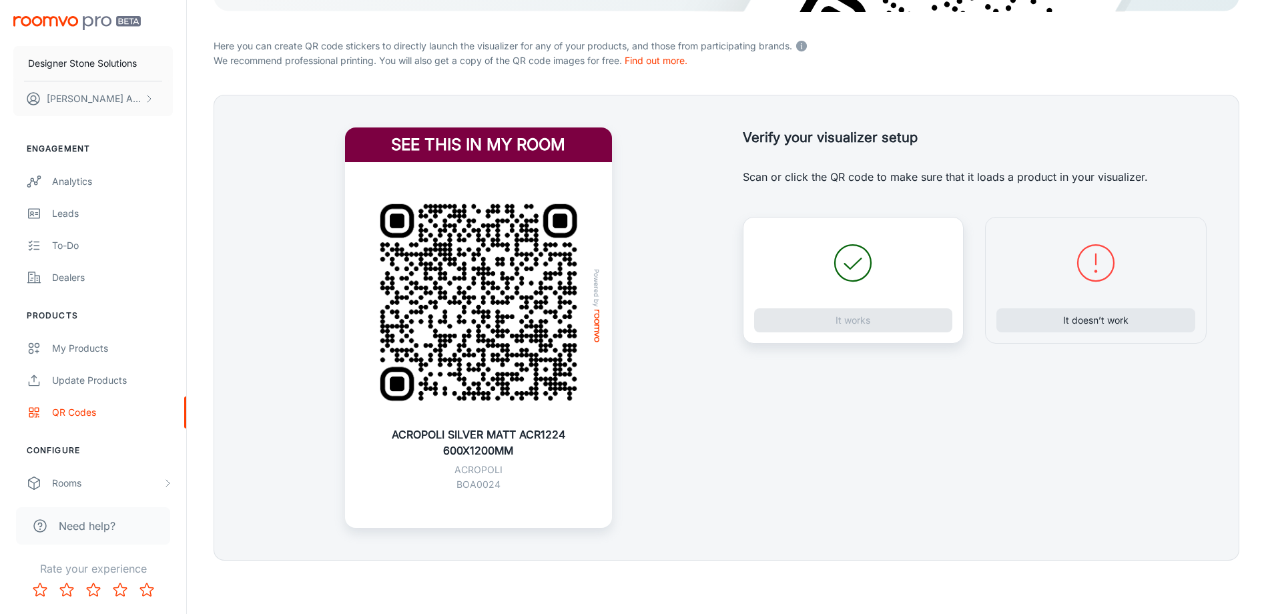
click at [906, 320] on div "It works" at bounding box center [854, 280] width 222 height 127
drag, startPoint x: 834, startPoint y: 312, endPoint x: 823, endPoint y: 273, distance: 40.3
click at [832, 310] on div "It works" at bounding box center [854, 280] width 222 height 127
click at [822, 268] on div "It works" at bounding box center [854, 280] width 222 height 127
click at [818, 316] on div "It works" at bounding box center [854, 280] width 222 height 127
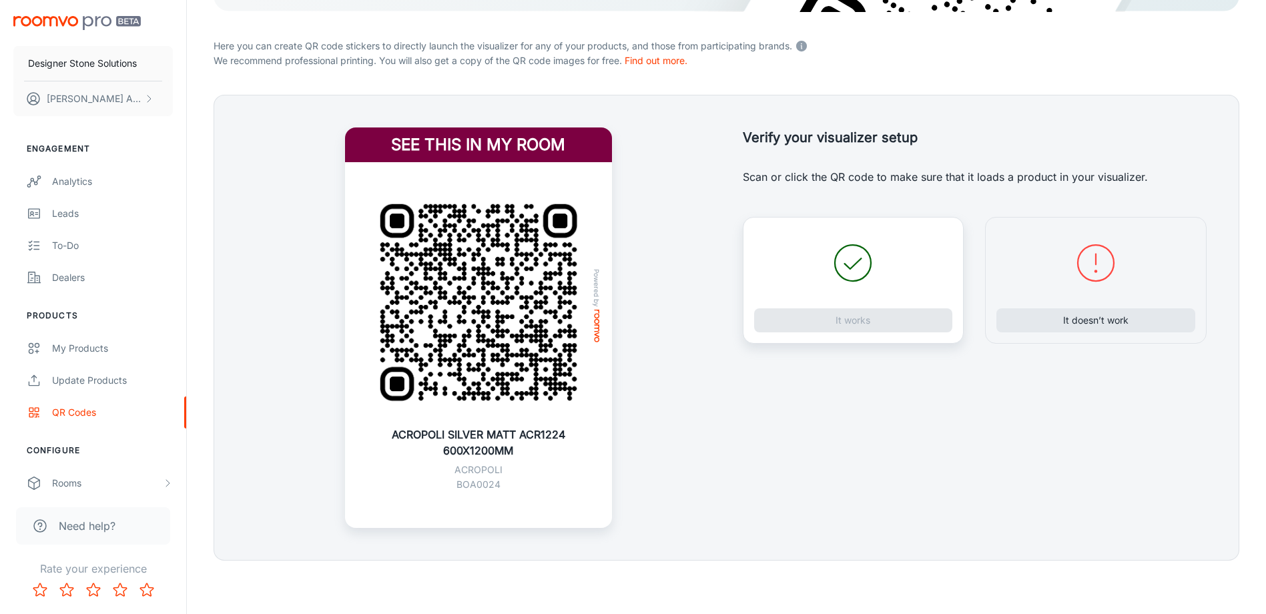
click at [527, 344] on img at bounding box center [478, 302] width 235 height 235
click at [230, 476] on div "See this in my room Powered by ACROPOLI SILVER MATT ACR1224 600X1200MM ACROPOLI…" at bounding box center [462, 311] width 497 height 432
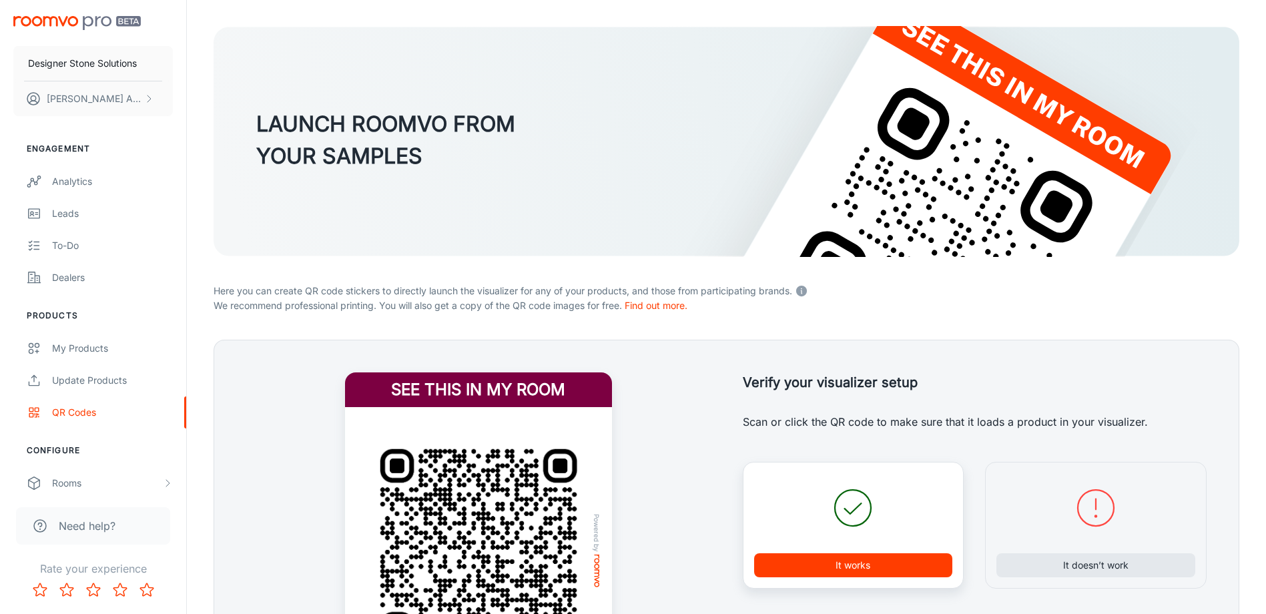
scroll to position [0, 0]
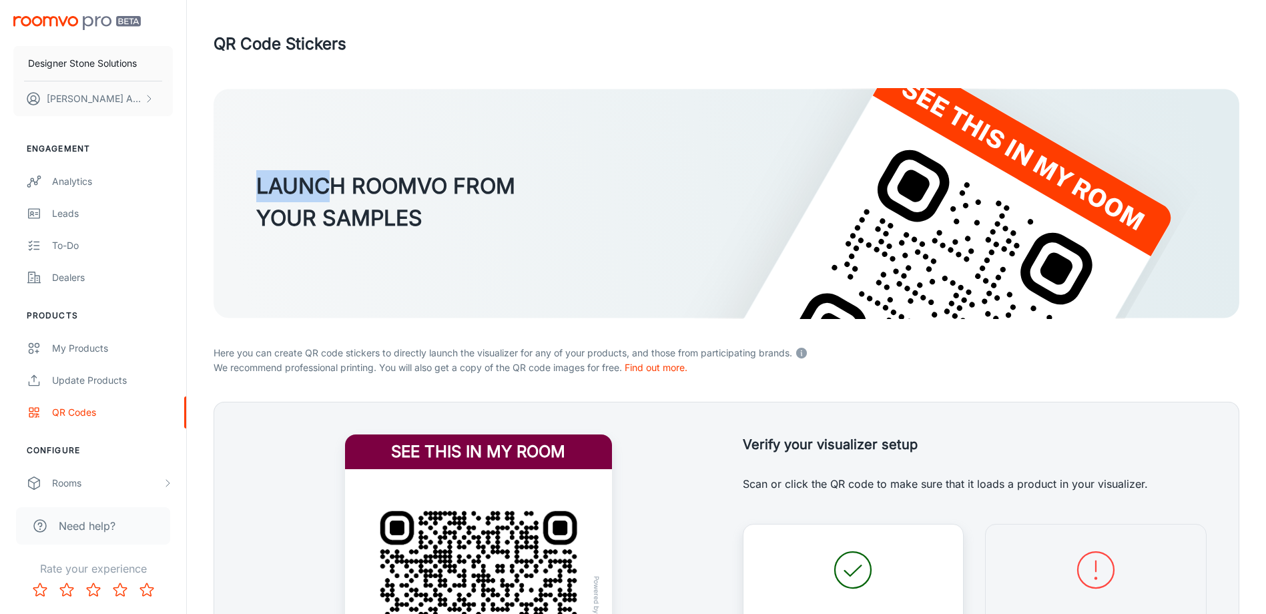
drag, startPoint x: 340, startPoint y: 178, endPoint x: 549, endPoint y: 239, distance: 217.1
click at [549, 239] on div "LAUNCH ROOMVO FROM YOUR SAMPLES" at bounding box center [727, 202] width 1026 height 228
click at [549, 240] on img at bounding box center [727, 203] width 1026 height 231
click at [952, 232] on img at bounding box center [727, 203] width 1026 height 231
click at [369, 376] on form "LAUNCH ROOMVO FROM YOUR SAMPLES Here you can create QR code stickers to directl…" at bounding box center [727, 478] width 1026 height 780
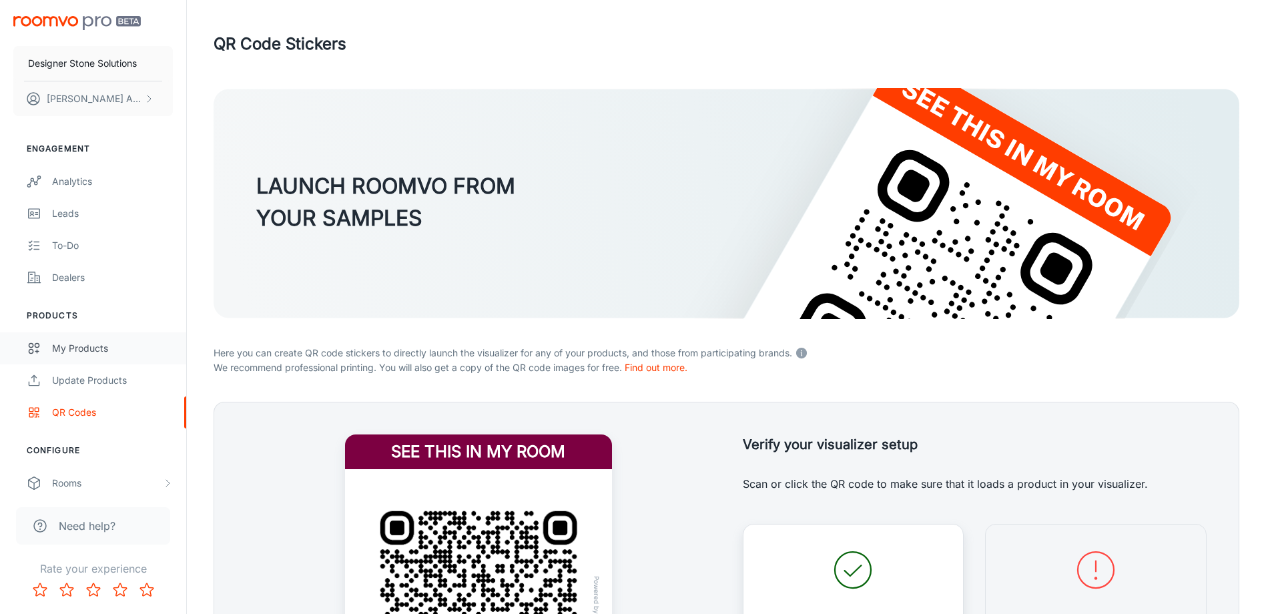
click at [100, 362] on link "My Products" at bounding box center [93, 348] width 186 height 32
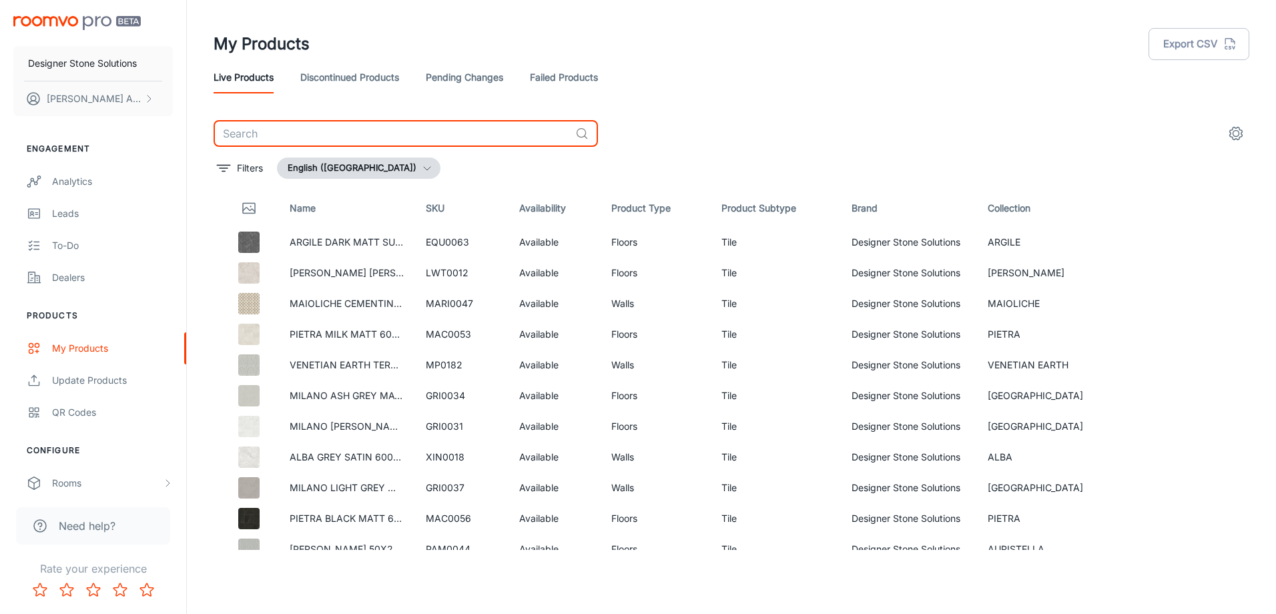
click at [320, 128] on input "text" at bounding box center [392, 133] width 356 height 27
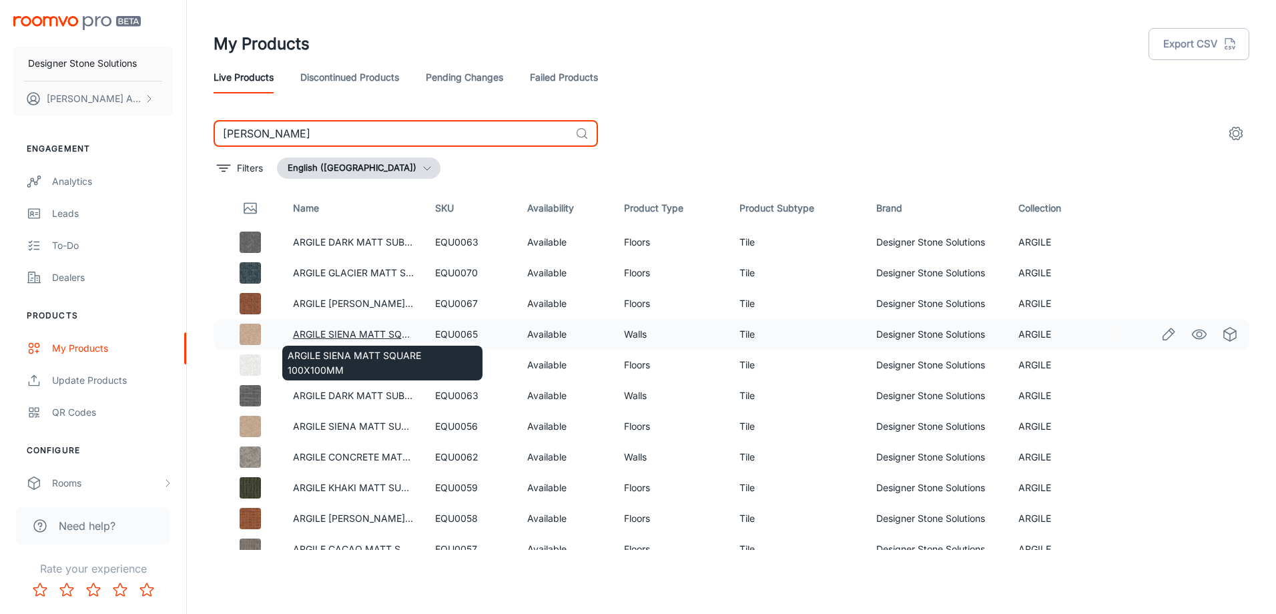
click at [392, 328] on link "ARGILE SIENA MATT SQUARE 100X100MM" at bounding box center [389, 333] width 192 height 11
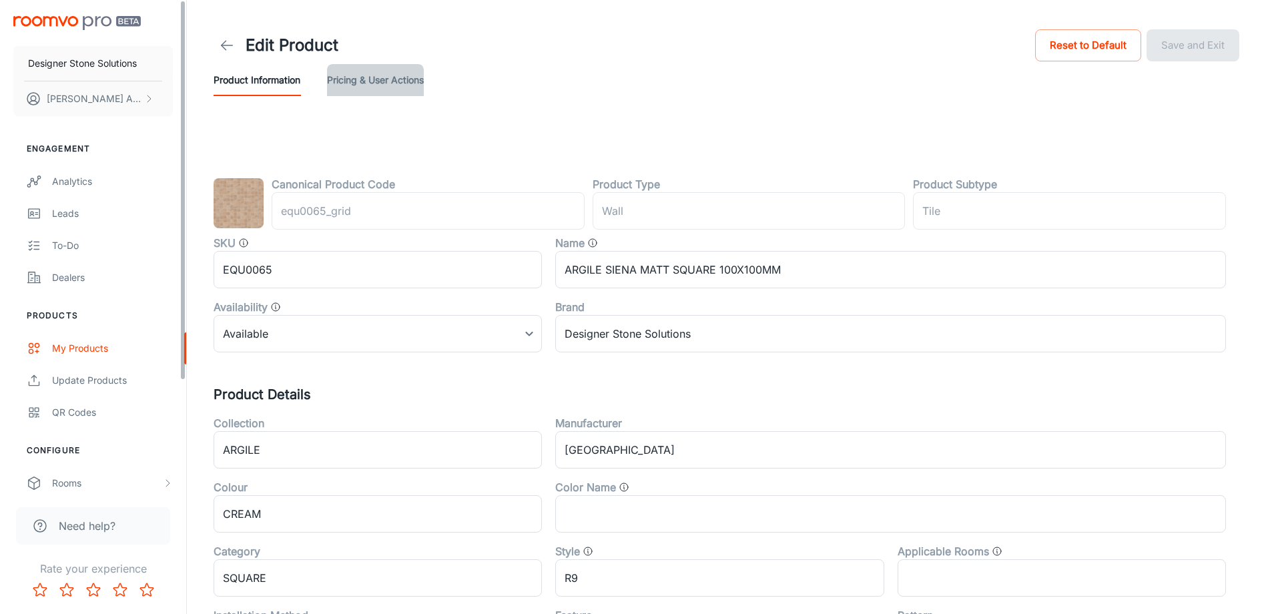
click at [409, 77] on button "Pricing & User Actions" at bounding box center [375, 80] width 97 height 32
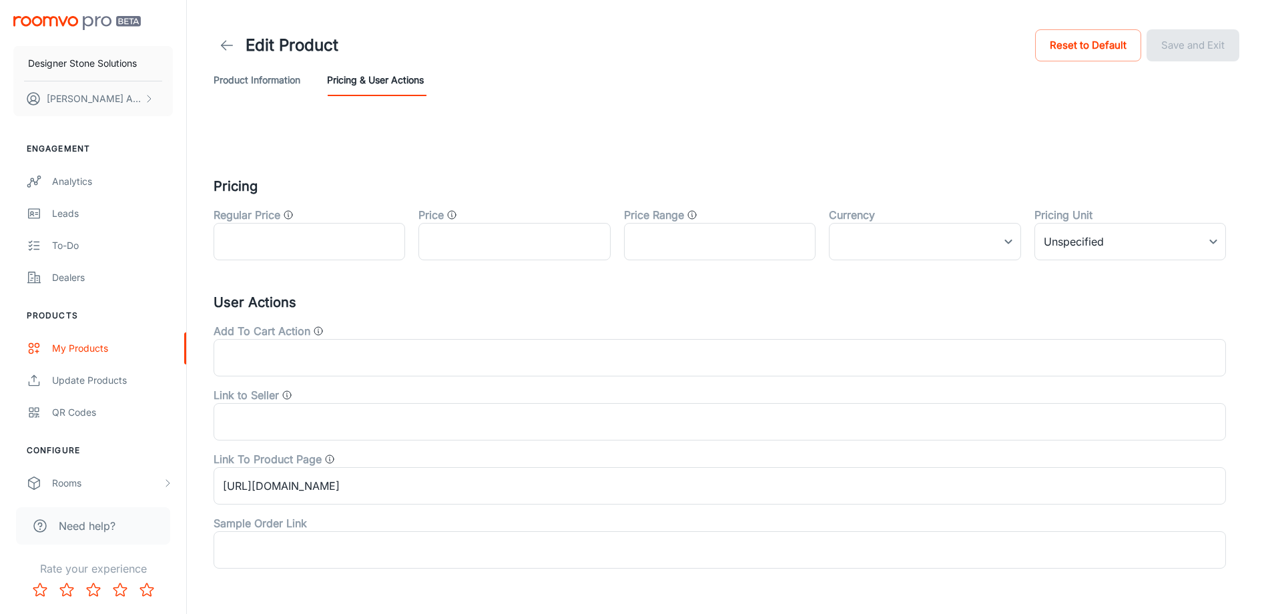
click at [217, 46] on link at bounding box center [227, 45] width 27 height 27
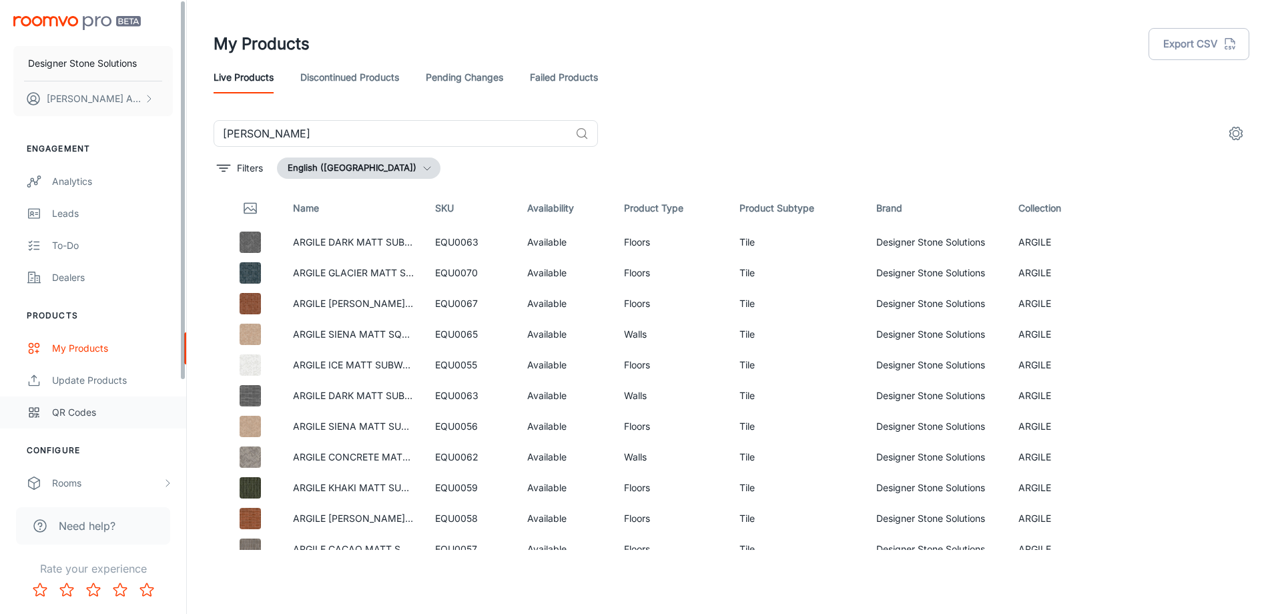
click at [98, 420] on link "QR Codes" at bounding box center [93, 412] width 186 height 32
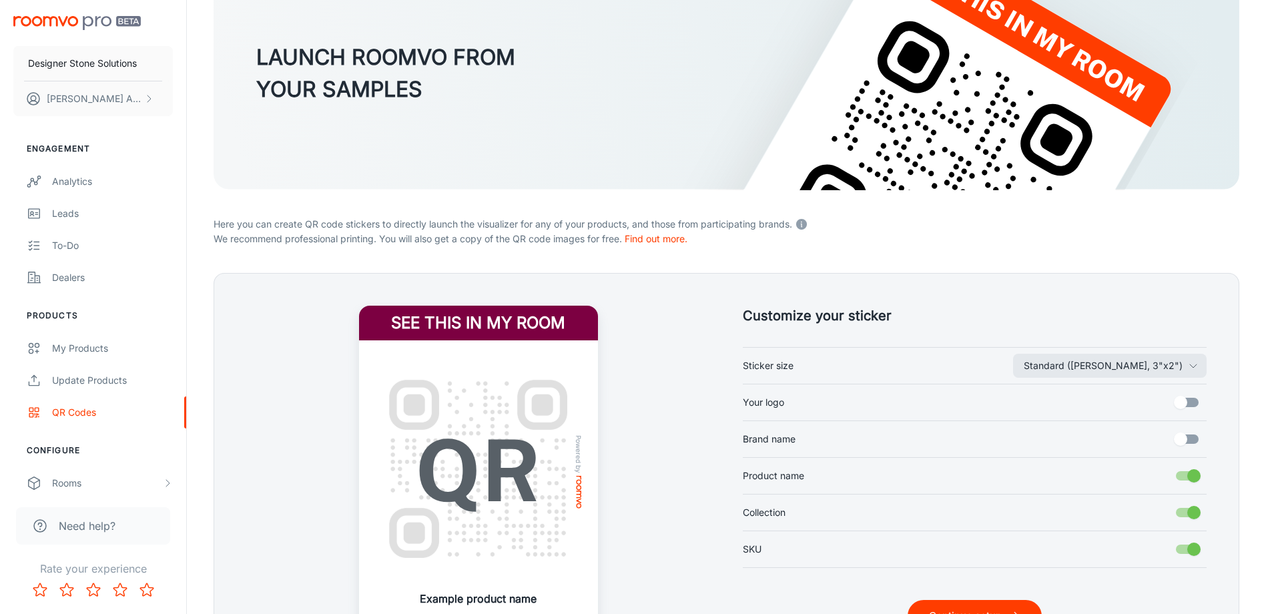
scroll to position [200, 0]
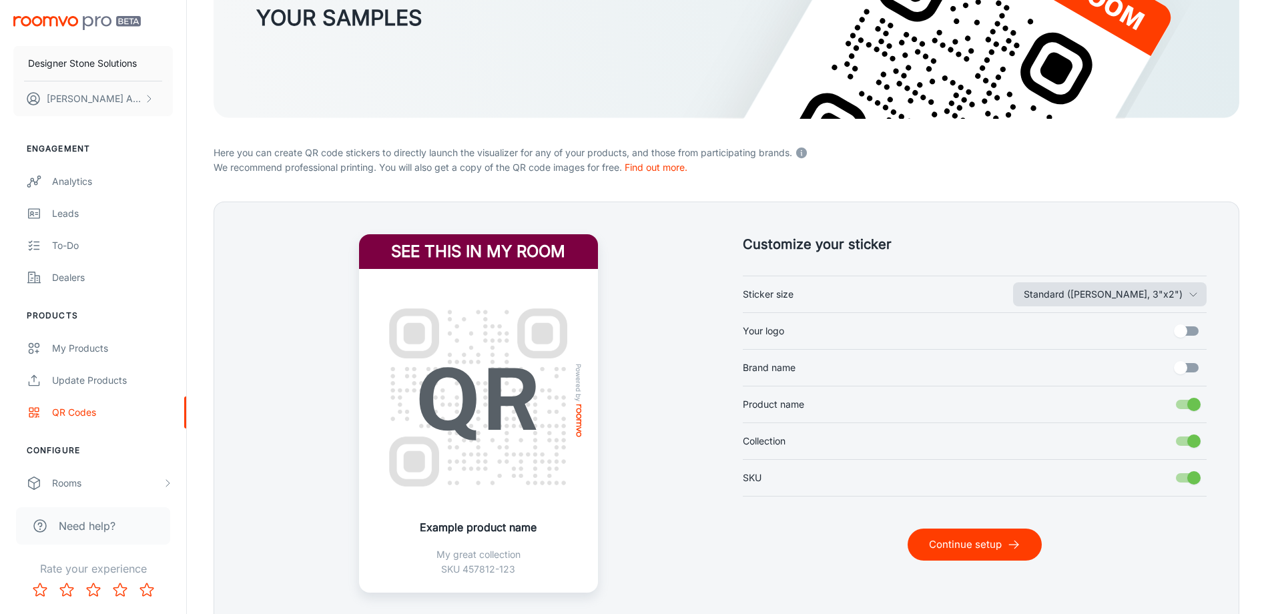
click at [1149, 298] on button "Standard ([PERSON_NAME], 3"x2")" at bounding box center [1110, 294] width 194 height 24
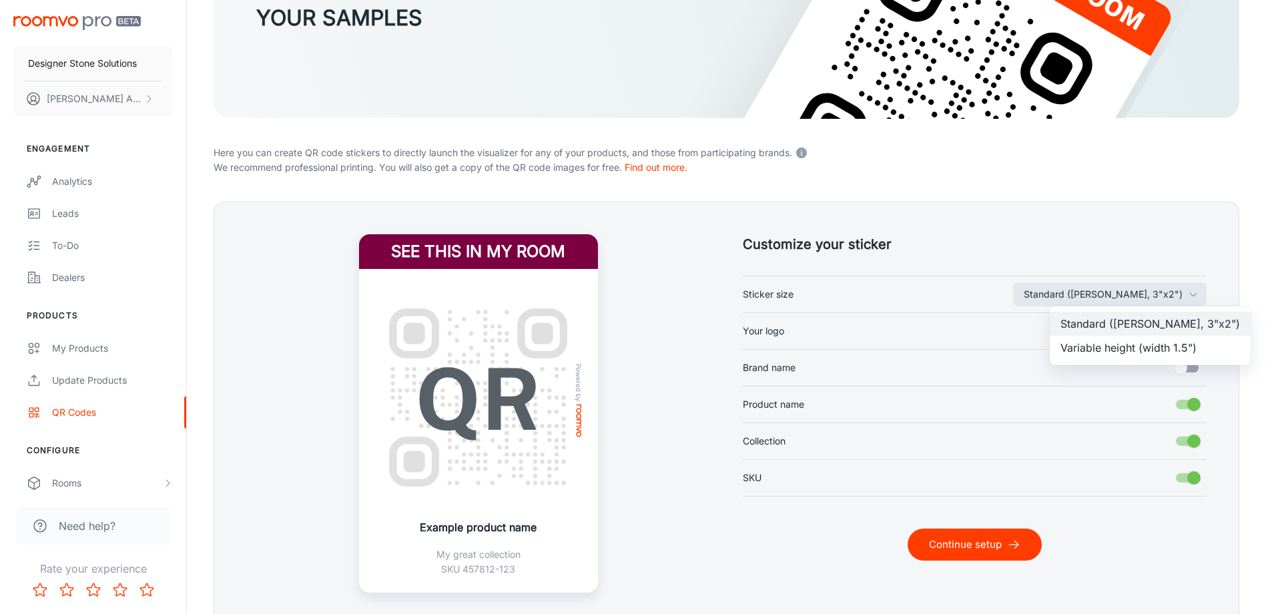
click at [89, 415] on div at bounding box center [638, 307] width 1276 height 614
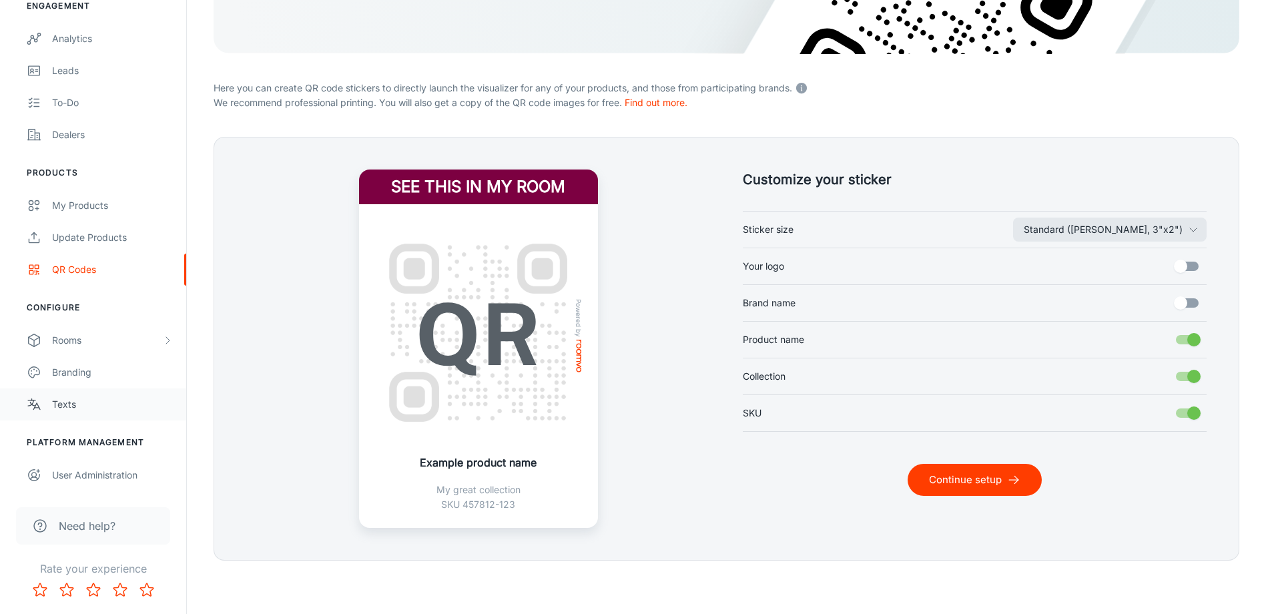
scroll to position [0, 0]
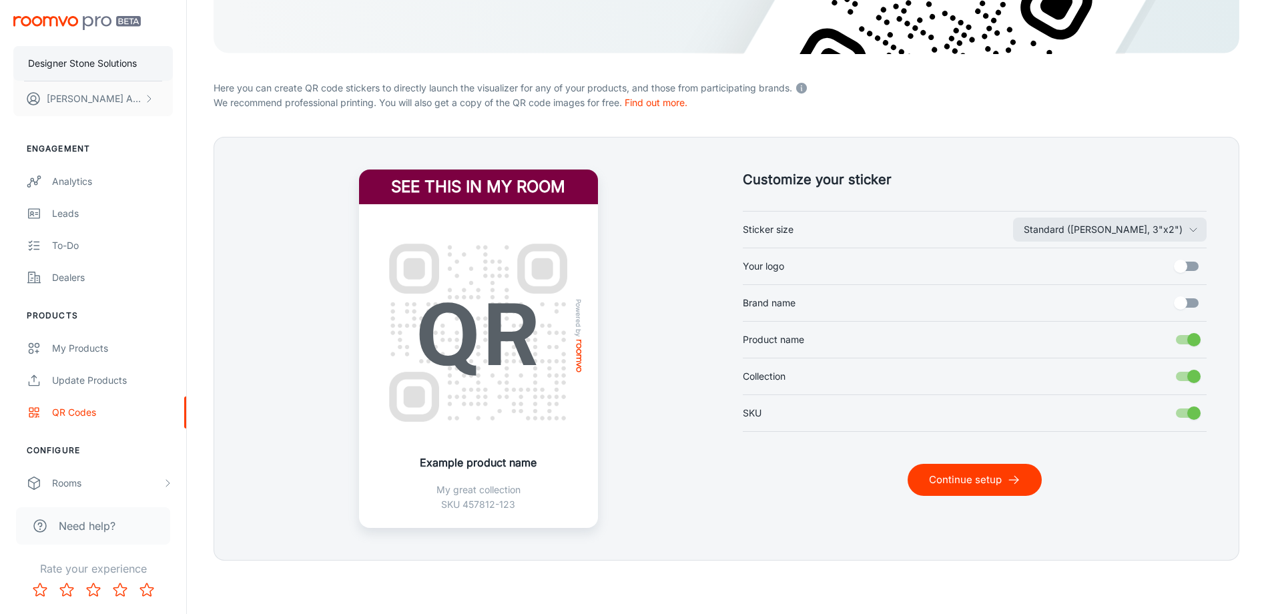
click at [67, 55] on button "Designer Stone Solutions" at bounding box center [93, 63] width 160 height 35
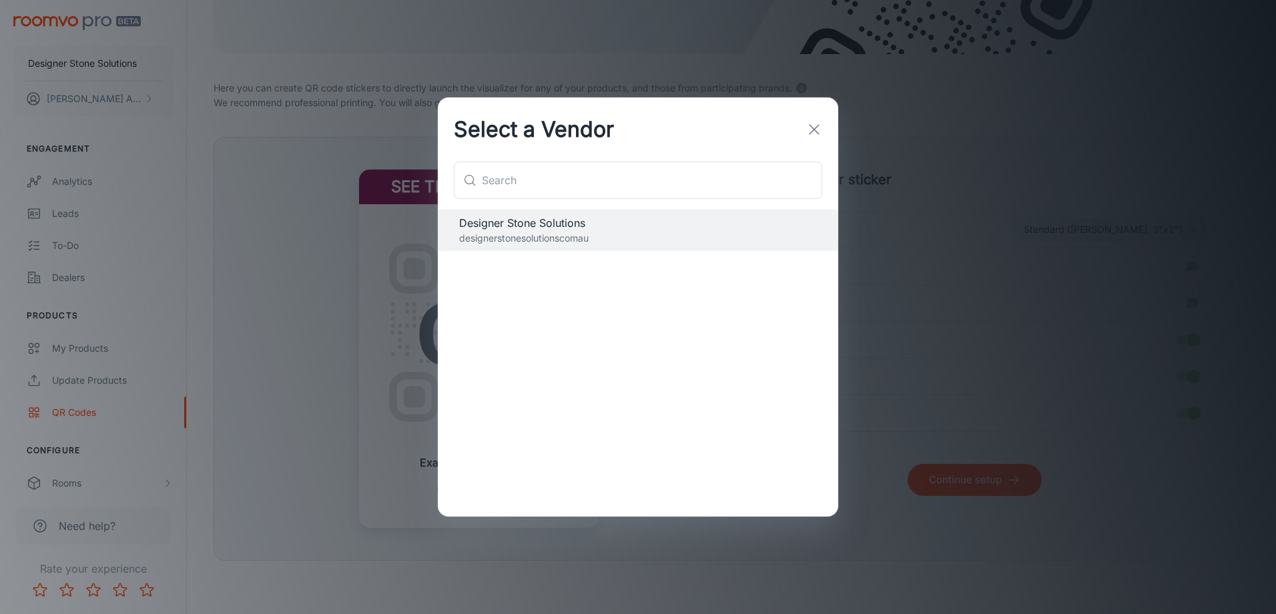
drag, startPoint x: 818, startPoint y: 122, endPoint x: 737, endPoint y: 91, distance: 85.8
click at [818, 123] on icon "button" at bounding box center [814, 129] width 16 height 16
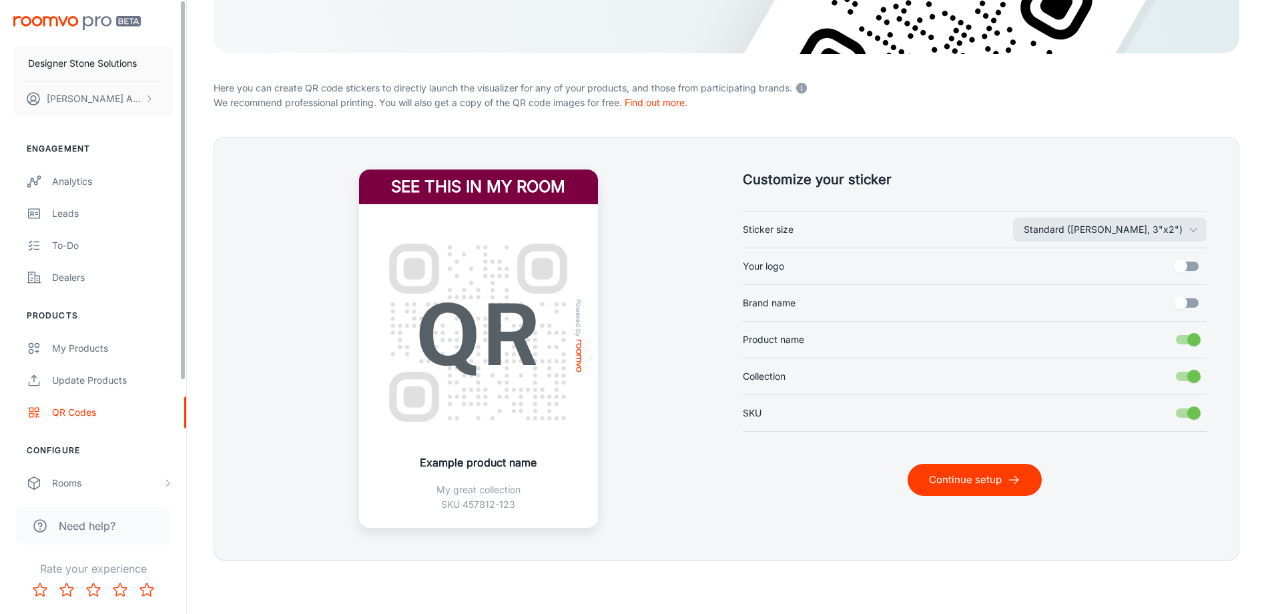
click at [21, 21] on img "scrollable content" at bounding box center [76, 23] width 127 height 14
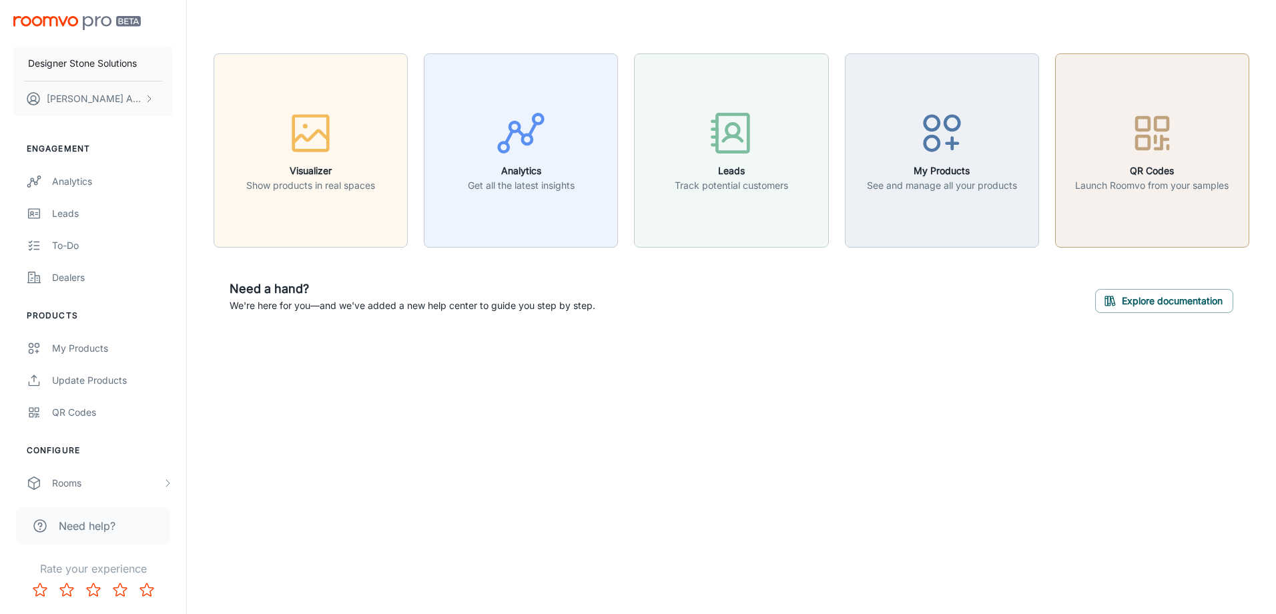
click at [1105, 170] on h6 "QR Codes" at bounding box center [1151, 171] width 153 height 15
